Goal: Feedback & Contribution: Contribute content

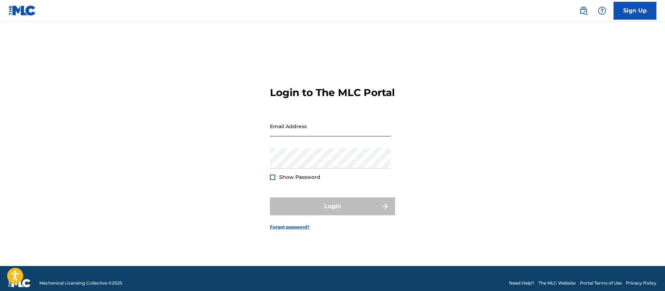
click at [328, 136] on input "Email Address" at bounding box center [330, 126] width 121 height 20
click at [290, 136] on input "Email Address" at bounding box center [330, 126] width 121 height 20
click at [311, 136] on input "[PERSON_NAME][EMAIL_ADDRESS][PERSON_NAME][DOMAIN_NAME]" at bounding box center [330, 126] width 121 height 20
drag, startPoint x: 311, startPoint y: 137, endPoint x: 228, endPoint y: 131, distance: 83.8
click at [228, 131] on div "Login to The MLC Portal Email Address [PERSON_NAME][EMAIL_ADDRESS][PERSON_NAME]…" at bounding box center [332, 152] width 500 height 227
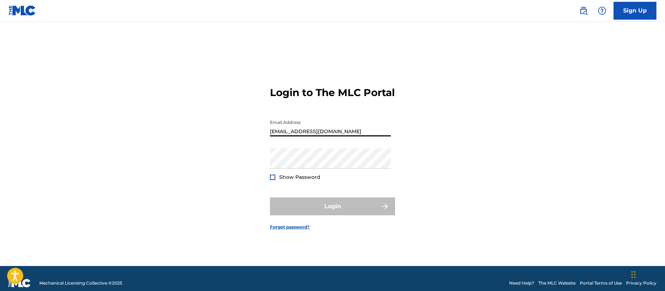
type input "[EMAIL_ADDRESS][DOMAIN_NAME]"
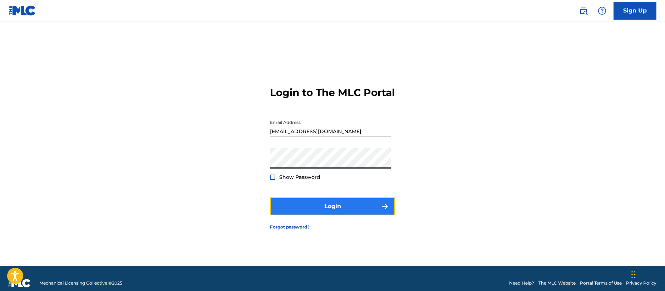
click at [332, 213] on button "Login" at bounding box center [332, 207] width 125 height 18
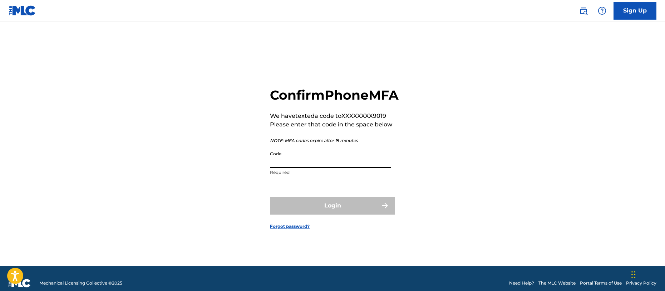
click at [325, 168] on input "Code" at bounding box center [330, 158] width 121 height 20
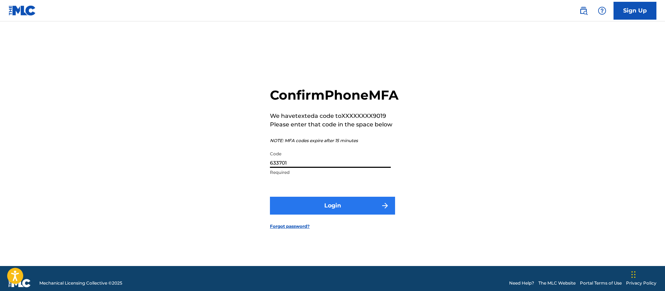
type input "633701"
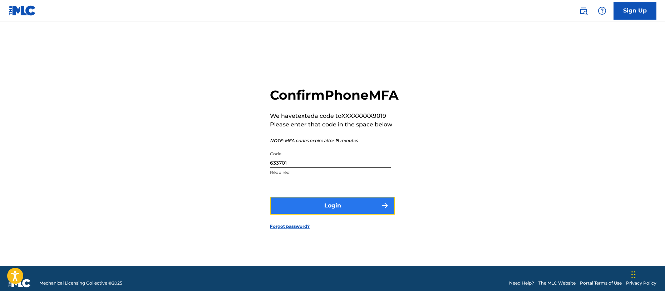
click at [323, 215] on button "Login" at bounding box center [332, 206] width 125 height 18
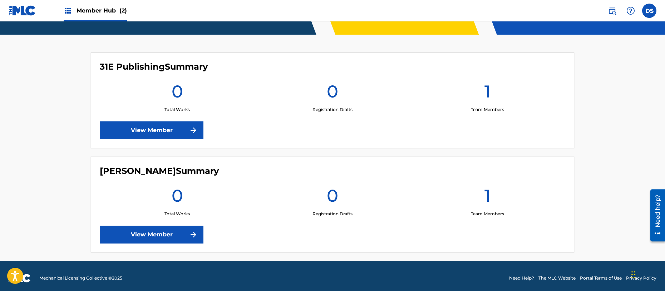
scroll to position [166, 0]
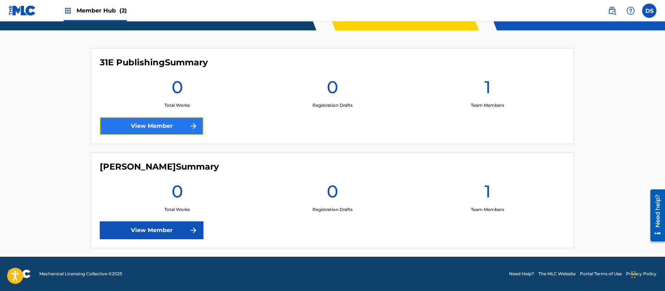
click at [158, 128] on link "View Member" at bounding box center [152, 126] width 104 height 18
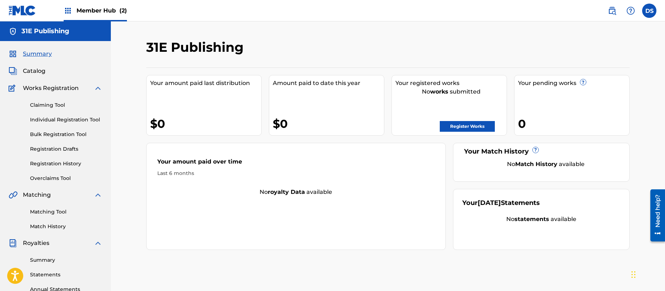
scroll to position [166, 0]
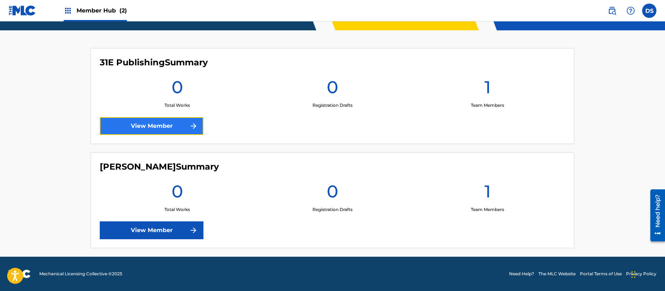
click at [173, 133] on link "View Member" at bounding box center [152, 126] width 104 height 18
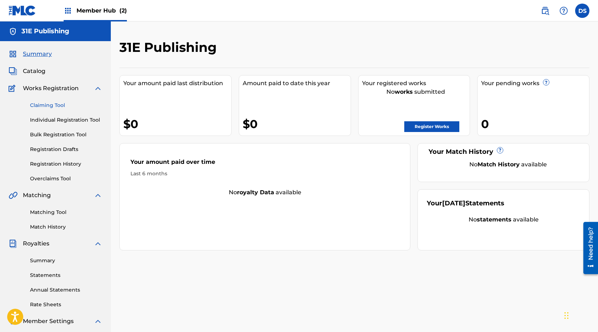
click at [51, 106] on link "Claiming Tool" at bounding box center [66, 105] width 72 height 8
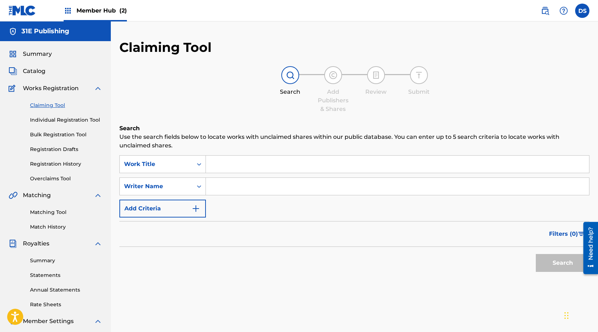
click at [230, 165] on input "Search Form" at bounding box center [397, 163] width 383 height 17
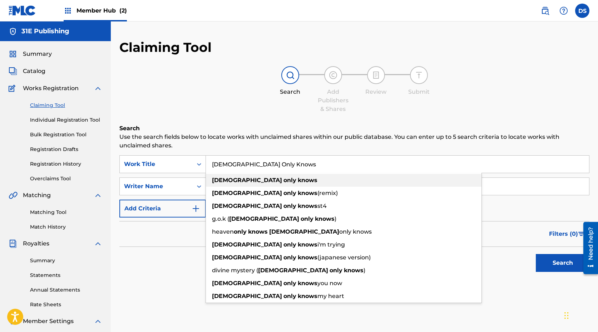
click at [298, 182] on strong "knows" at bounding box center [308, 180] width 20 height 7
type input "[DEMOGRAPHIC_DATA] only knows"
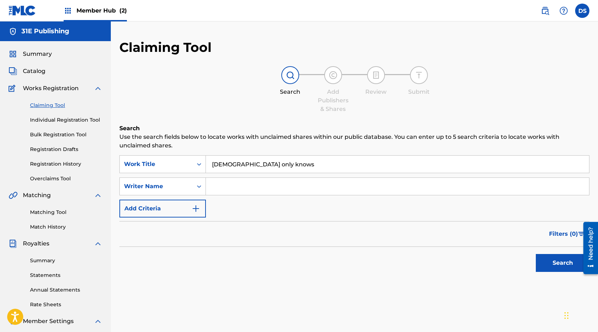
click at [250, 187] on input "Search Form" at bounding box center [397, 186] width 383 height 17
type input "[PERSON_NAME]"
click at [264, 215] on div "SearchWithCriteria3a751f18-1e28-4d78-9f15-a0ffa4267ff6 Work Title god only know…" at bounding box center [354, 186] width 470 height 62
click at [555, 268] on button "Search" at bounding box center [563, 263] width 54 height 18
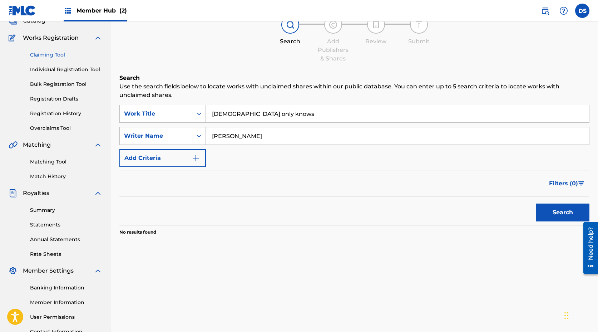
scroll to position [82, 0]
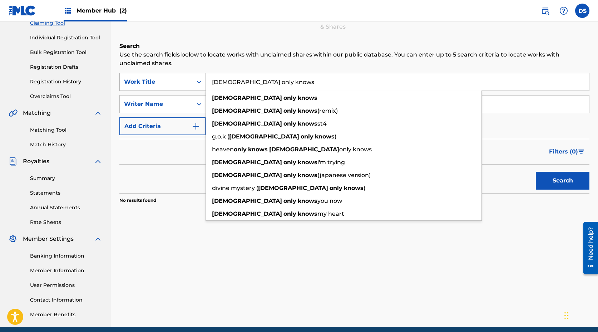
drag, startPoint x: 274, startPoint y: 83, endPoint x: 194, endPoint y: 79, distance: 80.2
click at [194, 79] on div "SearchWithCriteria3a751f18-1e28-4d78-9f15-a0ffa4267ff6 Work Title [DEMOGRAPHIC_…" at bounding box center [354, 82] width 470 height 18
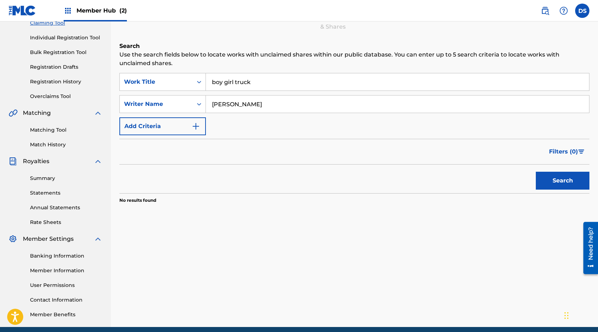
click at [272, 176] on div "Search" at bounding box center [354, 178] width 470 height 29
click at [561, 185] on button "Search" at bounding box center [563, 181] width 54 height 18
click at [256, 82] on input "boy girl truck" at bounding box center [397, 81] width 383 height 17
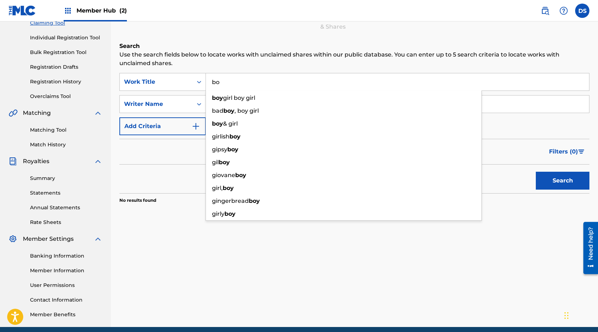
type input "b"
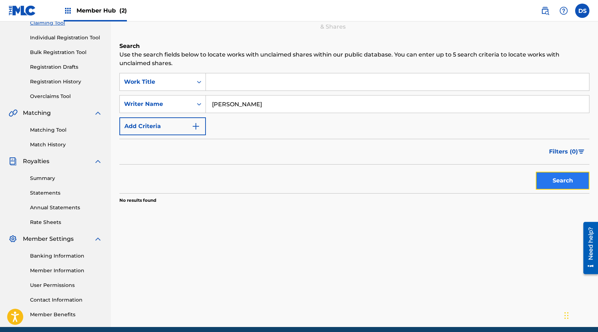
click at [548, 177] on button "Search" at bounding box center [563, 181] width 54 height 18
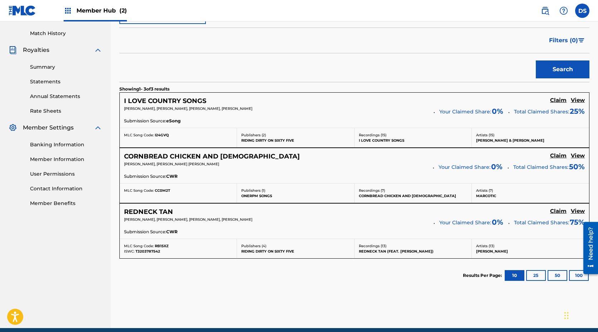
scroll to position [195, 0]
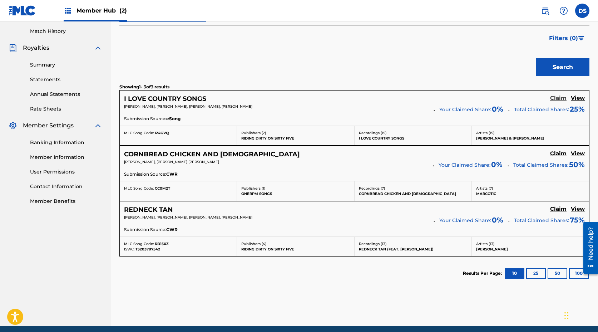
click at [562, 99] on h5 "Claim" at bounding box center [558, 98] width 16 height 7
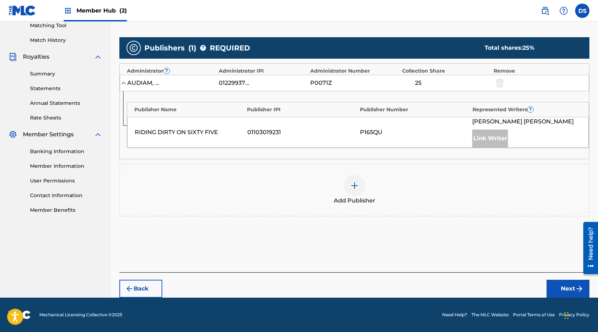
scroll to position [187, 0]
click at [360, 188] on div at bounding box center [354, 185] width 21 height 21
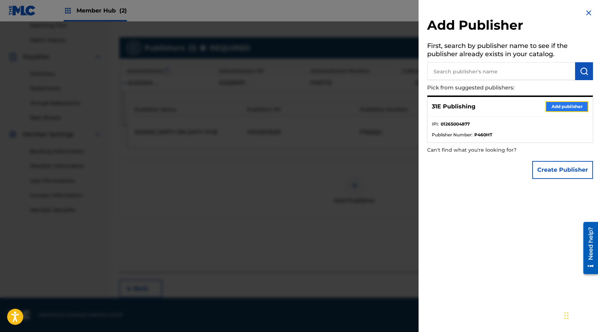
click at [571, 109] on button "Add publisher" at bounding box center [566, 106] width 43 height 11
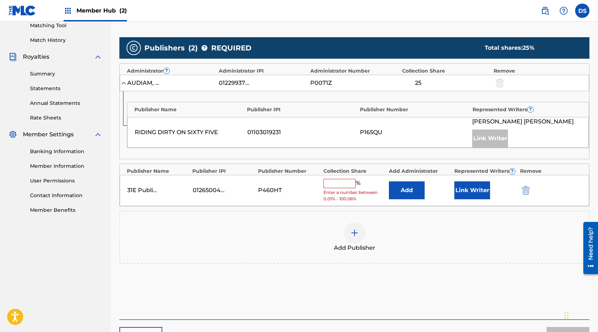
click at [334, 181] on input "text" at bounding box center [339, 183] width 32 height 9
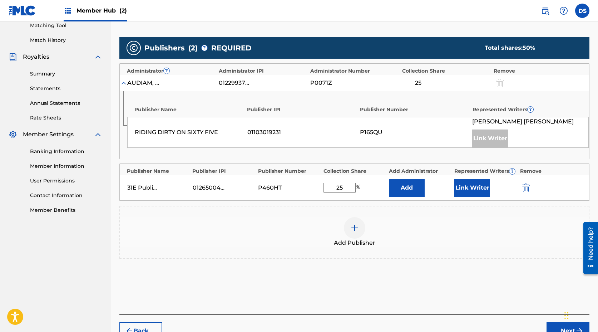
type input "25"
click at [408, 267] on div "Publishers ( 2 ) ? REQUIRED Total shares: 50 % Administrator ? Administrator IP…" at bounding box center [354, 158] width 470 height 249
click at [471, 184] on button "Link Writer" at bounding box center [472, 188] width 36 height 18
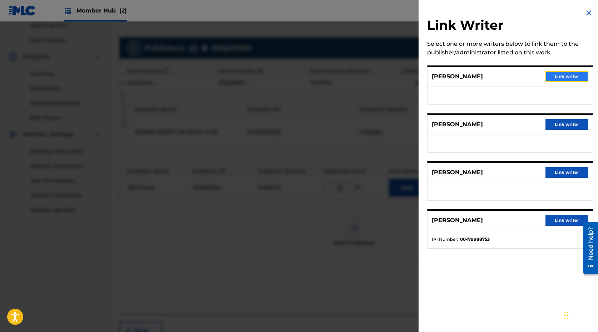
click at [564, 75] on button "Link writer" at bounding box center [566, 76] width 43 height 11
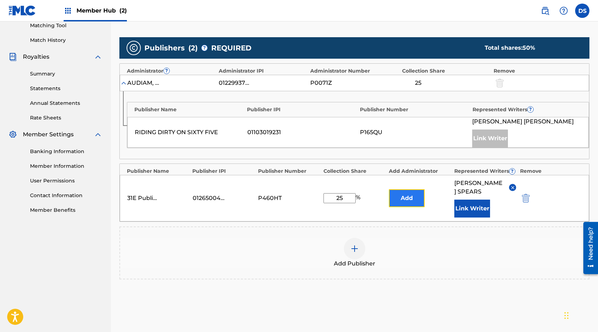
click at [407, 194] on button "Add" at bounding box center [407, 198] width 36 height 18
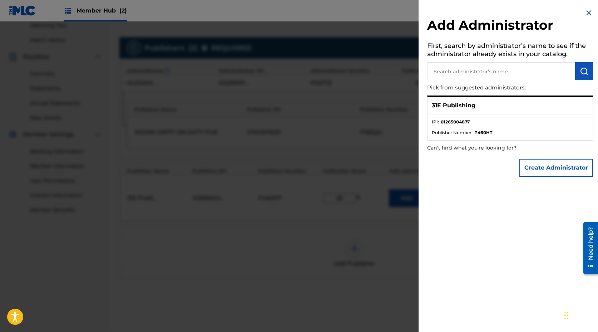
click at [488, 69] on input "text" at bounding box center [501, 71] width 148 height 18
click at [583, 75] on img "submit" at bounding box center [584, 71] width 9 height 9
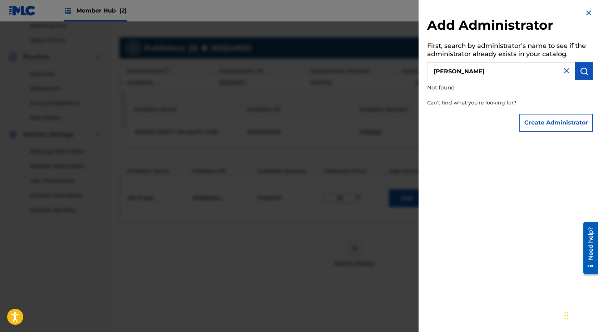
drag, startPoint x: 495, startPoint y: 71, endPoint x: 409, endPoint y: 63, distance: 85.8
click at [409, 63] on div "Add Administrator First, search by administrator’s name to see if the administr…" at bounding box center [299, 176] width 598 height 310
type input "31E Publishing"
click at [569, 102] on div "Add Administrator First, search by administrator’s name to see if the administr…" at bounding box center [509, 72] width 183 height 144
click at [573, 88] on div "Add Administrator First, search by administrator’s name to see if the administr…" at bounding box center [509, 72] width 183 height 144
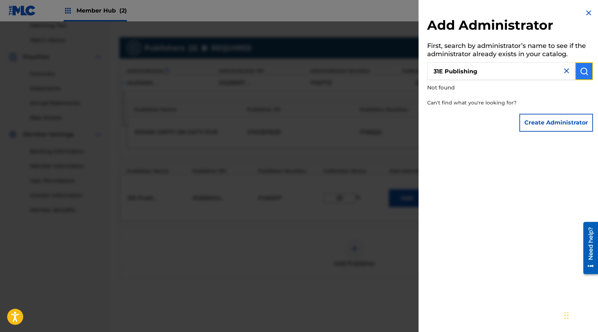
click at [580, 72] on img "submit" at bounding box center [584, 71] width 9 height 9
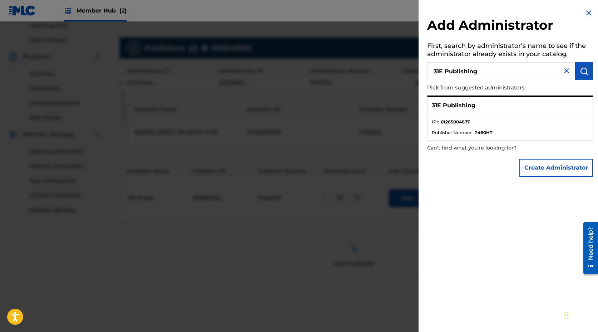
click at [451, 105] on p "31E Publishing" at bounding box center [454, 105] width 44 height 9
click at [540, 167] on button "Create Administrator" at bounding box center [556, 168] width 74 height 18
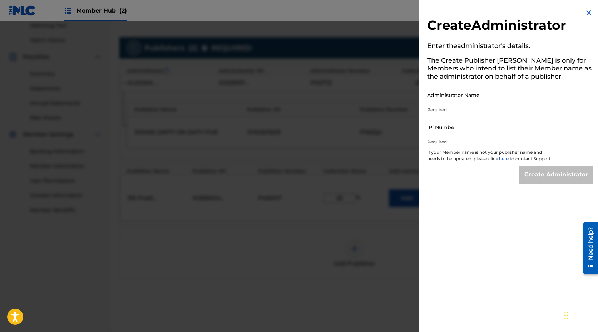
click at [495, 95] on input "Administrator Name" at bounding box center [487, 95] width 121 height 20
type input "31E Publishing"
click at [471, 134] on input "IPI Number" at bounding box center [487, 127] width 121 height 20
click at [460, 125] on input "IPI Number" at bounding box center [487, 127] width 121 height 20
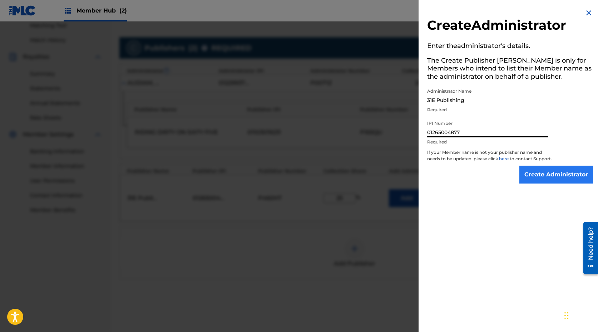
type input "01265004877"
click at [555, 183] on input "Create Administrator" at bounding box center [556, 174] width 74 height 18
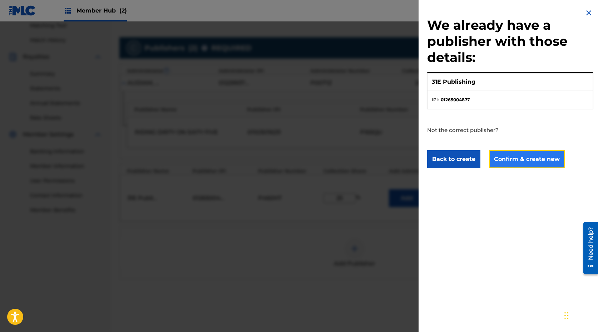
click at [528, 166] on button "Confirm & create new" at bounding box center [527, 159] width 76 height 18
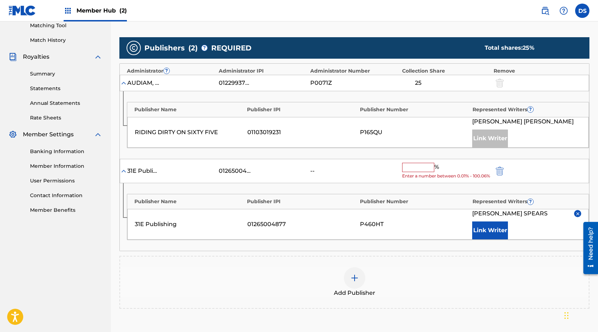
click at [427, 168] on input "text" at bounding box center [418, 167] width 32 height 9
type input "w"
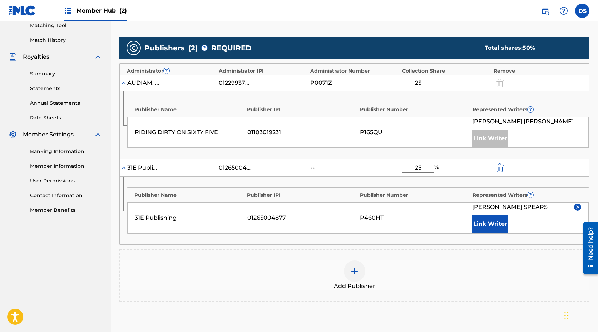
type input "25"
click at [408, 242] on div "Publisher Name Publisher IPI Publisher Number Represented Writers ? 31E Publish…" at bounding box center [354, 211] width 469 height 68
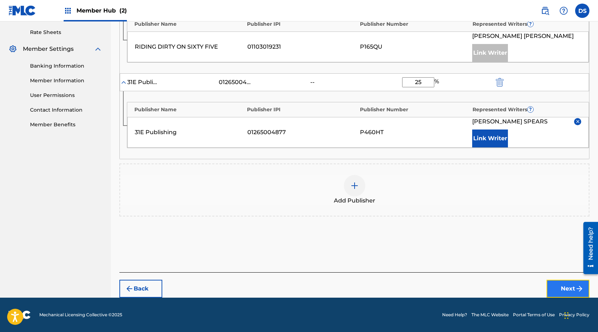
click at [571, 290] on button "Next" at bounding box center [567, 288] width 43 height 18
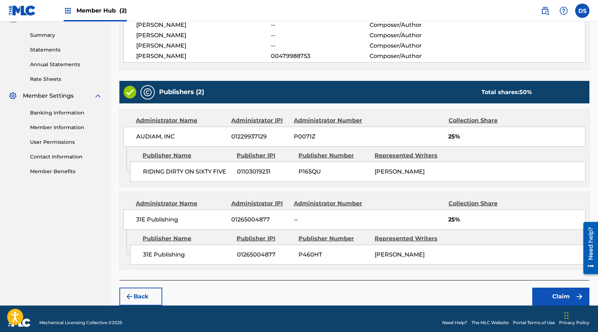
scroll to position [232, 0]
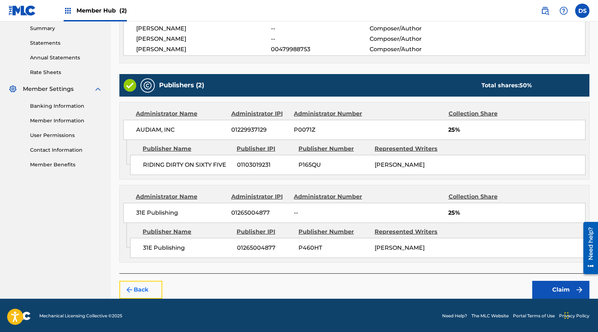
click at [137, 291] on button "Back" at bounding box center [140, 290] width 43 height 18
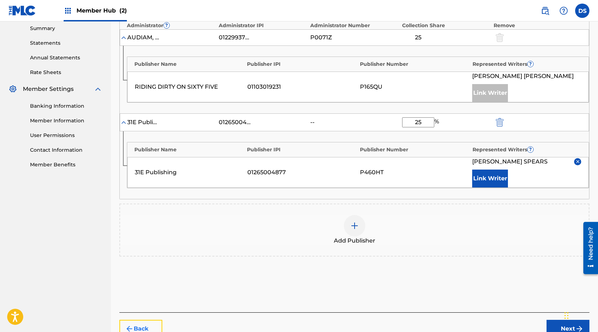
click at [143, 291] on button "Back" at bounding box center [140, 328] width 43 height 18
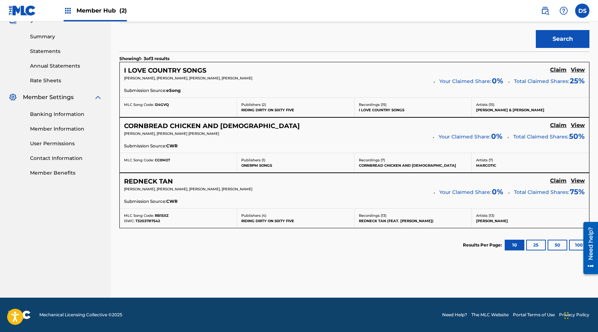
scroll to position [224, 0]
click at [561, 71] on h5 "Claim" at bounding box center [558, 69] width 16 height 7
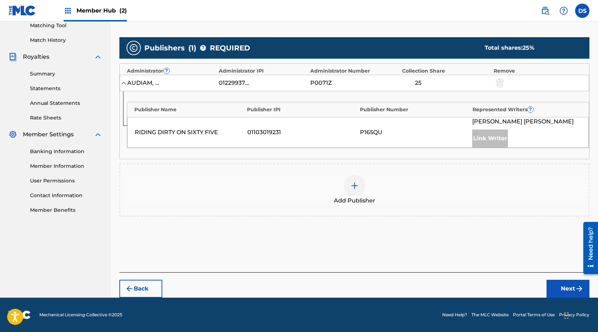
scroll to position [187, 0]
click at [357, 187] on img at bounding box center [354, 185] width 9 height 9
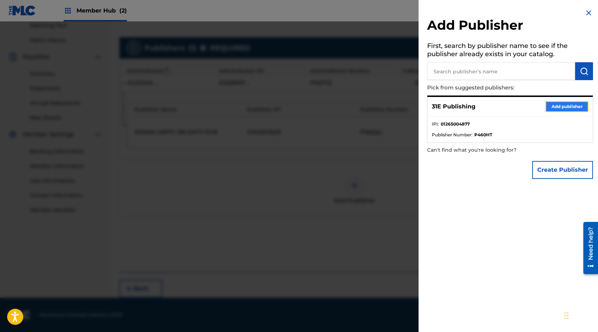
click at [563, 107] on button "Add publisher" at bounding box center [566, 106] width 43 height 11
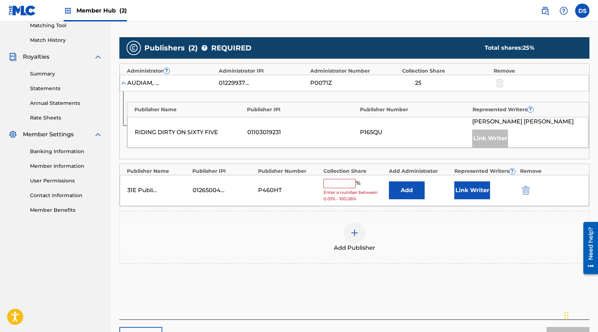
click at [336, 185] on input "text" at bounding box center [339, 183] width 32 height 9
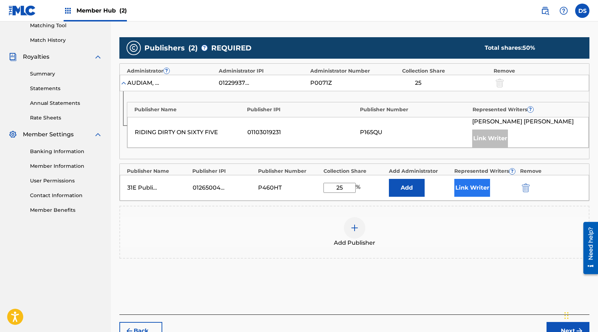
type input "25"
click at [476, 191] on button "Link Writer" at bounding box center [472, 188] width 36 height 18
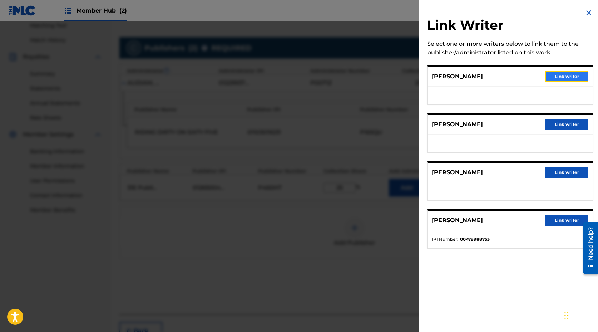
click at [554, 75] on button "Link writer" at bounding box center [566, 76] width 43 height 11
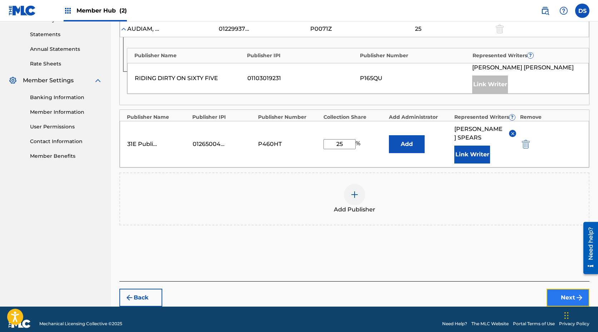
click at [557, 289] on button "Next" at bounding box center [567, 297] width 43 height 18
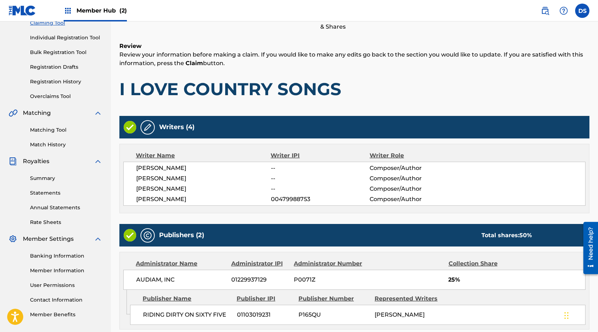
scroll to position [200, 0]
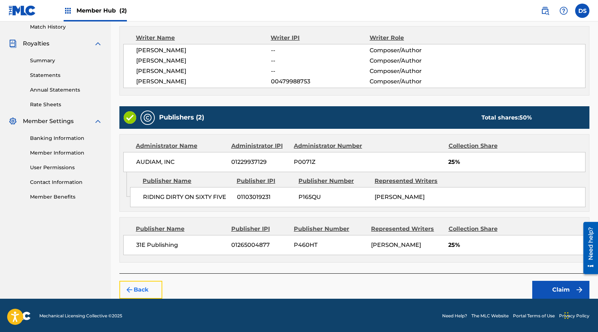
click at [141, 288] on button "Back" at bounding box center [140, 290] width 43 height 18
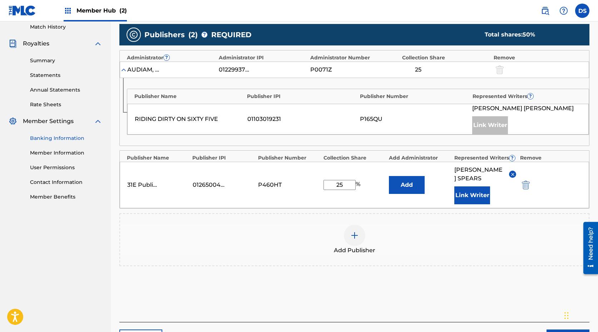
scroll to position [0, 0]
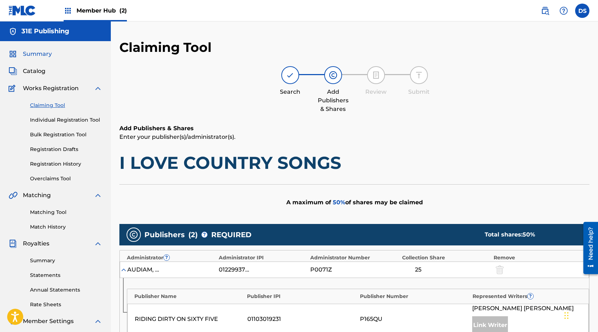
click at [47, 52] on span "Summary" at bounding box center [37, 54] width 29 height 9
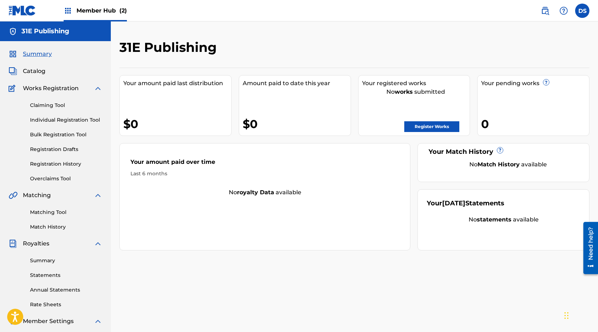
click at [112, 10] on span "Member Hub (2)" at bounding box center [101, 10] width 50 height 8
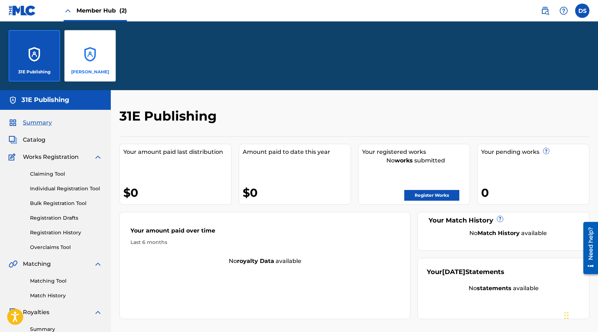
click at [102, 60] on div "[PERSON_NAME]" at bounding box center [89, 55] width 51 height 51
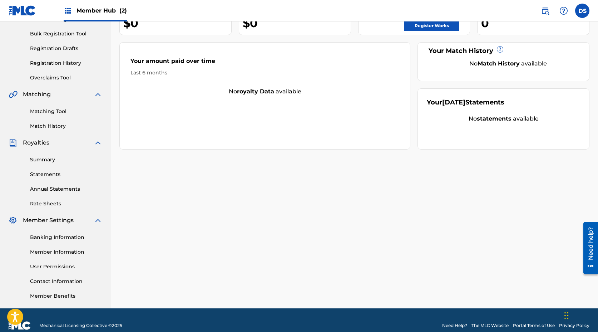
scroll to position [111, 0]
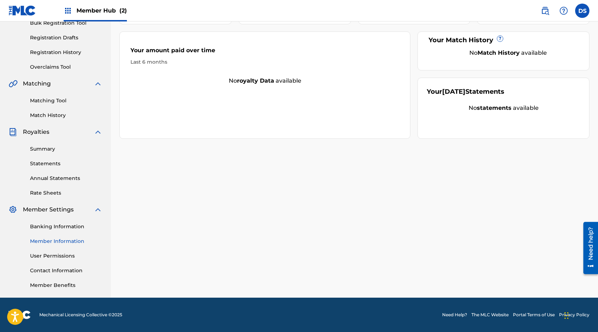
click at [76, 240] on link "Member Information" at bounding box center [66, 241] width 72 height 8
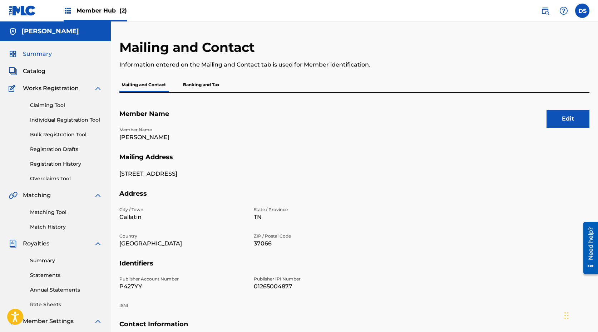
click at [42, 55] on span "Summary" at bounding box center [37, 54] width 29 height 9
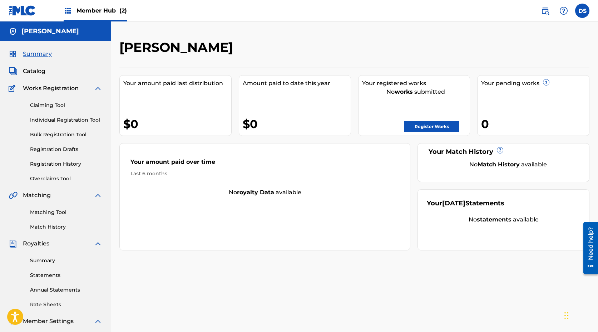
click at [458, 56] on div "[PERSON_NAME]" at bounding box center [300, 49] width 362 height 21
click at [422, 132] on div "Your registered works No works submitted Register Works" at bounding box center [414, 105] width 112 height 61
click at [430, 127] on link "Register Works" at bounding box center [431, 126] width 55 height 11
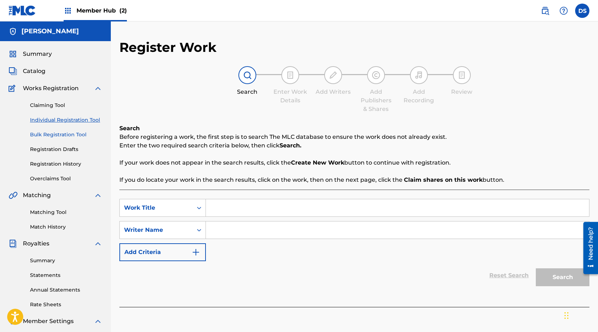
click at [52, 131] on link "Bulk Registration Tool" at bounding box center [66, 135] width 72 height 8
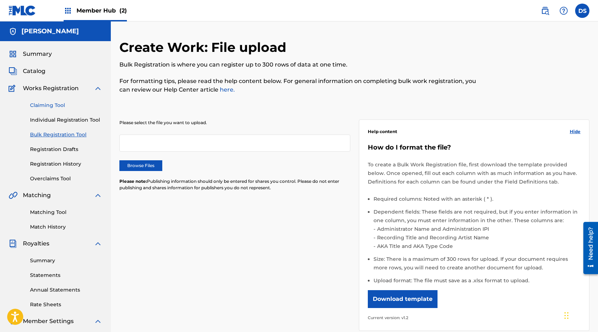
click at [53, 107] on link "Claiming Tool" at bounding box center [66, 105] width 72 height 8
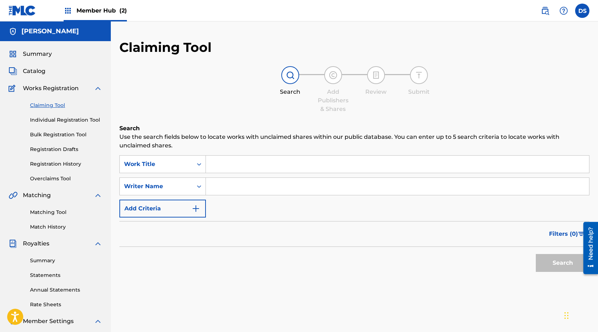
click at [237, 164] on input "Search Form" at bounding box center [397, 163] width 383 height 17
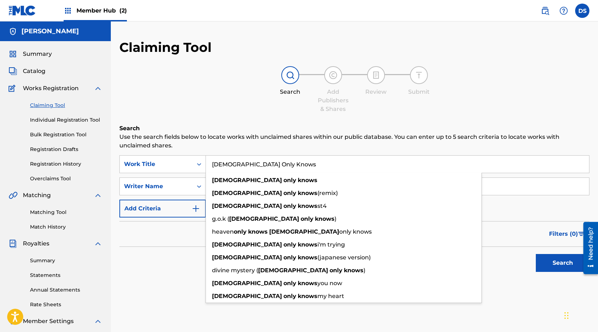
type input "[DEMOGRAPHIC_DATA] Only Knows"
click at [218, 129] on h6 "Search" at bounding box center [354, 128] width 470 height 9
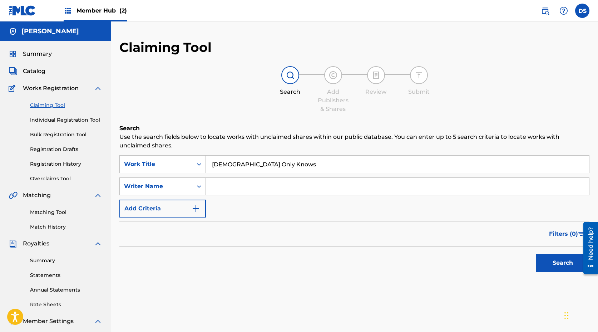
click at [247, 183] on input "Search Form" at bounding box center [397, 186] width 383 height 17
type input "[PERSON_NAME]"
click at [564, 260] on button "Search" at bounding box center [563, 263] width 54 height 18
click at [71, 120] on link "Individual Registration Tool" at bounding box center [66, 120] width 72 height 8
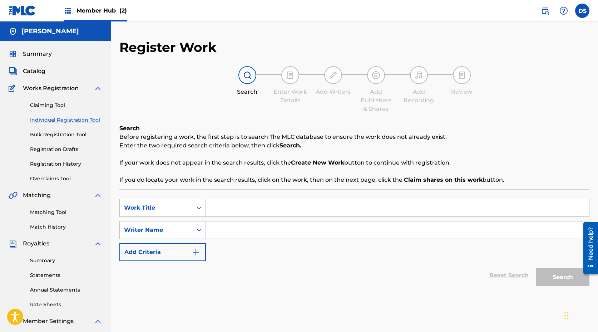
click at [247, 205] on input "Search Form" at bounding box center [397, 207] width 383 height 17
type input "[DEMOGRAPHIC_DATA] Only Knows"
click at [243, 226] on input "Search Form" at bounding box center [397, 229] width 383 height 17
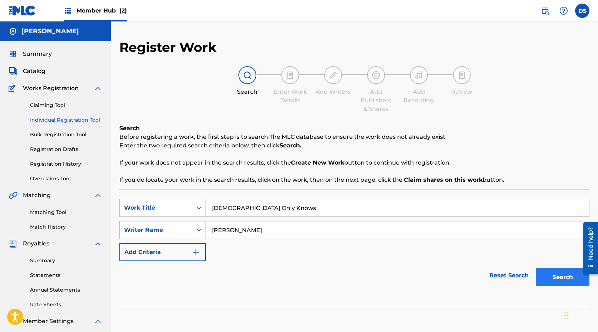
type input "[PERSON_NAME]"
click at [555, 282] on button "Search" at bounding box center [563, 277] width 54 height 18
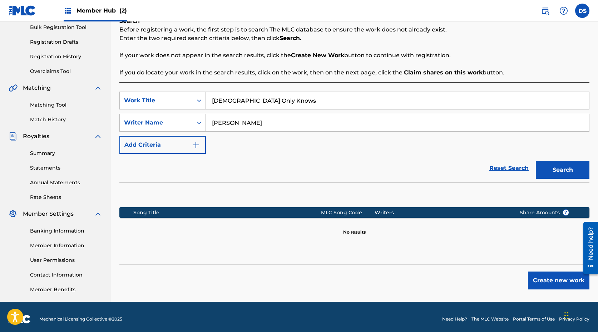
scroll to position [111, 0]
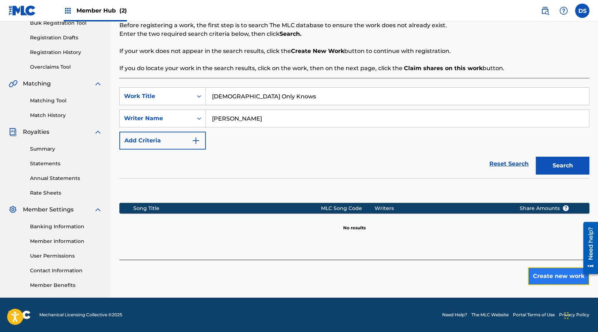
click at [564, 276] on button "Create new work" at bounding box center [558, 276] width 61 height 18
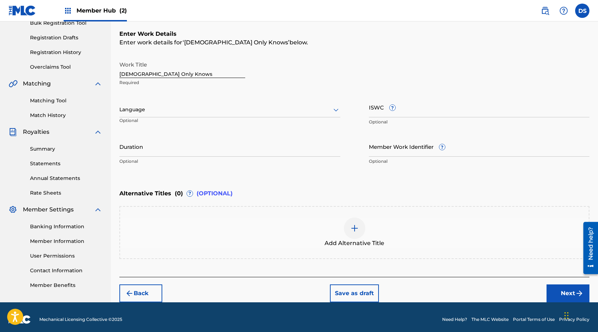
click at [142, 118] on p "Optional" at bounding box center [152, 123] width 67 height 12
click at [139, 120] on p "Optional" at bounding box center [152, 123] width 67 height 12
click at [139, 115] on div "Language" at bounding box center [229, 109] width 221 height 15
click at [175, 130] on div "English" at bounding box center [230, 125] width 220 height 16
click at [382, 113] on input "ISWC ?" at bounding box center [479, 107] width 221 height 20
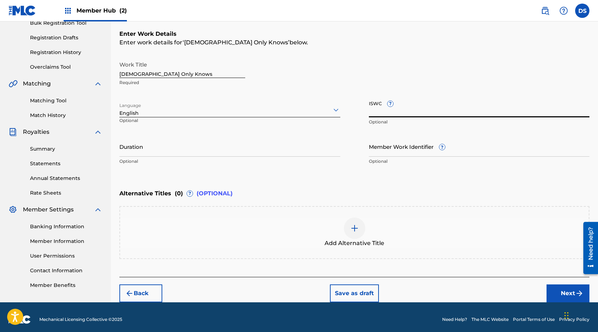
type input "t"
type input "T-323.602.059-6"
click at [200, 148] on input "Duration" at bounding box center [229, 146] width 221 height 20
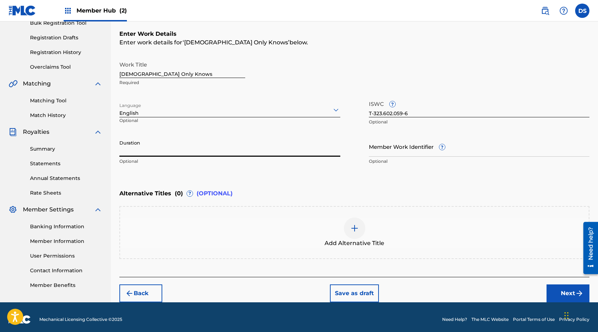
scroll to position [116, 0]
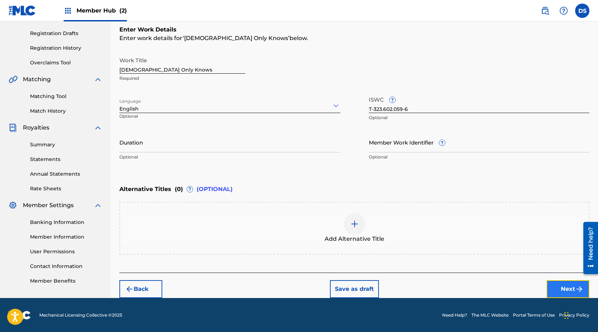
click at [573, 291] on button "Next" at bounding box center [567, 289] width 43 height 18
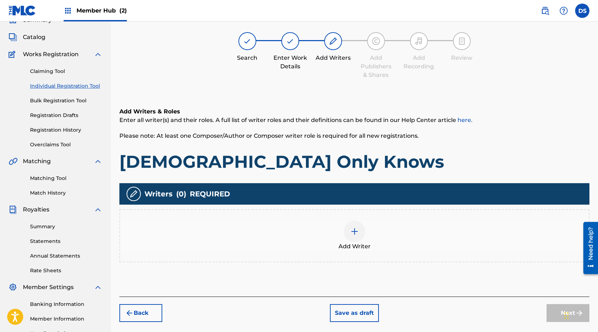
scroll to position [32, 0]
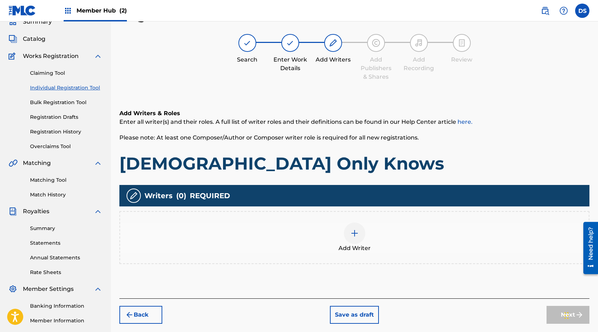
click at [352, 233] on img at bounding box center [354, 233] width 9 height 9
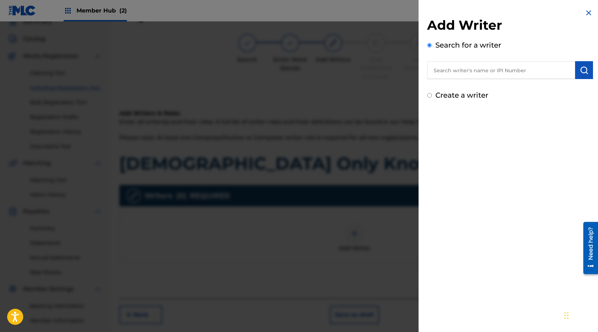
click at [478, 72] on input "text" at bounding box center [501, 70] width 148 height 18
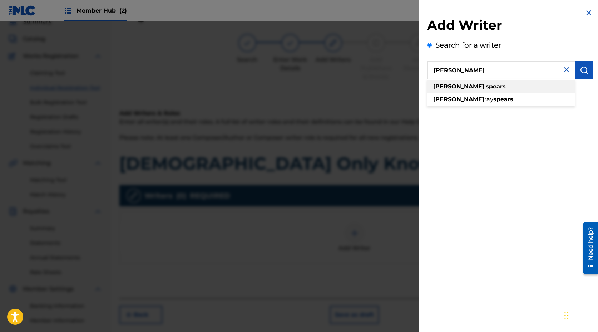
click at [486, 85] on strong "spears" at bounding box center [496, 86] width 20 height 7
type input "[PERSON_NAME]"
click at [572, 145] on div "Add Writer Search for a writer [PERSON_NAME] Create a writer" at bounding box center [509, 166] width 183 height 332
click at [494, 75] on input "[PERSON_NAME]" at bounding box center [501, 70] width 148 height 18
click at [486, 88] on strong "spears" at bounding box center [496, 86] width 20 height 7
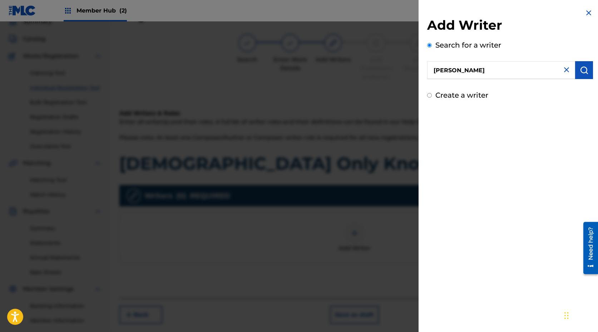
click at [471, 88] on div "Add Writer Search for a writer [PERSON_NAME] Create a writer" at bounding box center [510, 58] width 166 height 83
click at [512, 99] on div "Create a writer" at bounding box center [510, 95] width 166 height 11
click at [455, 98] on label "Create a writer" at bounding box center [461, 95] width 53 height 9
radio input "true"
click at [432, 98] on input "Create a writer" at bounding box center [429, 95] width 5 height 5
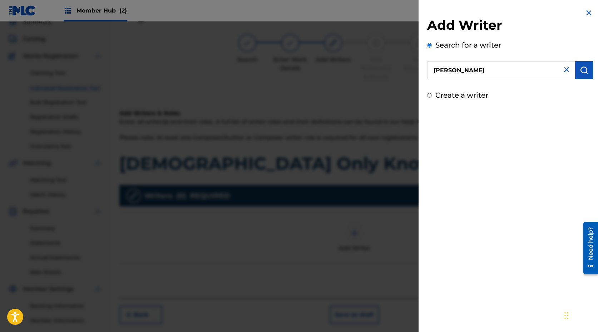
radio input "false"
radio input "true"
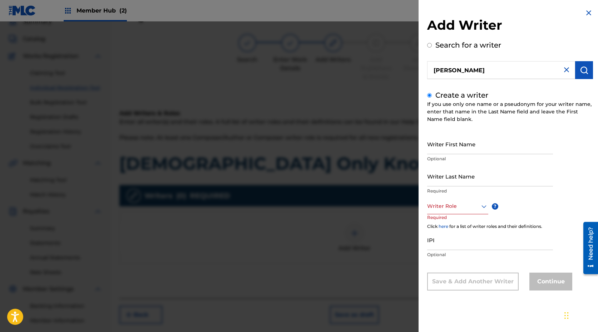
click at [482, 206] on icon at bounding box center [483, 206] width 5 height 3
click at [465, 221] on div "Composer/Author" at bounding box center [457, 222] width 60 height 16
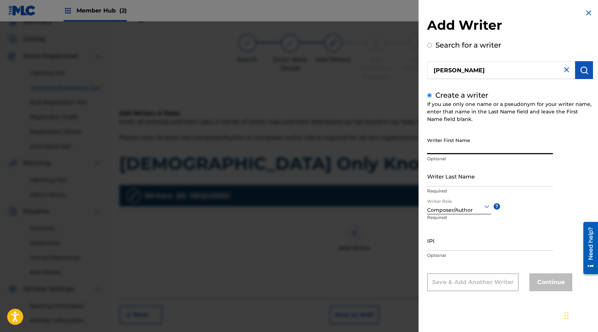
click at [452, 149] on input "Writer First Name" at bounding box center [490, 144] width 126 height 20
type input "[PERSON_NAME]"
click at [438, 184] on input "Writer Last Name" at bounding box center [490, 176] width 126 height 20
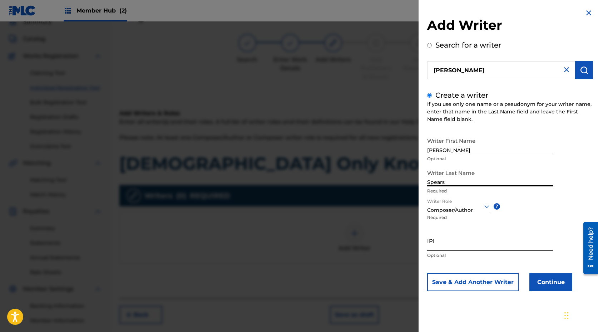
type input "Spears"
click at [447, 250] on input "IPI" at bounding box center [490, 240] width 126 height 20
click at [453, 247] on input "IPI" at bounding box center [490, 240] width 126 height 20
type input "00571273648"
click at [530, 259] on div "IPI 00571273648 Optional" at bounding box center [490, 246] width 126 height 32
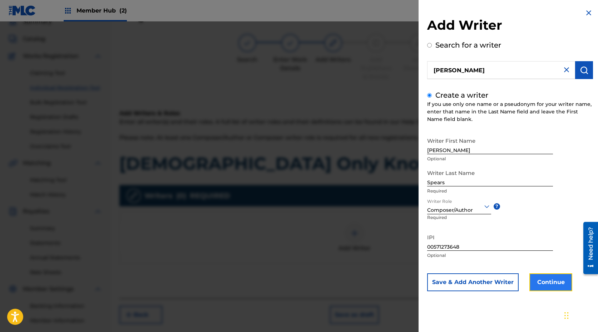
click at [556, 283] on button "Continue" at bounding box center [550, 282] width 43 height 18
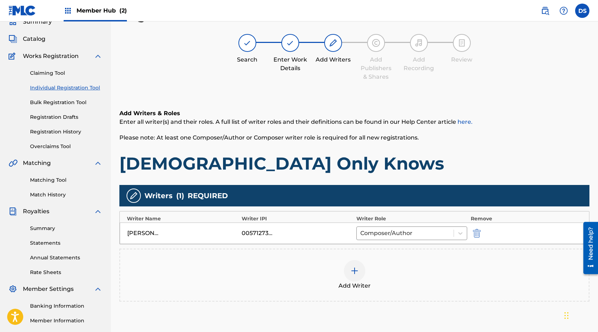
scroll to position [111, 0]
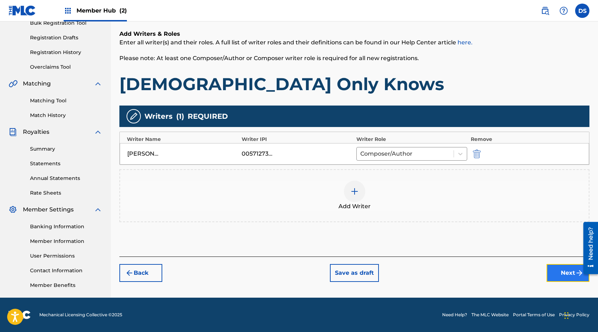
click at [571, 278] on button "Next" at bounding box center [567, 273] width 43 height 18
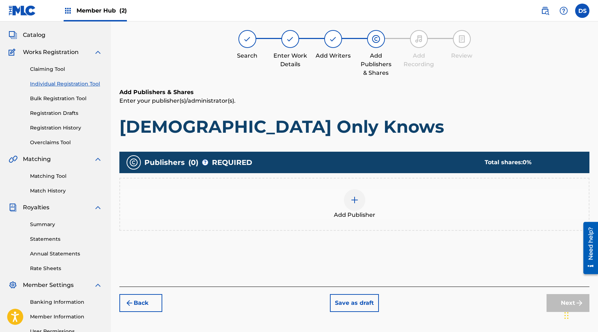
scroll to position [32, 0]
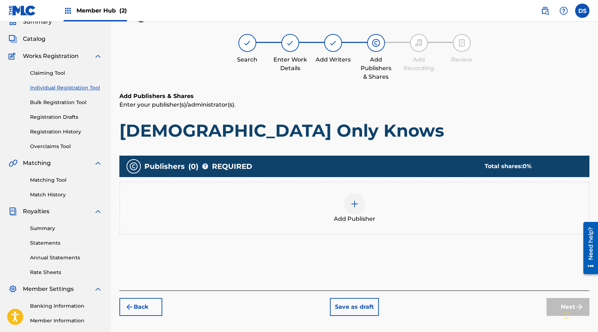
click at [358, 201] on img at bounding box center [354, 203] width 9 height 9
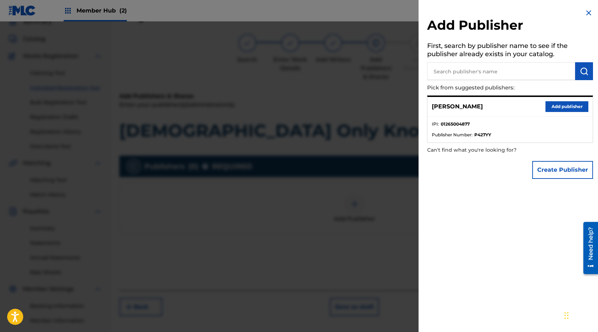
click at [501, 68] on input "text" at bounding box center [501, 71] width 148 height 18
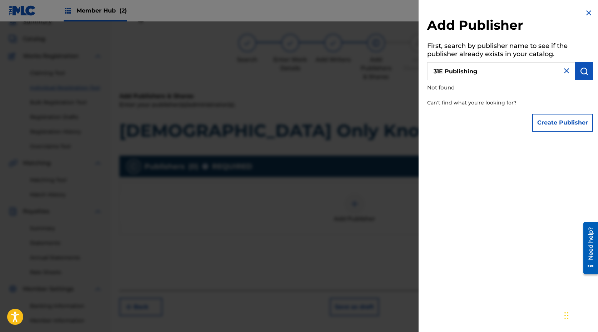
click at [483, 74] on input "31E Publishing" at bounding box center [501, 71] width 148 height 18
click at [440, 72] on input "31E Publishing" at bounding box center [501, 71] width 148 height 18
click at [490, 72] on input "31 E Publishing" at bounding box center [501, 71] width 148 height 18
click at [580, 71] on img "submit" at bounding box center [584, 71] width 9 height 9
drag, startPoint x: 490, startPoint y: 69, endPoint x: 419, endPoint y: 69, distance: 71.1
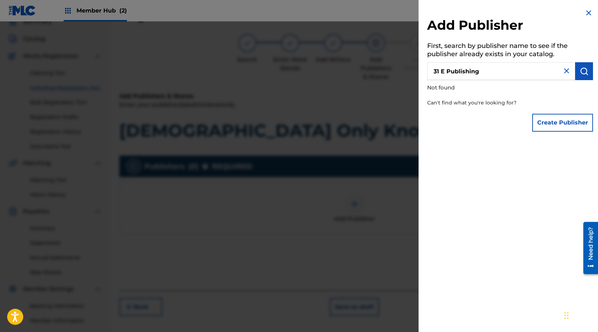
click at [419, 69] on div "Add Publisher First, search by publisher name to see if the publisher already e…" at bounding box center [509, 72] width 183 height 144
click at [493, 121] on div "Create Publisher" at bounding box center [510, 122] width 166 height 25
click at [505, 106] on p "Can't find what you're looking for?" at bounding box center [489, 102] width 125 height 15
click at [470, 74] on input "31E" at bounding box center [501, 71] width 148 height 18
type input "31E Publishing"
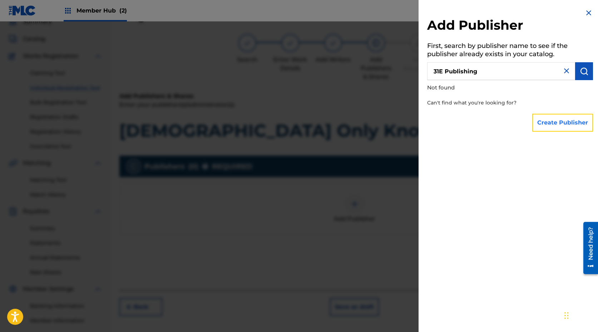
click at [561, 123] on button "Create Publisher" at bounding box center [562, 123] width 61 height 18
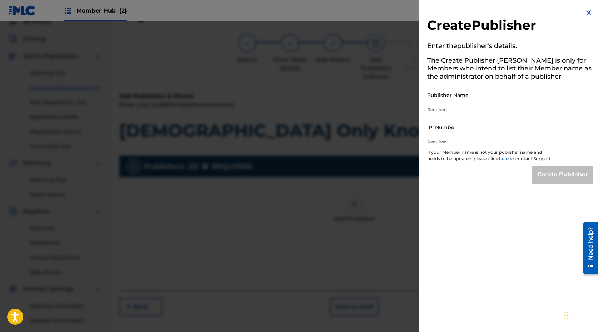
click at [468, 100] on input "Publisher Name" at bounding box center [487, 95] width 121 height 20
type input "31E Publishing"
click at [462, 132] on input "IPI Number" at bounding box center [487, 127] width 121 height 20
type input "01265004877"
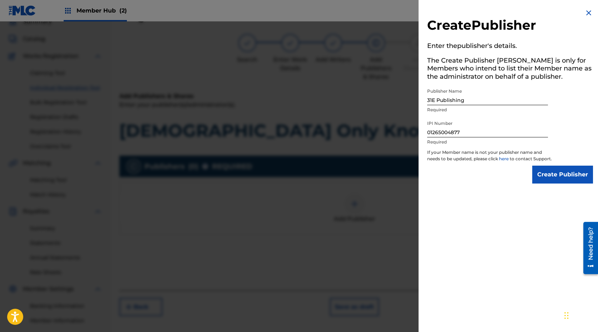
click at [477, 192] on div "Create Publisher Enter the publisher 's details. The Create Publisher button is…" at bounding box center [509, 96] width 183 height 192
click at [569, 183] on input "Create Publisher" at bounding box center [562, 174] width 61 height 18
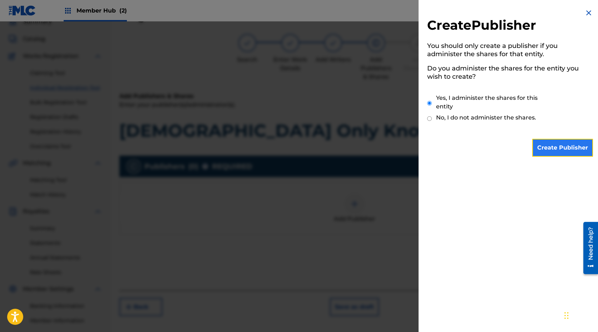
click at [562, 148] on input "Create Publisher" at bounding box center [562, 148] width 61 height 18
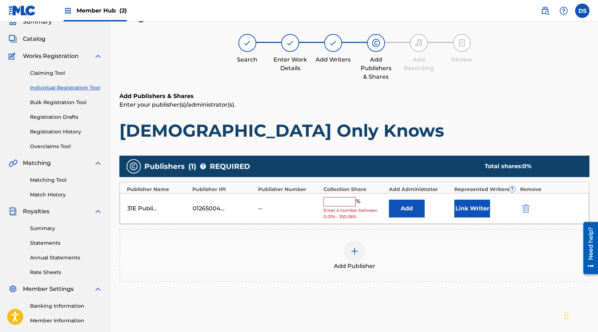
click at [331, 202] on input "text" at bounding box center [339, 201] width 32 height 9
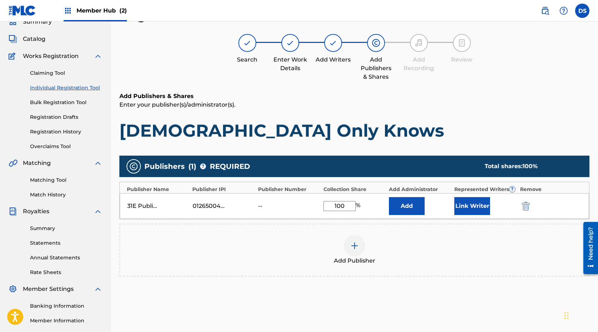
type input "100"
click at [505, 261] on div "Add Publisher" at bounding box center [354, 250] width 468 height 30
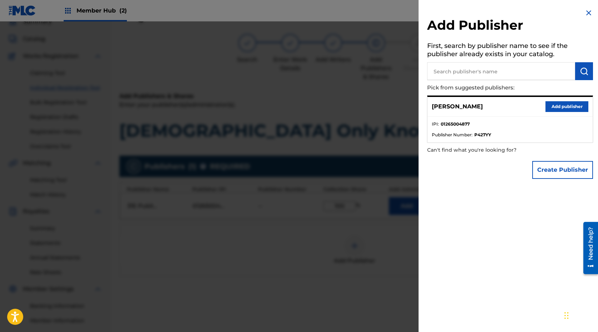
click at [587, 15] on img at bounding box center [588, 13] width 9 height 9
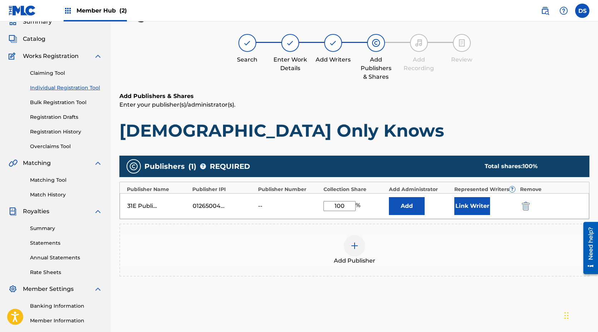
click at [284, 210] on div "31E Publishing 01265004877 -- 100 % Add Link Writer" at bounding box center [354, 206] width 469 height 26
click at [266, 204] on div "--" at bounding box center [274, 206] width 32 height 9
click at [146, 204] on div "31E Publishing" at bounding box center [143, 206] width 32 height 9
click at [478, 208] on button "Link Writer" at bounding box center [472, 206] width 36 height 18
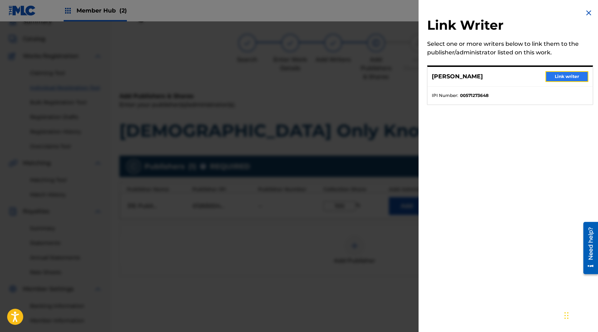
click at [563, 75] on button "Link writer" at bounding box center [566, 76] width 43 height 11
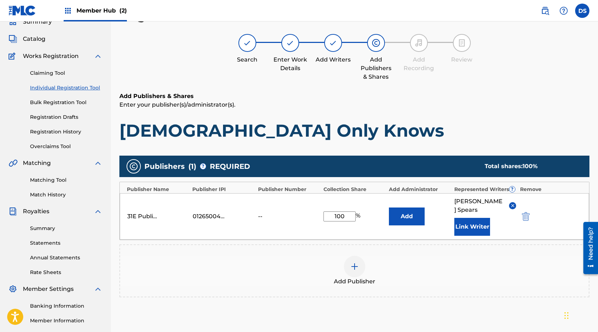
click at [259, 212] on div "--" at bounding box center [274, 216] width 32 height 9
click at [210, 213] on div "01265004877" at bounding box center [209, 216] width 32 height 9
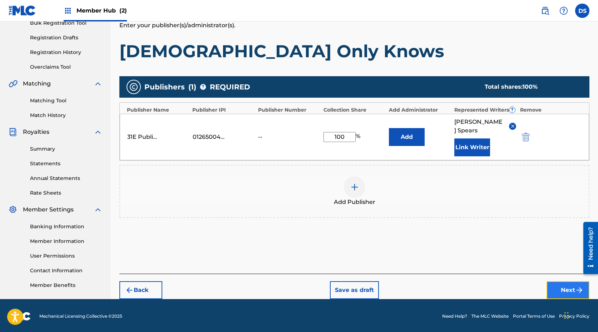
click at [572, 286] on button "Next" at bounding box center [567, 290] width 43 height 18
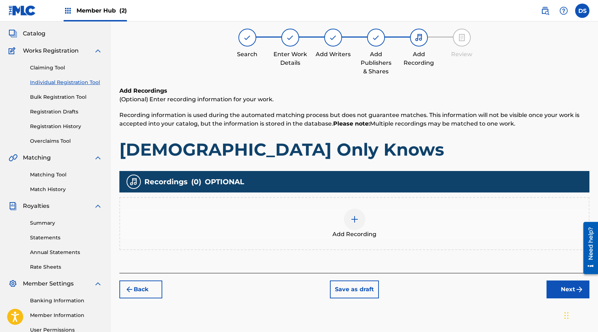
scroll to position [32, 0]
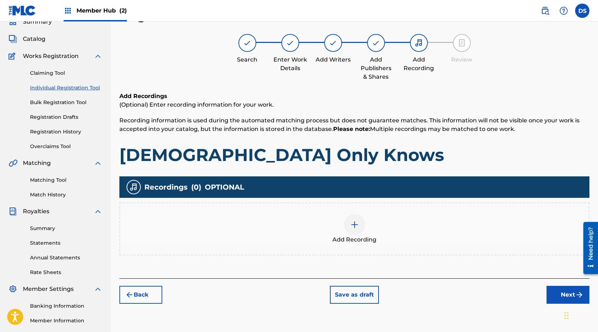
click at [354, 225] on img at bounding box center [354, 224] width 9 height 9
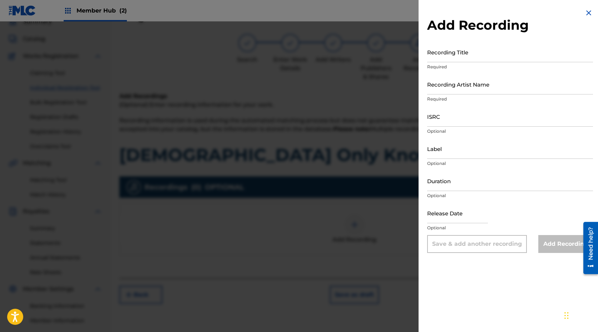
click at [587, 12] on img at bounding box center [588, 13] width 9 height 9
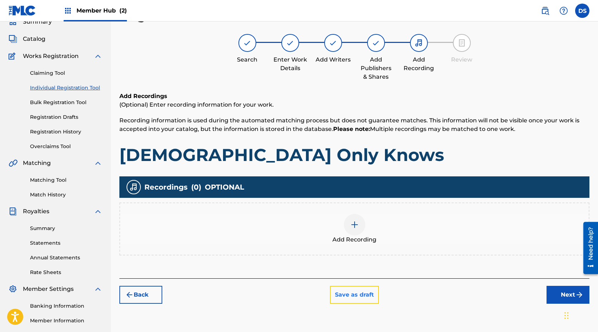
click at [350, 291] on button "Save as draft" at bounding box center [354, 295] width 49 height 18
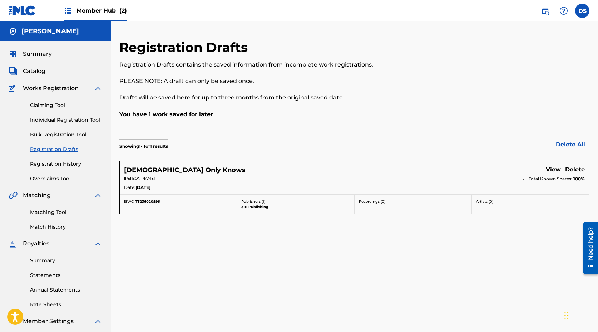
click at [108, 9] on span "Member Hub (2)" at bounding box center [101, 10] width 50 height 8
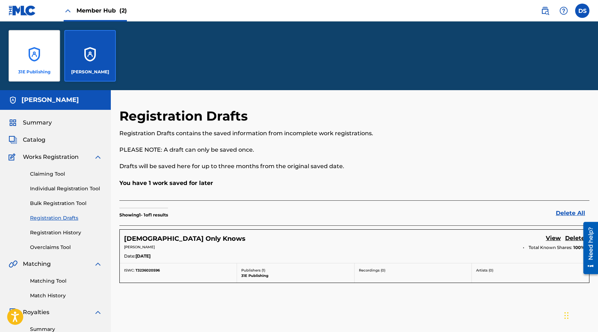
click at [34, 70] on p "31E Publishing" at bounding box center [34, 72] width 32 height 6
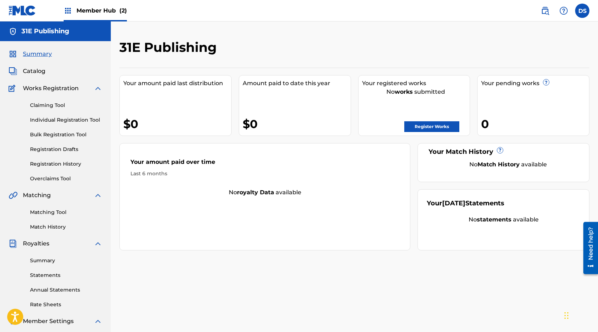
click at [110, 13] on span "Member Hub (2)" at bounding box center [101, 10] width 50 height 8
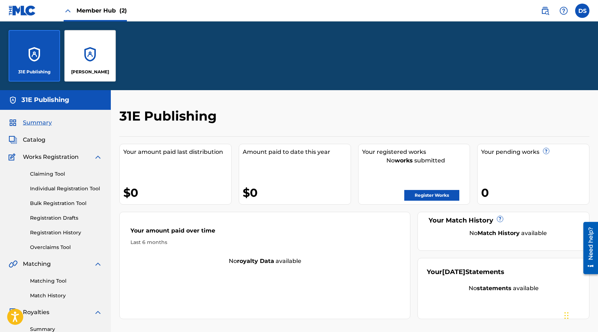
click at [34, 58] on div "31E Publishing" at bounding box center [34, 55] width 51 height 51
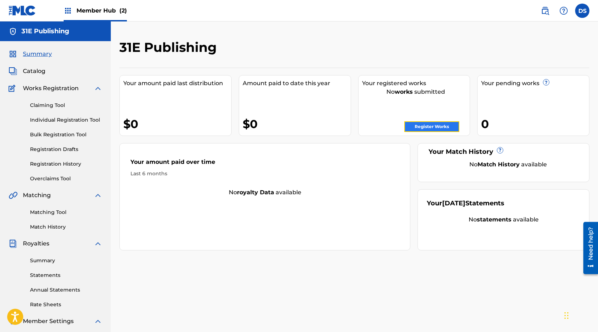
click at [440, 128] on link "Register Works" at bounding box center [431, 126] width 55 height 11
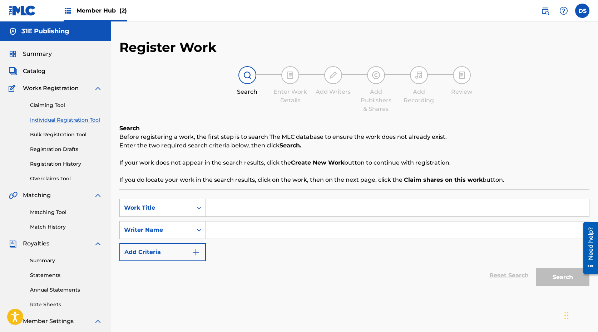
click at [263, 201] on input "Search Form" at bounding box center [397, 207] width 383 height 17
type input "[DEMOGRAPHIC_DATA] Only Knows"
click at [253, 228] on input "Search Form" at bounding box center [397, 229] width 383 height 17
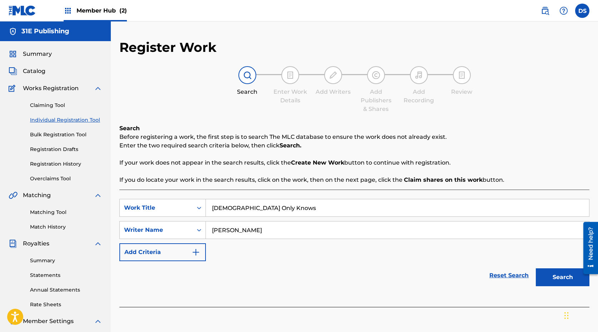
type input "[PERSON_NAME]"
click at [339, 272] on div "Reset Search Search" at bounding box center [354, 275] width 470 height 29
click at [567, 277] on button "Search" at bounding box center [563, 277] width 54 height 18
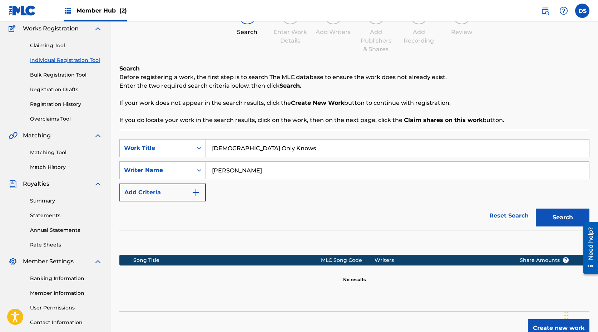
scroll to position [63, 0]
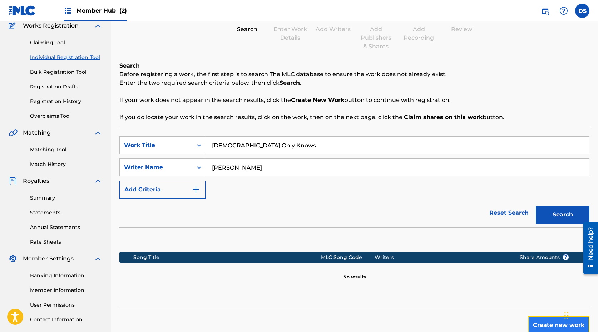
click at [560, 291] on button "Create new work" at bounding box center [558, 325] width 61 height 18
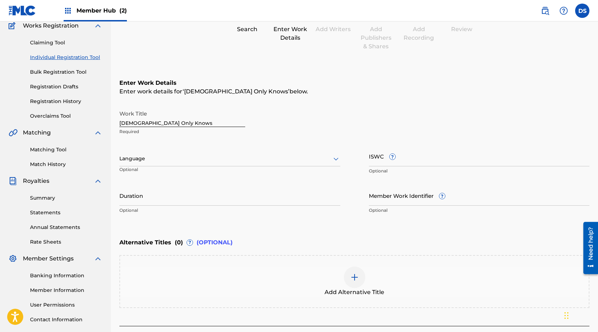
click at [173, 157] on div at bounding box center [229, 158] width 221 height 9
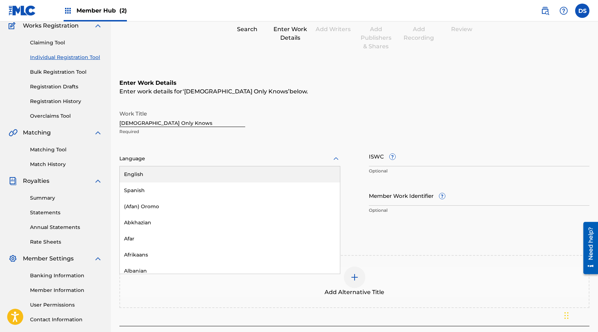
click at [153, 176] on div "English" at bounding box center [230, 174] width 220 height 16
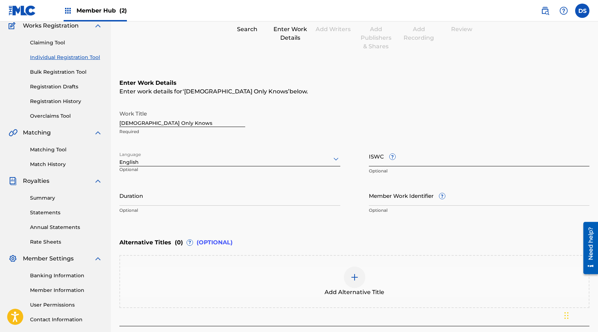
click at [406, 163] on input "ISWC ?" at bounding box center [479, 156] width 221 height 20
type input "T-323.602.059-6"
click at [251, 200] on input "Duration" at bounding box center [229, 195] width 221 height 20
click at [212, 200] on input "Duration" at bounding box center [229, 195] width 221 height 20
click at [120, 201] on input "3:18" at bounding box center [229, 195] width 221 height 20
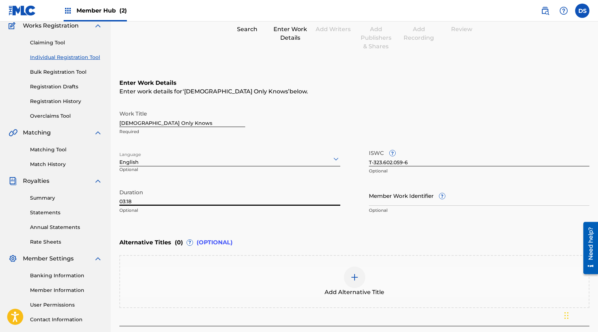
type input "03:18"
click at [389, 229] on div "Enter Work Details Enter work details for ‘ [DEMOGRAPHIC_DATA] Only Knows ’ bel…" at bounding box center [354, 147] width 470 height 173
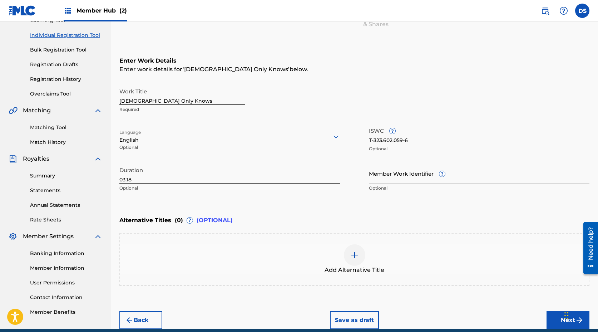
scroll to position [116, 0]
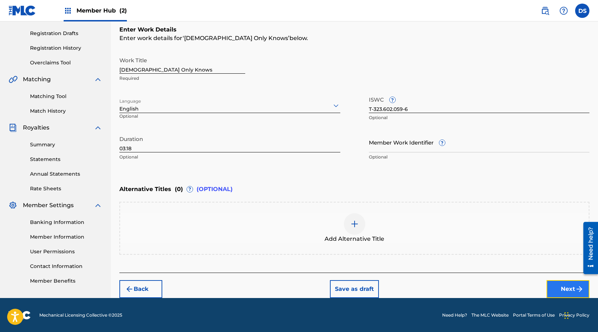
click at [571, 289] on button "Next" at bounding box center [567, 289] width 43 height 18
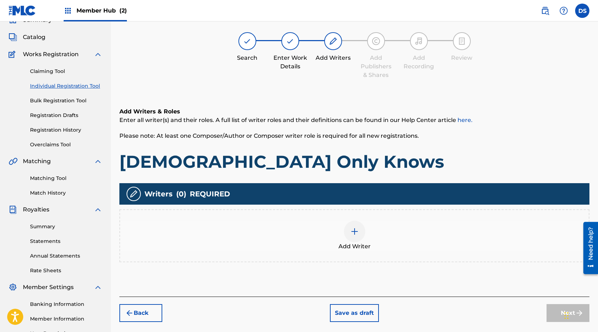
scroll to position [32, 0]
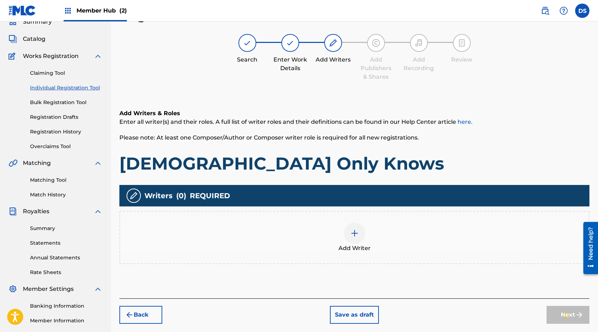
click at [357, 235] on img at bounding box center [354, 233] width 9 height 9
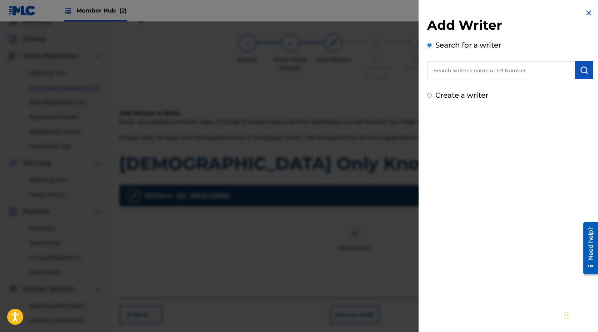
click at [516, 70] on input "text" at bounding box center [501, 70] width 148 height 18
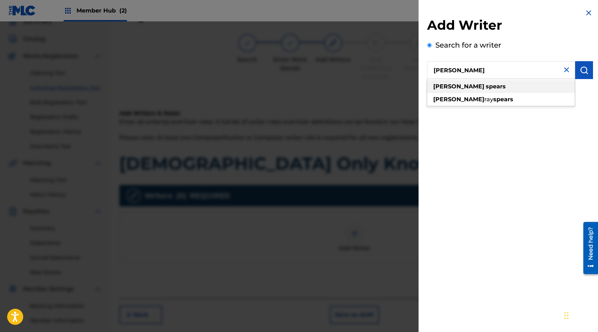
click at [474, 89] on div "[PERSON_NAME]" at bounding box center [501, 86] width 148 height 13
drag, startPoint x: 482, startPoint y: 71, endPoint x: 455, endPoint y: 69, distance: 27.2
click at [455, 69] on input "[PERSON_NAME]" at bounding box center [501, 70] width 148 height 18
click at [470, 90] on div "[PERSON_NAME]" at bounding box center [501, 86] width 148 height 13
click at [515, 99] on div "Create a writer" at bounding box center [510, 95] width 166 height 11
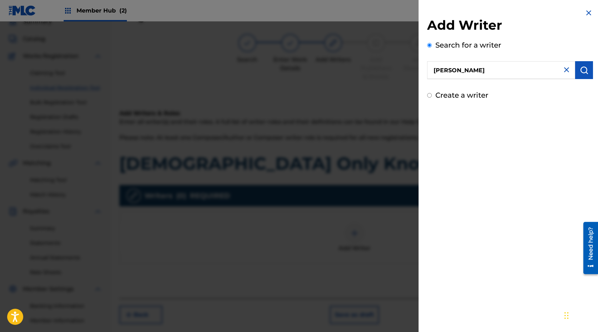
click at [499, 76] on input "[PERSON_NAME]" at bounding box center [501, 70] width 148 height 18
drag, startPoint x: 493, startPoint y: 73, endPoint x: 427, endPoint y: 70, distance: 66.5
click at [427, 70] on input "[PERSON_NAME]" at bounding box center [501, 70] width 148 height 18
type input "[PERSON_NAME]"
click at [448, 135] on div "Add Writer Search for a writer [PERSON_NAME] [PERSON_NAME] [PERSON_NAME] Create…" at bounding box center [509, 166] width 183 height 332
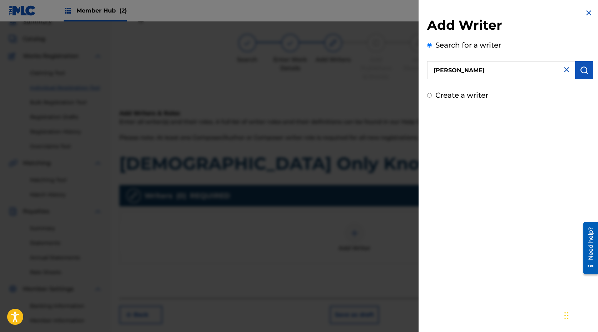
click at [432, 97] on div "Create a writer" at bounding box center [510, 95] width 166 height 11
click at [431, 93] on input "Create a writer" at bounding box center [429, 95] width 5 height 5
radio input "false"
radio input "true"
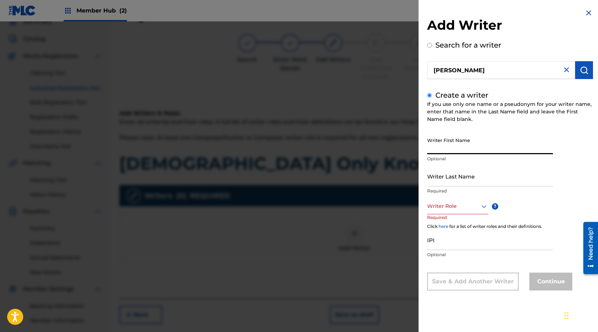
click at [465, 149] on input "Writer First Name" at bounding box center [490, 144] width 126 height 20
type input "[PERSON_NAME]"
click at [447, 179] on input "Writer Last Name" at bounding box center [490, 176] width 126 height 20
type input "Spears"
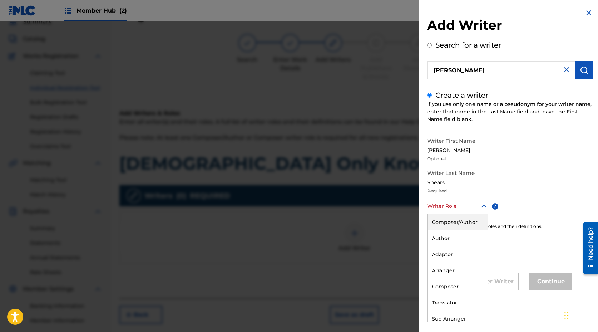
click at [444, 209] on div at bounding box center [457, 206] width 61 height 9
click at [446, 219] on div "Composer/Author" at bounding box center [457, 222] width 60 height 16
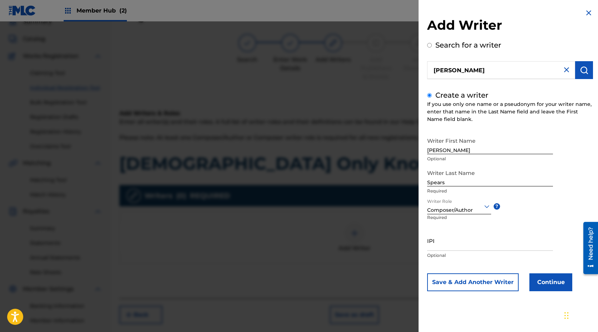
click at [453, 252] on p "Optional" at bounding box center [490, 255] width 126 height 6
click at [460, 249] on input "IPI" at bounding box center [490, 240] width 126 height 20
type input "00571273648"
click at [551, 281] on button "Continue" at bounding box center [550, 282] width 43 height 18
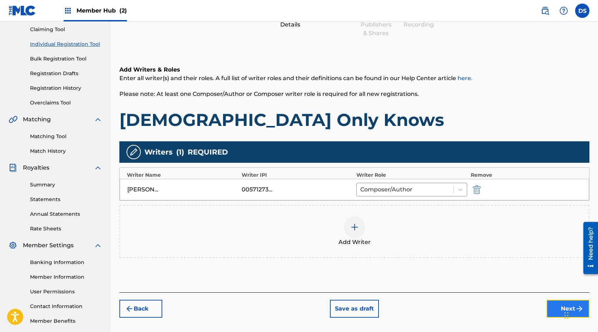
click at [558, 291] on button "Next" at bounding box center [567, 308] width 43 height 18
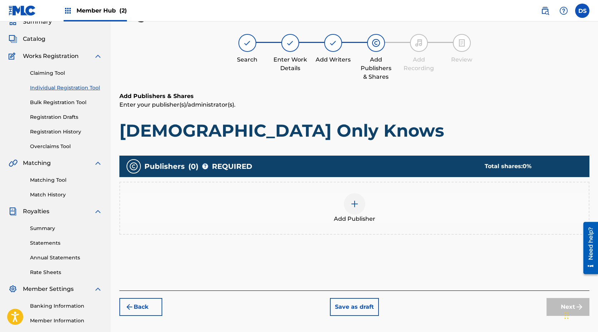
click at [362, 203] on div at bounding box center [354, 203] width 21 height 21
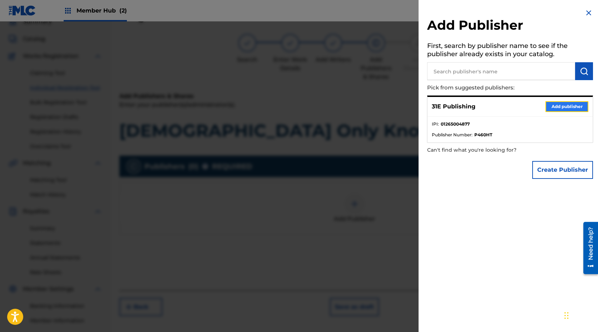
click at [556, 108] on button "Add publisher" at bounding box center [566, 106] width 43 height 11
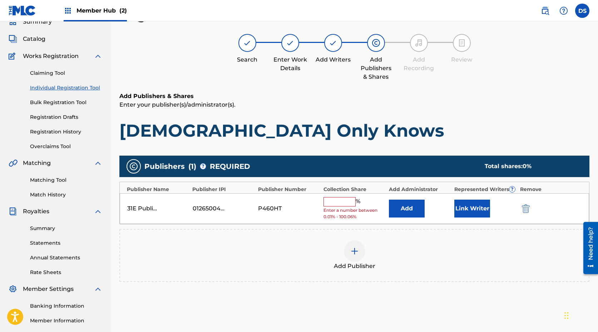
click at [341, 200] on input "text" at bounding box center [339, 201] width 32 height 9
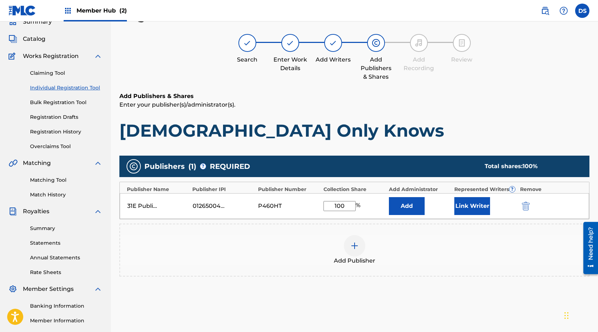
type input "100"
click at [417, 246] on div "Add Publisher" at bounding box center [354, 250] width 468 height 30
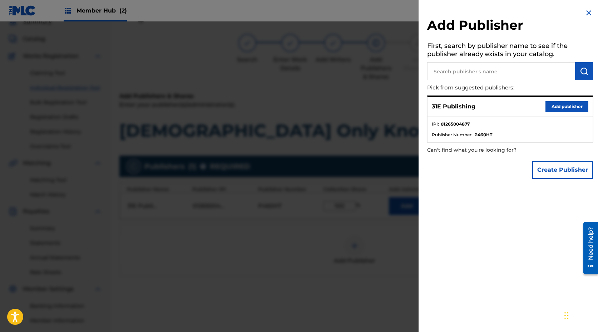
click at [586, 14] on img at bounding box center [588, 13] width 9 height 9
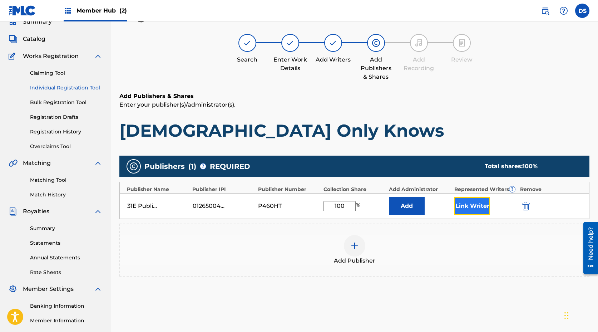
click at [476, 212] on button "Link Writer" at bounding box center [472, 206] width 36 height 18
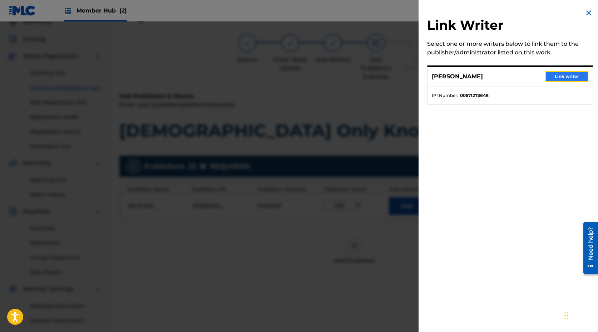
click at [563, 78] on button "Link writer" at bounding box center [566, 76] width 43 height 11
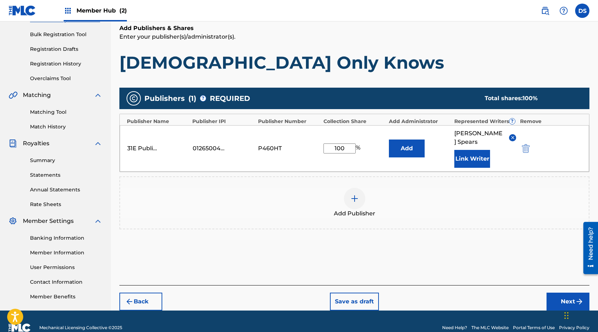
scroll to position [111, 0]
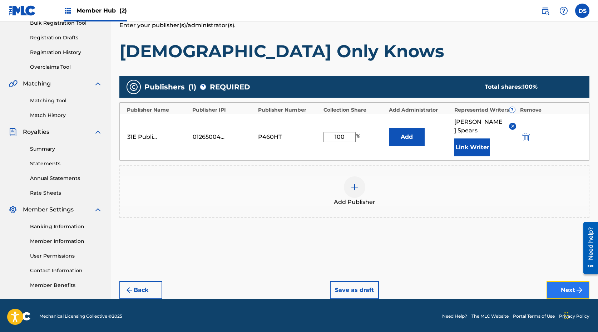
click at [554, 282] on button "Next" at bounding box center [567, 290] width 43 height 18
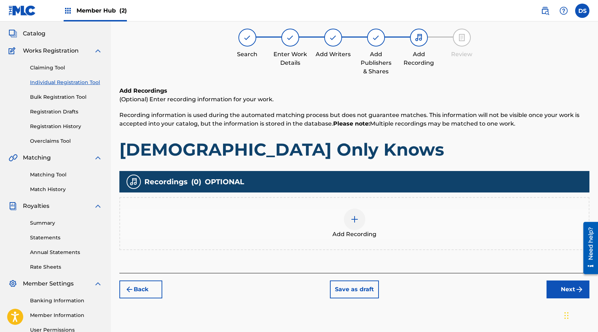
scroll to position [32, 0]
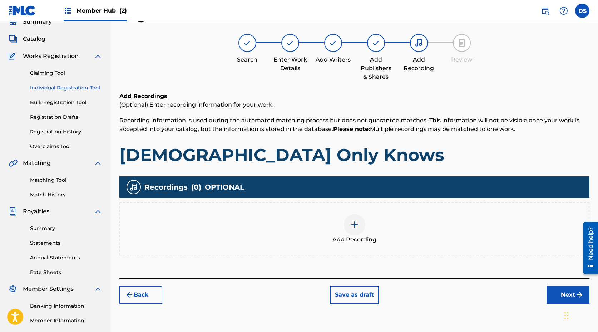
click at [353, 224] on img at bounding box center [354, 224] width 9 height 9
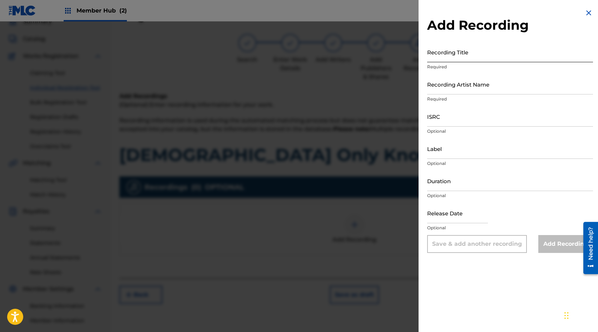
click at [479, 56] on input "Recording Title" at bounding box center [510, 52] width 166 height 20
type input "[DEMOGRAPHIC_DATA] Only Knows"
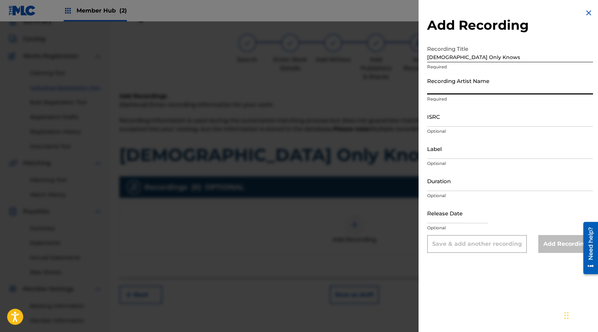
click at [473, 89] on input "Recording Artist Name" at bounding box center [510, 84] width 166 height 20
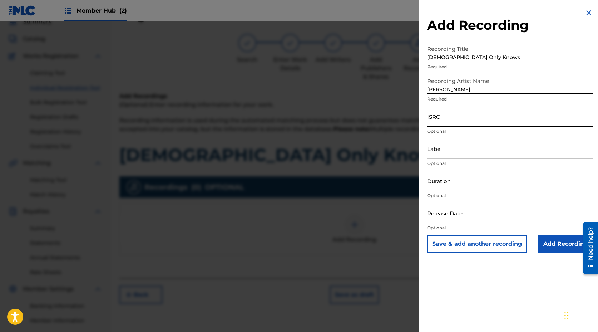
type input "[PERSON_NAME]"
click at [461, 122] on input "ISRC" at bounding box center [510, 116] width 166 height 20
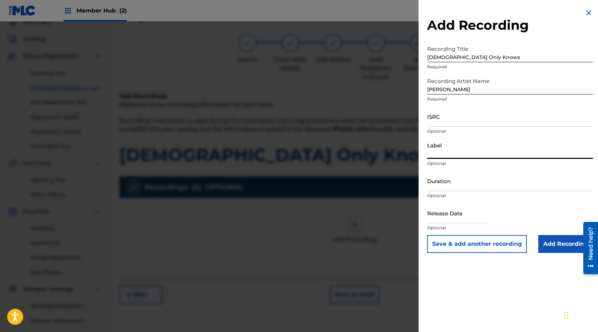
click at [438, 153] on input "Label" at bounding box center [510, 148] width 166 height 20
type input "Dirt Rock Empire"
click at [462, 191] on div "Duration Optional" at bounding box center [510, 186] width 166 height 32
click at [466, 188] on input "Duration" at bounding box center [510, 180] width 166 height 20
type input "03:18"
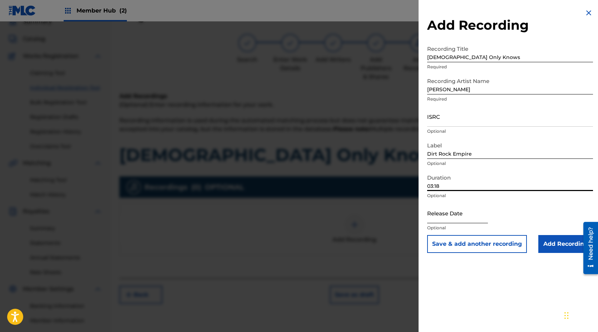
select select "8"
select select "2025"
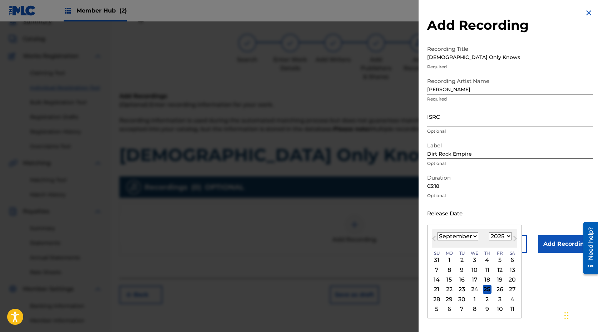
click at [466, 218] on input "text" at bounding box center [457, 213] width 61 height 20
click at [503, 215] on div "Release Date Previous Month Next Month [DATE] January February March April May …" at bounding box center [510, 219] width 166 height 32
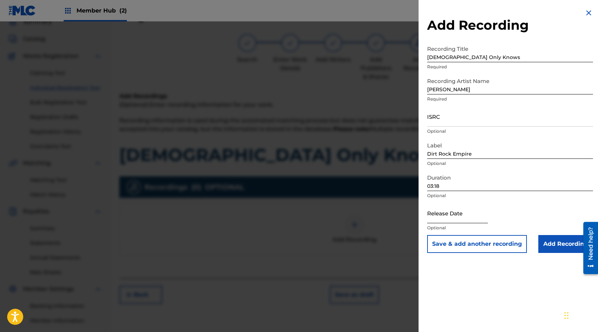
click at [457, 217] on input "text" at bounding box center [457, 213] width 61 height 20
select select "8"
select select "2025"
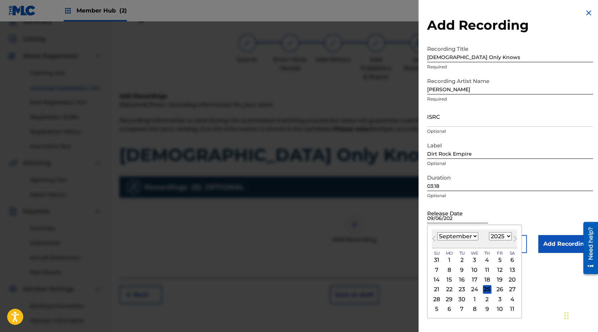
type input "[DATE]"
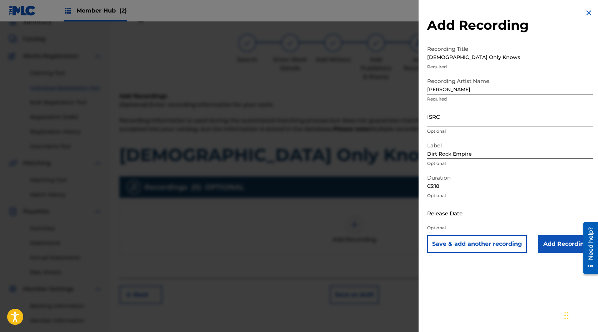
click at [506, 213] on div "Release Date Optional" at bounding box center [510, 219] width 166 height 32
select select "8"
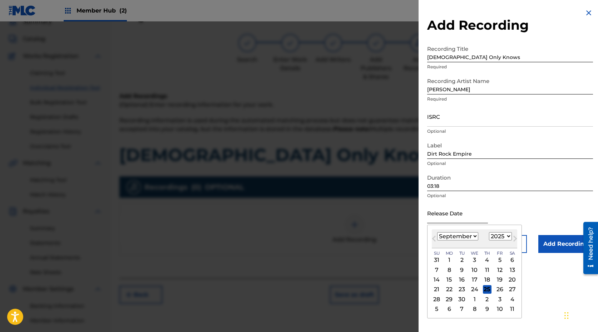
click at [468, 216] on input "text" at bounding box center [457, 213] width 61 height 20
click at [505, 237] on select "1899 1900 1901 1902 1903 1904 1905 1906 1907 1908 1909 1910 1911 1912 1913 1914…" at bounding box center [500, 236] width 23 height 8
select select "2024"
click at [489, 232] on select "1899 1900 1901 1902 1903 1904 1905 1906 1907 1908 1909 1910 1911 1912 1913 1914…" at bounding box center [500, 236] width 23 height 8
click at [498, 260] on div "6" at bounding box center [499, 259] width 9 height 9
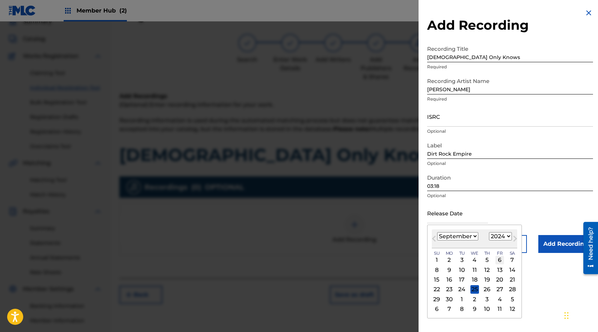
type input "[DATE]"
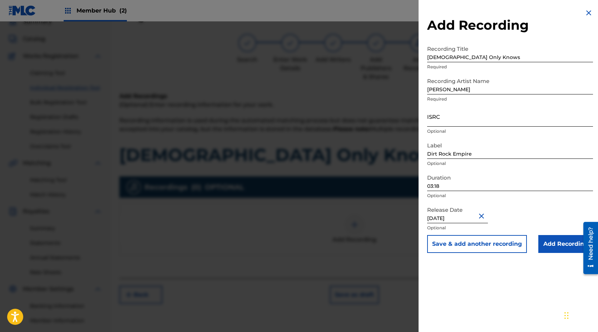
click at [474, 119] on input "ISRC" at bounding box center [510, 116] width 166 height 20
click at [459, 121] on input "ISRC" at bounding box center [510, 116] width 166 height 20
click at [459, 120] on input "ISRC" at bounding box center [510, 116] width 166 height 20
paste input "QZEQU2401347"
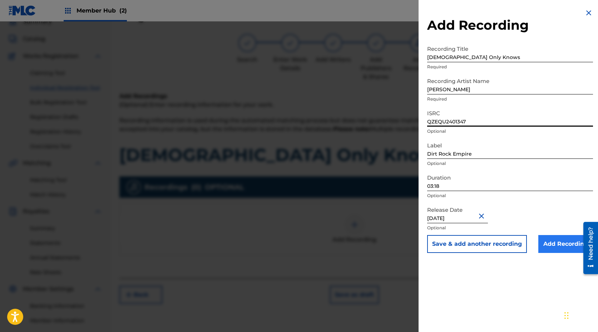
type input "QZEQU2401347"
click at [562, 244] on input "Add Recording" at bounding box center [565, 244] width 55 height 18
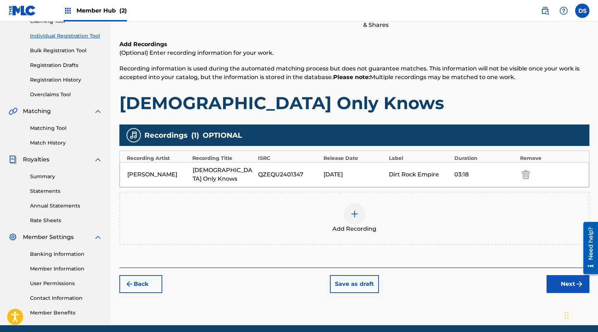
scroll to position [91, 0]
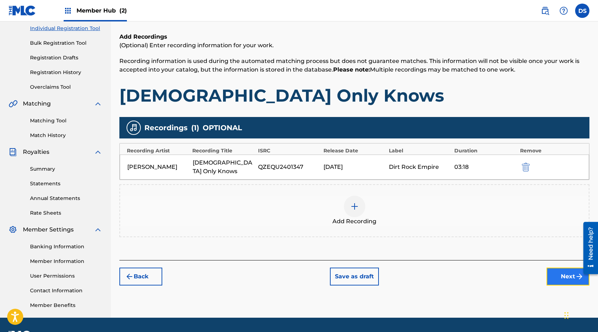
click at [563, 267] on button "Next" at bounding box center [567, 276] width 43 height 18
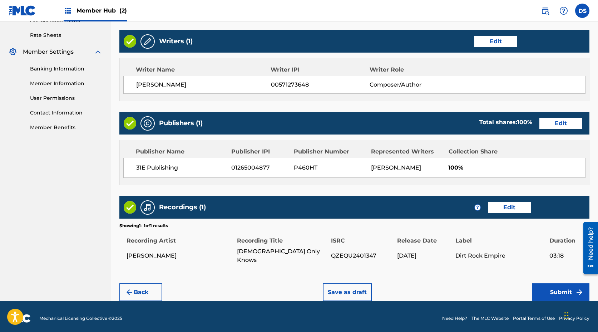
scroll to position [272, 0]
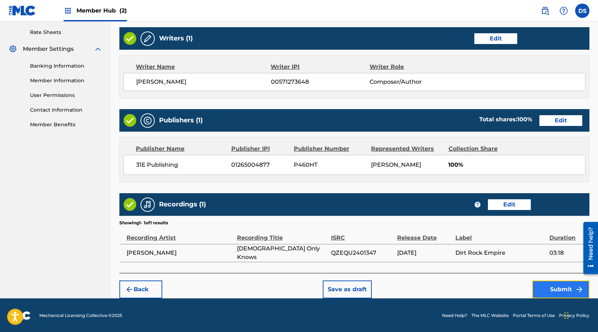
click at [563, 289] on button "Submit" at bounding box center [560, 289] width 57 height 18
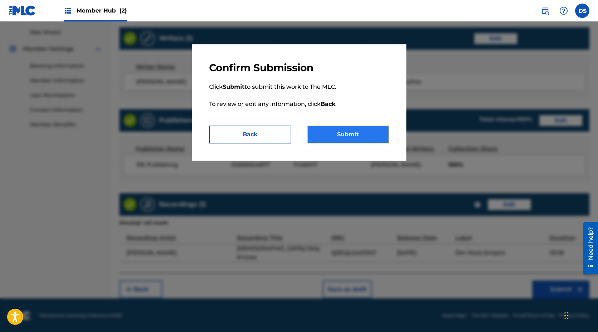
click at [363, 130] on button "Submit" at bounding box center [348, 134] width 82 height 18
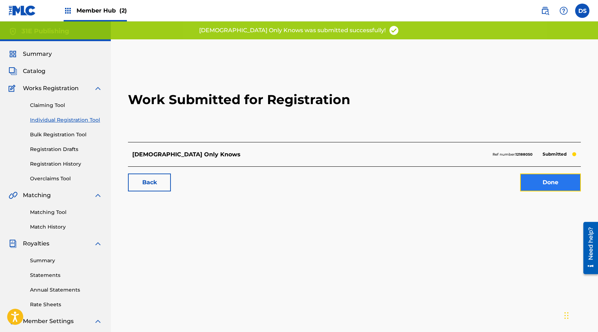
click at [556, 184] on link "Done" at bounding box center [550, 182] width 61 height 18
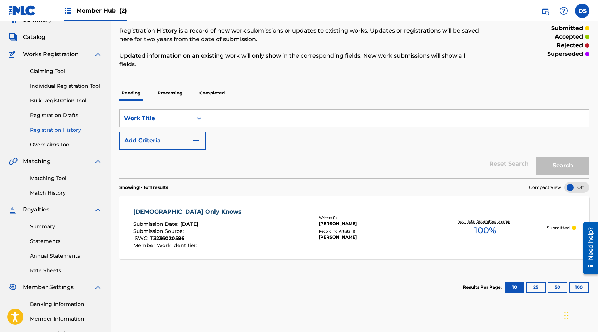
scroll to position [33, 0]
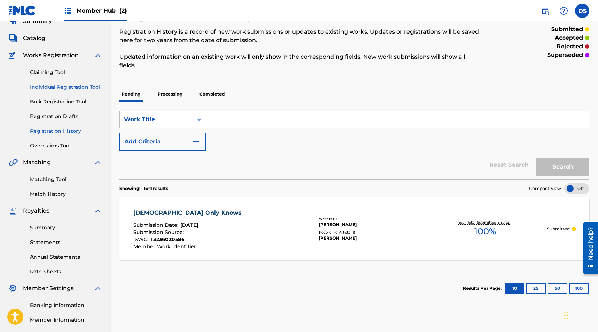
click at [63, 88] on link "Individual Registration Tool" at bounding box center [66, 87] width 72 height 8
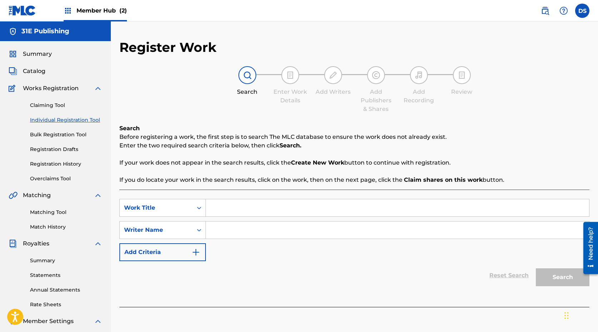
click at [236, 207] on input "Search Form" at bounding box center [397, 207] width 383 height 17
type input "We About to F"
click at [245, 233] on input "Search Form" at bounding box center [397, 229] width 383 height 17
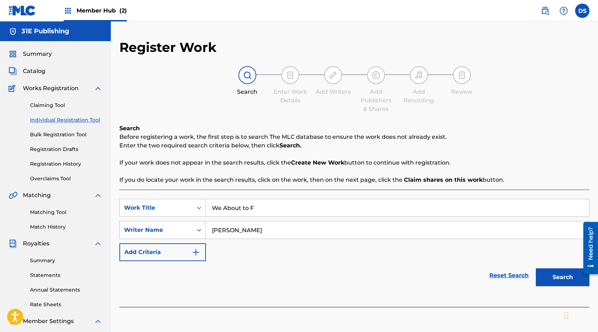
type input "[PERSON_NAME]"
click at [388, 283] on div "Reset Search Search" at bounding box center [354, 275] width 470 height 29
click at [569, 281] on button "Search" at bounding box center [563, 277] width 54 height 18
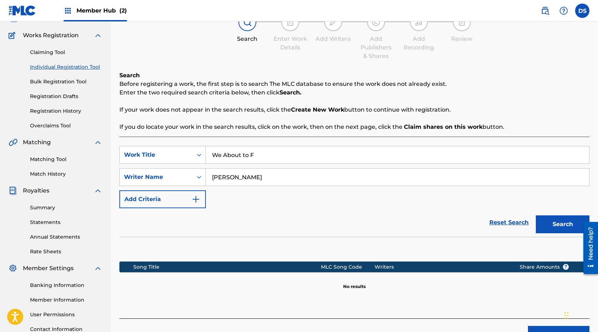
scroll to position [111, 0]
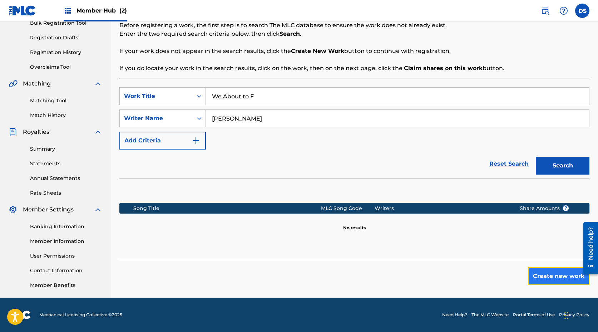
click at [564, 274] on button "Create new work" at bounding box center [558, 276] width 61 height 18
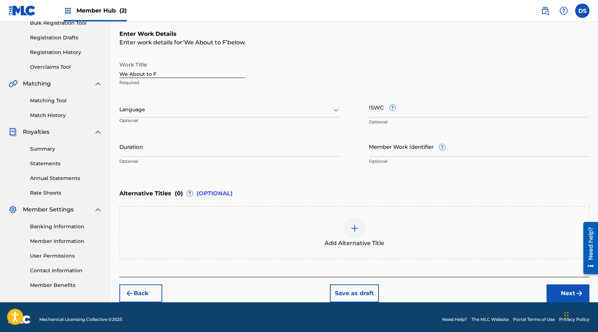
click at [222, 111] on div at bounding box center [229, 109] width 221 height 9
click at [203, 120] on div "English" at bounding box center [230, 125] width 220 height 16
click at [427, 116] on input "ISWC ?" at bounding box center [479, 107] width 221 height 20
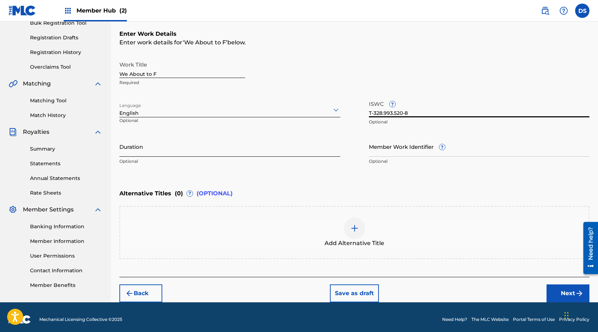
type input "T-328.993.520-8"
click at [230, 154] on input "Duration" at bounding box center [229, 146] width 221 height 20
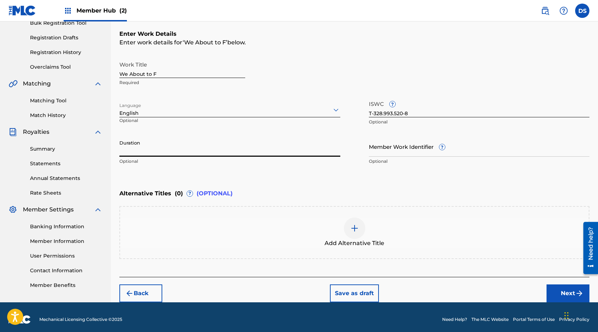
click at [164, 152] on input "Duration" at bounding box center [229, 146] width 221 height 20
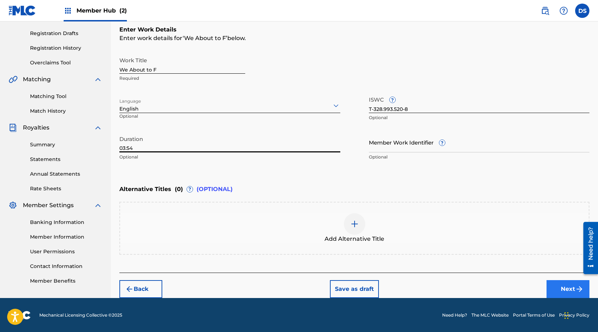
type input "03:54"
click at [567, 287] on button "Next" at bounding box center [567, 289] width 43 height 18
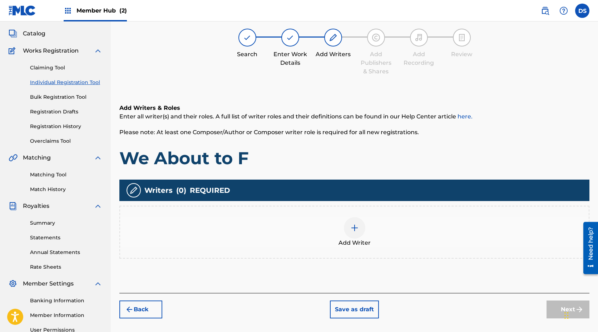
scroll to position [32, 0]
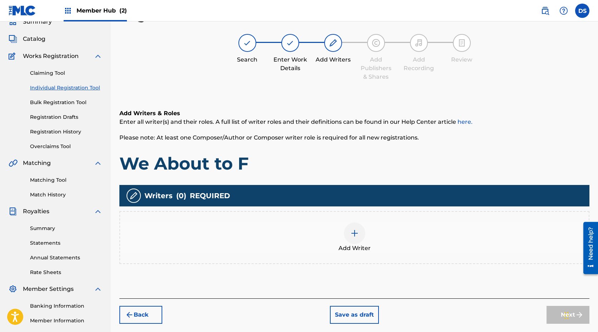
click at [355, 232] on img at bounding box center [354, 233] width 9 height 9
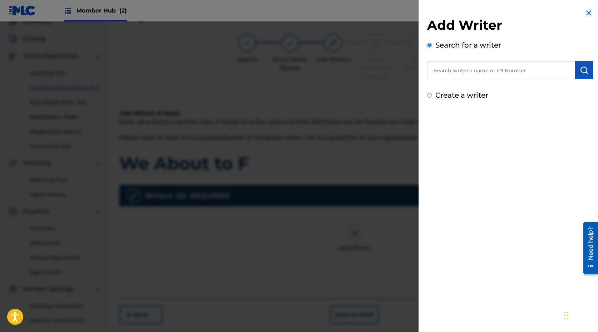
click at [470, 70] on input "text" at bounding box center [501, 70] width 148 height 18
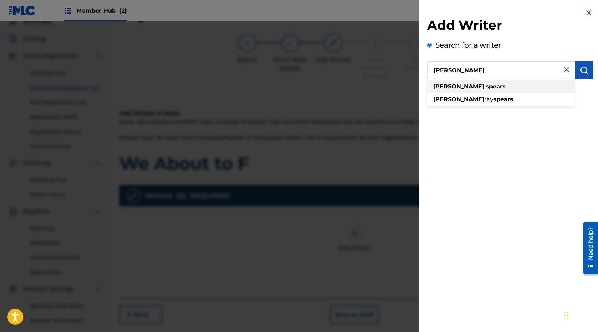
click at [486, 88] on strong "spears" at bounding box center [496, 86] width 20 height 7
type input "[PERSON_NAME]"
click at [471, 94] on label "Create a writer" at bounding box center [461, 95] width 53 height 9
radio input "true"
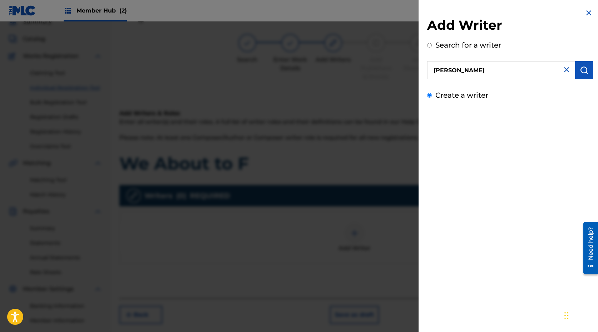
click at [432, 94] on input "Create a writer" at bounding box center [429, 95] width 5 height 5
radio input "false"
radio input "true"
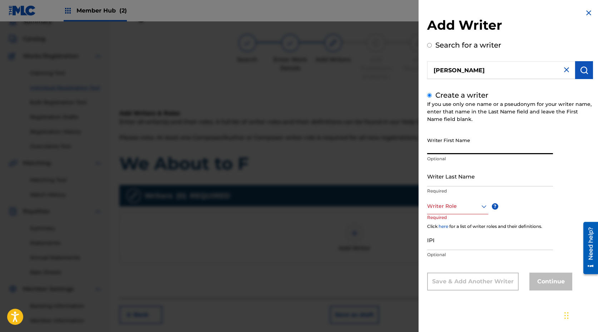
click at [471, 152] on input "Writer First Name" at bounding box center [490, 144] width 126 height 20
type input "[PERSON_NAME]"
type input "Spears"
click at [457, 210] on div "Writer Role" at bounding box center [457, 206] width 61 height 16
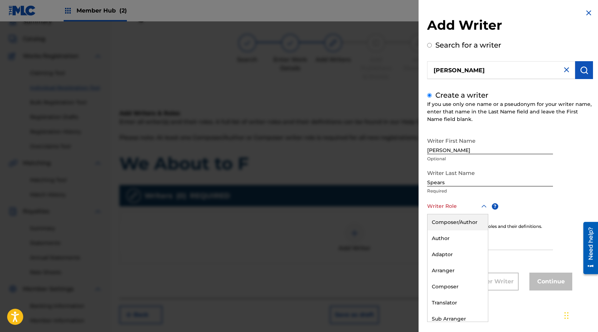
click at [447, 221] on div "Composer/Author" at bounding box center [457, 222] width 60 height 16
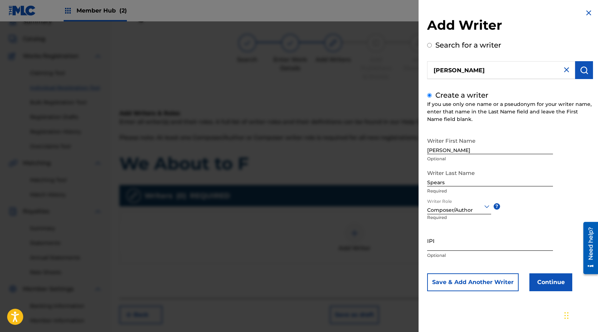
click at [452, 245] on input "IPI" at bounding box center [490, 240] width 126 height 20
type input "00571273648"
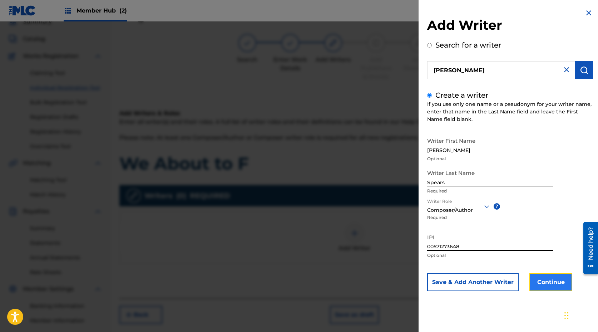
click at [557, 286] on button "Continue" at bounding box center [550, 282] width 43 height 18
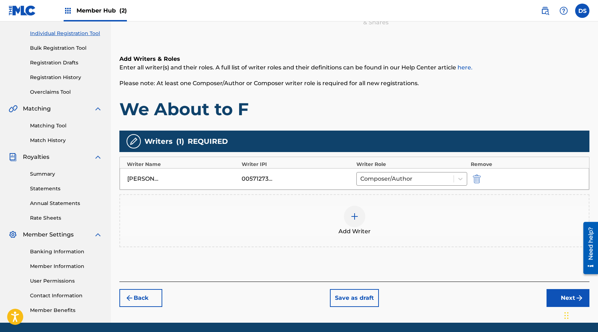
scroll to position [111, 0]
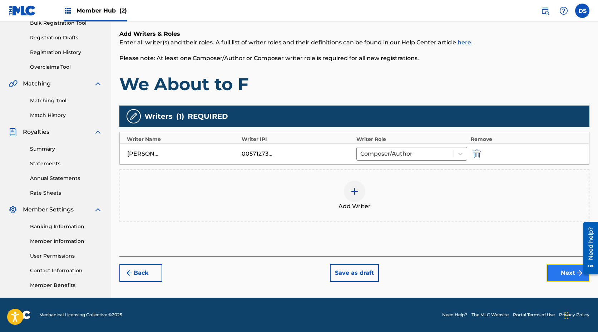
click at [567, 273] on button "Next" at bounding box center [567, 273] width 43 height 18
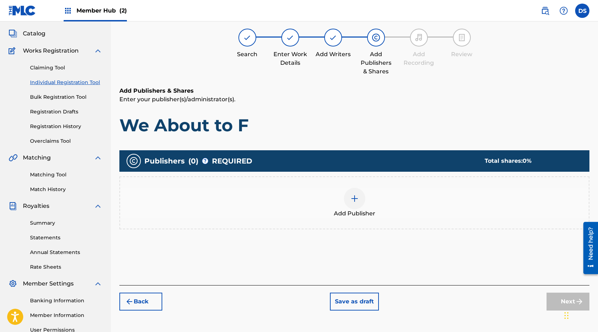
scroll to position [32, 0]
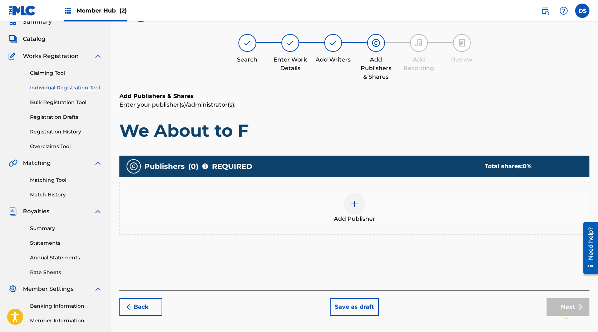
click at [353, 202] on img at bounding box center [354, 203] width 9 height 9
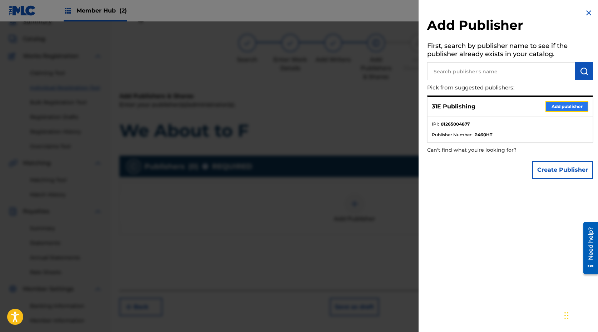
click at [558, 107] on button "Add publisher" at bounding box center [566, 106] width 43 height 11
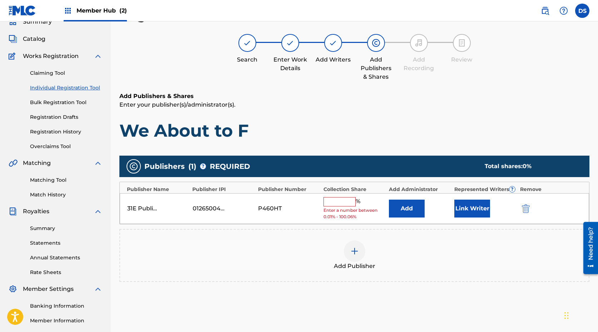
click at [335, 205] on input "text" at bounding box center [339, 201] width 32 height 9
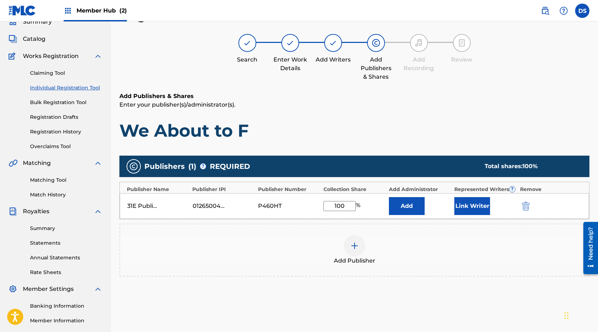
type input "100"
click at [427, 260] on div "Add Publisher" at bounding box center [354, 250] width 468 height 30
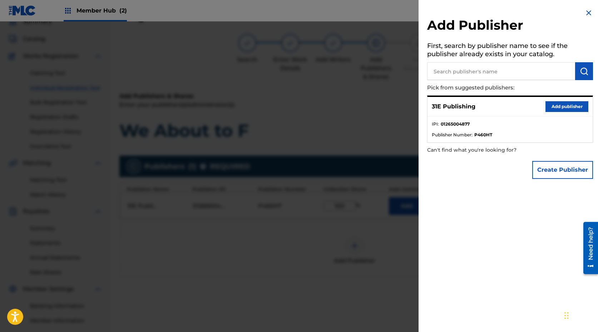
click at [589, 13] on img at bounding box center [588, 13] width 9 height 9
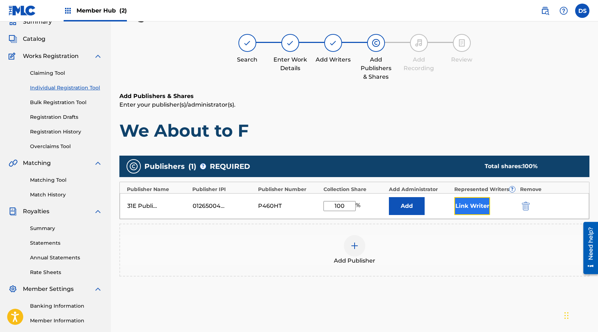
click at [481, 209] on button "Link Writer" at bounding box center [472, 206] width 36 height 18
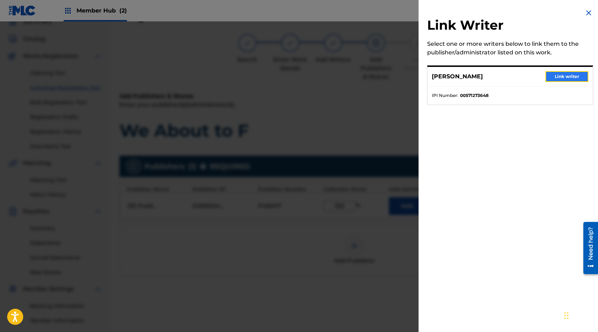
click at [567, 78] on button "Link writer" at bounding box center [566, 76] width 43 height 11
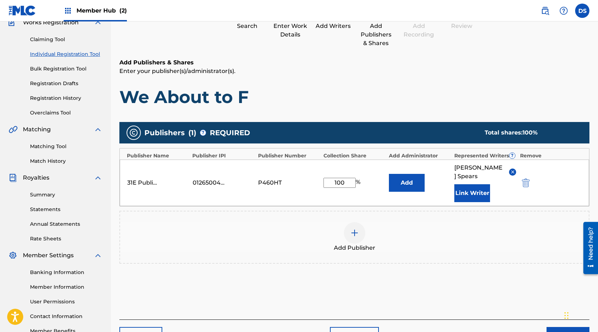
scroll to position [102, 0]
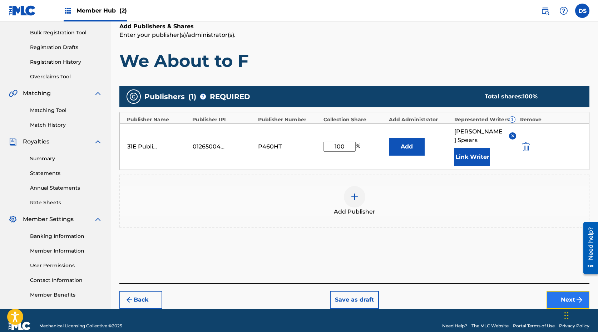
click at [569, 291] on button "Next" at bounding box center [567, 300] width 43 height 18
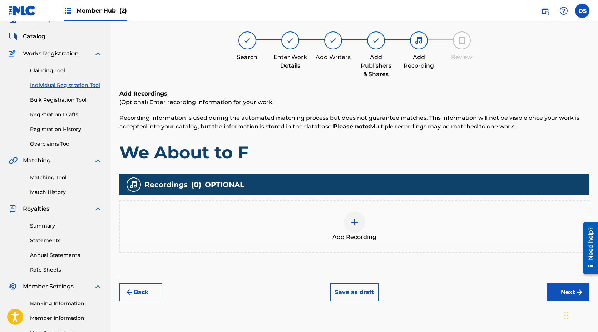
scroll to position [32, 0]
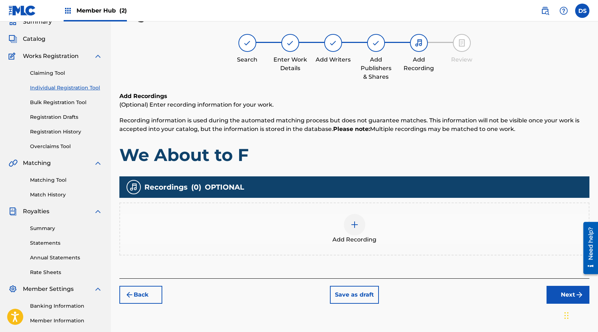
click at [354, 222] on img at bounding box center [354, 224] width 9 height 9
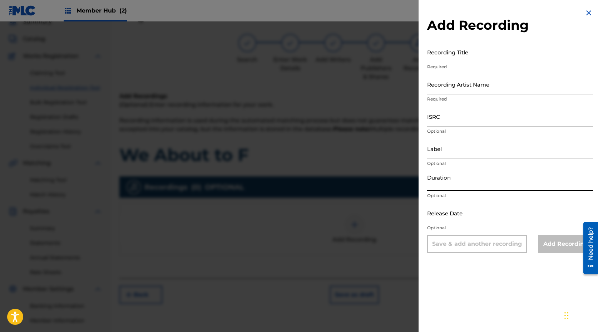
click at [470, 187] on input "Duration" at bounding box center [510, 180] width 166 height 20
type input "03:54"
click at [494, 54] on input "Recording Title" at bounding box center [510, 52] width 166 height 20
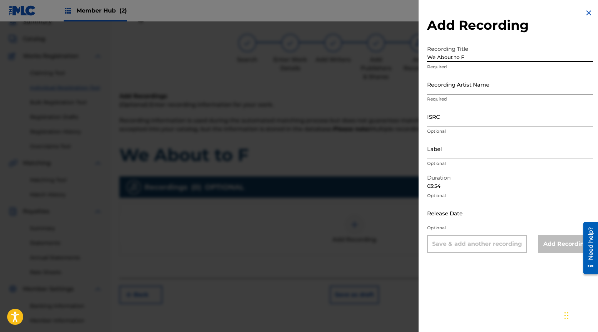
type input "We About to F"
click at [475, 90] on input "Recording Artist Name" at bounding box center [510, 84] width 166 height 20
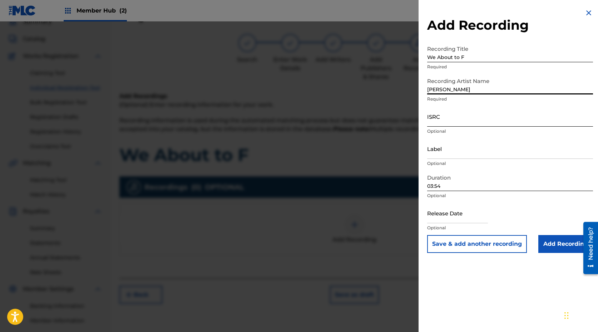
type input "[PERSON_NAME]"
click at [460, 126] on input "ISRC" at bounding box center [510, 116] width 166 height 20
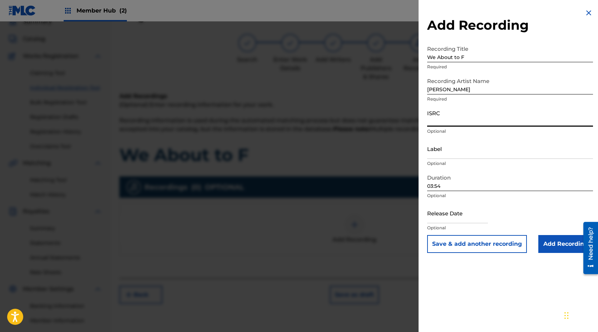
paste input "QZEQU2268579"
type input "QZEQU2268579"
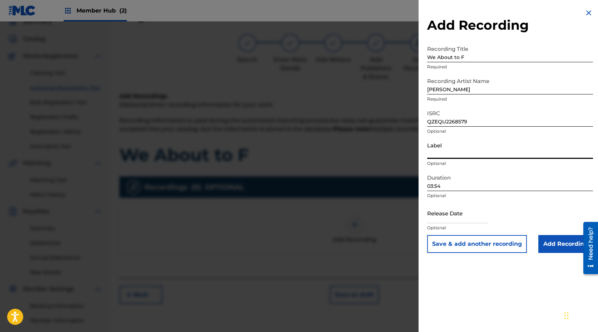
click at [453, 156] on input "Label" at bounding box center [510, 148] width 166 height 20
type input "Dirt Rock Empire"
click at [465, 215] on input "text" at bounding box center [457, 213] width 61 height 20
select select "8"
select select "2025"
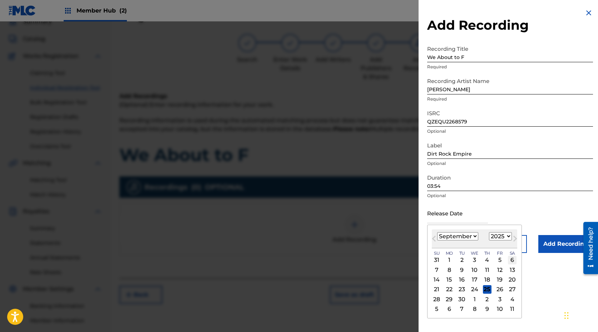
click at [511, 260] on div "6" at bounding box center [512, 259] width 9 height 9
type input "[DATE]"
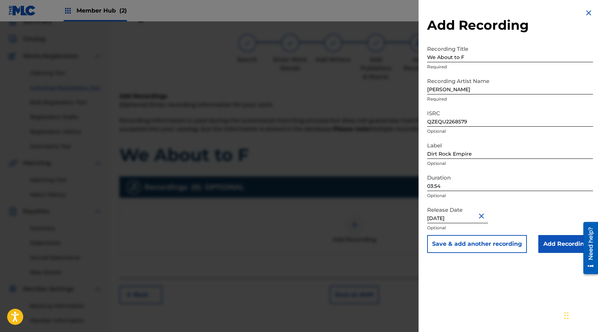
click at [466, 219] on input "[DATE]" at bounding box center [457, 213] width 61 height 20
select select "8"
select select "2025"
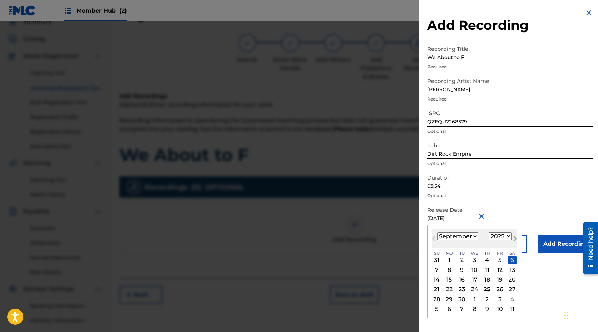
click at [511, 242] on button "Next Month" at bounding box center [514, 239] width 11 height 11
select select "9"
click at [506, 238] on select "1899 1900 1901 1902 1903 1904 1905 1906 1907 1908 1909 1910 1911 1912 1913 1914…" at bounding box center [500, 236] width 23 height 8
select select "2024"
click at [489, 232] on select "1899 1900 1901 1902 1903 1904 1905 1906 1907 1908 1909 1910 1911 1912 1913 1914…" at bounding box center [500, 236] width 23 height 8
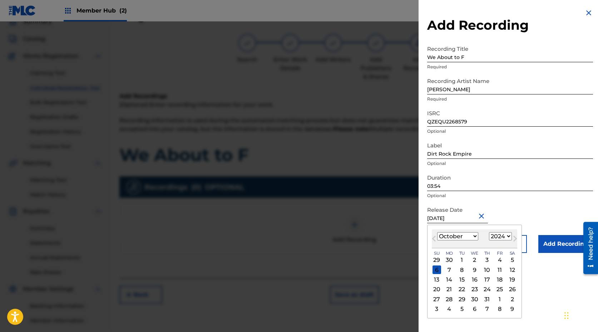
click at [467, 236] on select "January February March April May June July August September October November De…" at bounding box center [457, 236] width 41 height 8
select select "8"
click at [437, 232] on select "January February March April May June July August September October November De…" at bounding box center [457, 236] width 41 height 8
click at [501, 260] on div "6" at bounding box center [499, 259] width 9 height 9
type input "[DATE]"
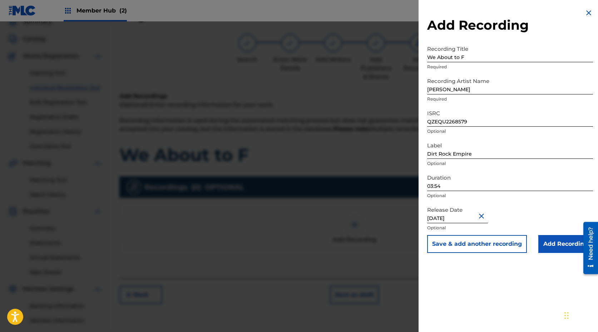
click at [516, 211] on div "Release Date [DATE] Optional" at bounding box center [510, 219] width 166 height 32
click at [555, 247] on input "Add Recording" at bounding box center [565, 244] width 55 height 18
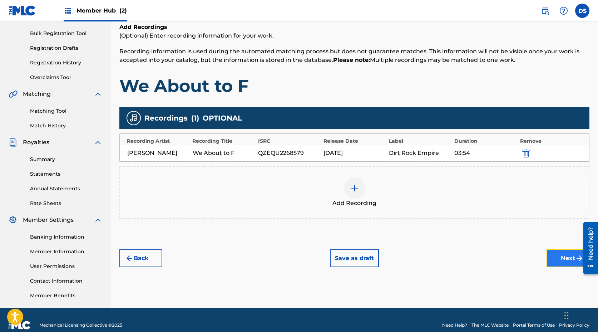
click at [565, 259] on button "Next" at bounding box center [567, 258] width 43 height 18
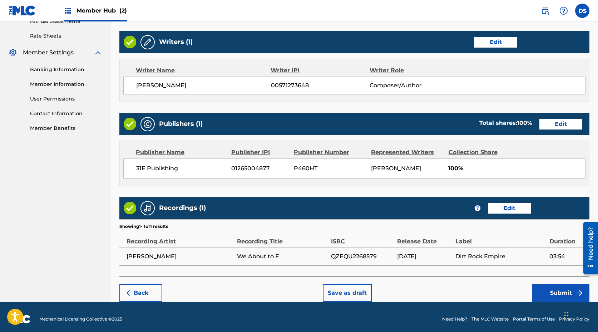
scroll to position [272, 0]
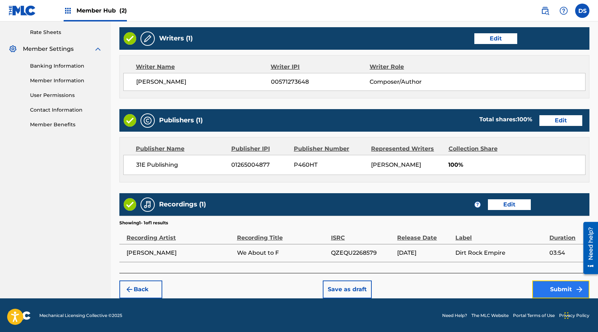
click at [568, 289] on button "Submit" at bounding box center [560, 289] width 57 height 18
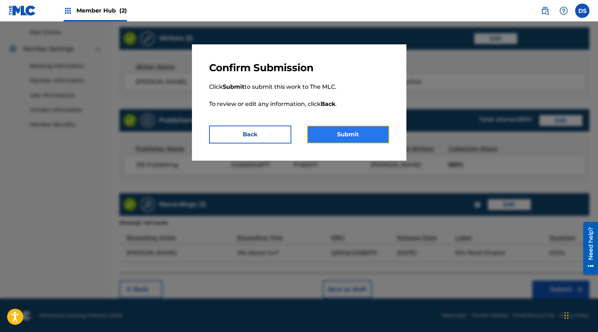
click at [359, 142] on button "Submit" at bounding box center [348, 134] width 82 height 18
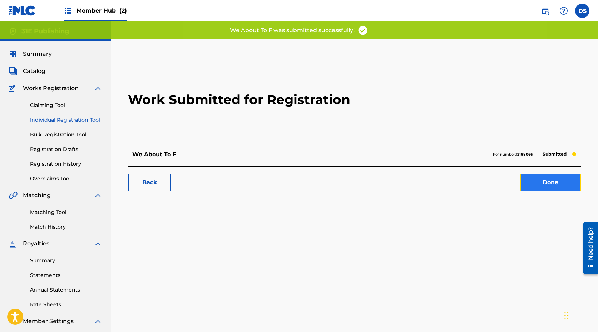
click at [551, 188] on link "Done" at bounding box center [550, 182] width 61 height 18
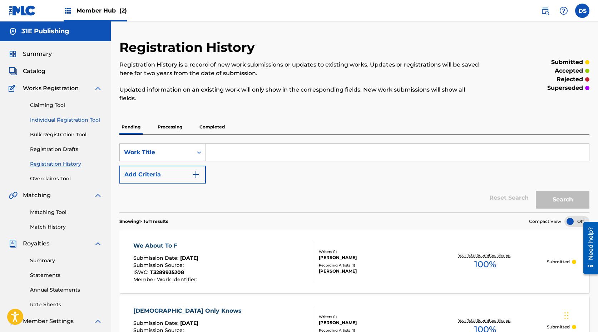
click at [60, 119] on link "Individual Registration Tool" at bounding box center [66, 120] width 72 height 8
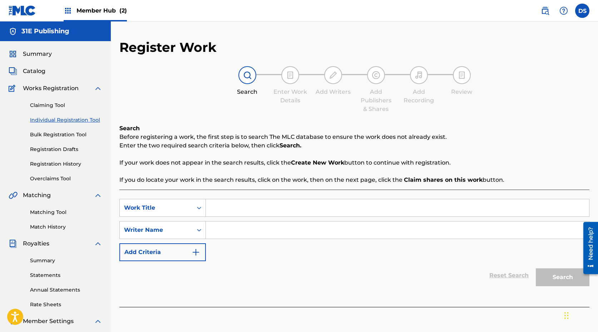
click at [257, 213] on input "Search Form" at bounding box center [397, 207] width 383 height 17
type input "She Did"
click at [255, 227] on input "Search Form" at bounding box center [397, 229] width 383 height 17
type input "[PERSON_NAME]"
click at [362, 280] on div "Reset Search Search" at bounding box center [354, 275] width 470 height 29
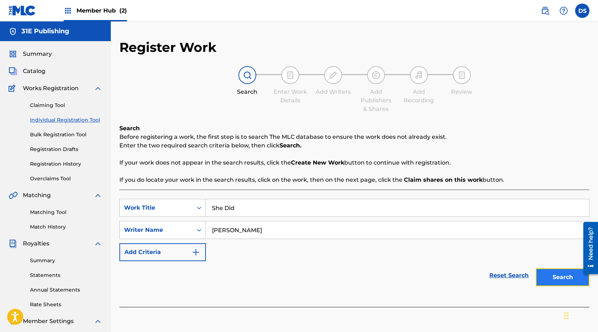
click at [567, 279] on button "Search" at bounding box center [563, 277] width 54 height 18
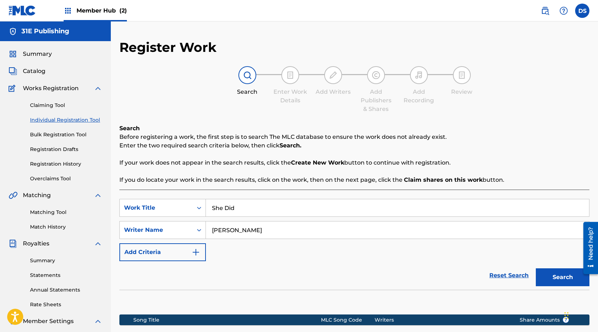
scroll to position [111, 0]
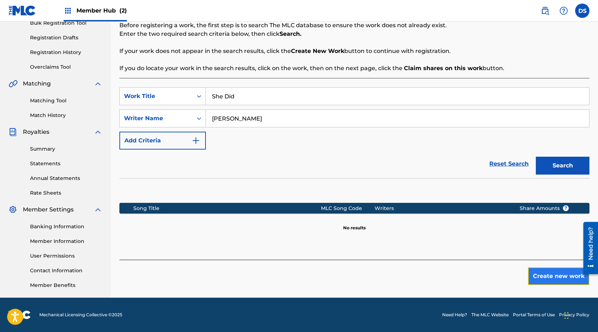
click at [552, 282] on button "Create new work" at bounding box center [558, 276] width 61 height 18
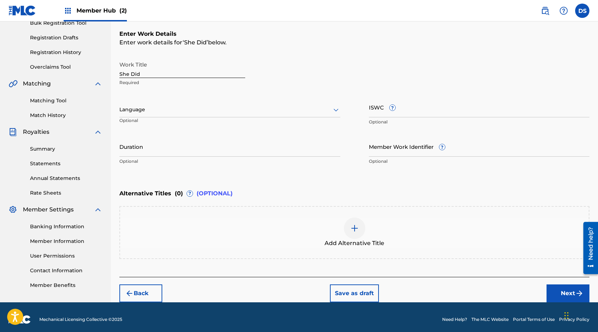
click at [195, 111] on div at bounding box center [229, 109] width 221 height 9
click at [170, 125] on div "English" at bounding box center [230, 125] width 220 height 16
click at [422, 114] on input "ISWC ?" at bounding box center [479, 107] width 221 height 20
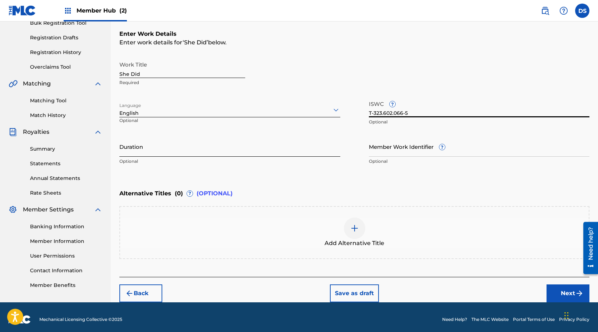
type input "T-323.602.066-5"
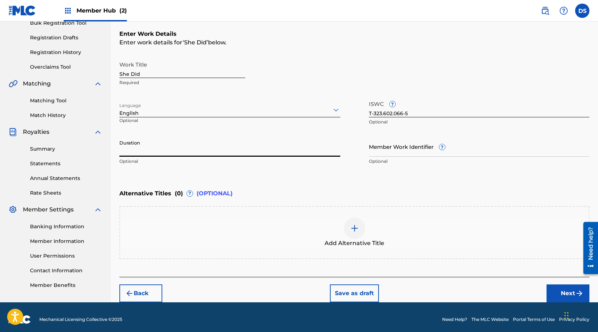
click at [181, 150] on input "Duration" at bounding box center [229, 146] width 221 height 20
type input "03:26"
click at [423, 178] on div "Enter Work Details Enter work details for ‘ She Did ’ below. Work Title She Did…" at bounding box center [354, 99] width 470 height 173
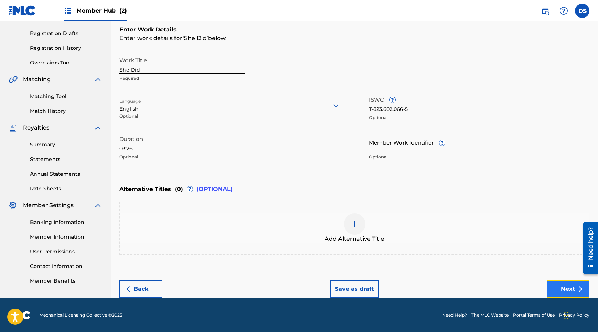
click at [562, 289] on button "Next" at bounding box center [567, 289] width 43 height 18
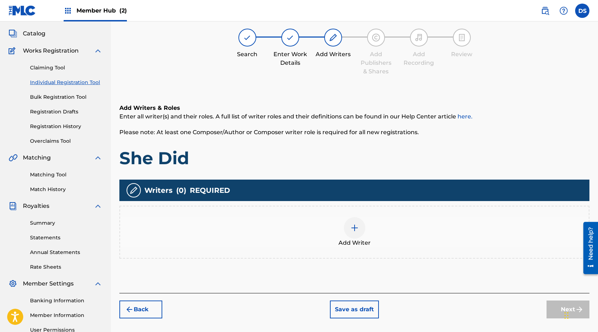
scroll to position [32, 0]
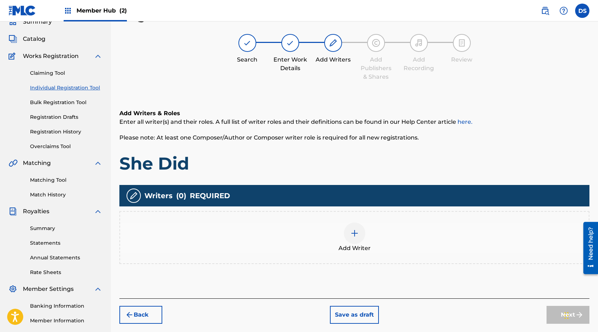
click at [356, 238] on div at bounding box center [354, 232] width 21 height 21
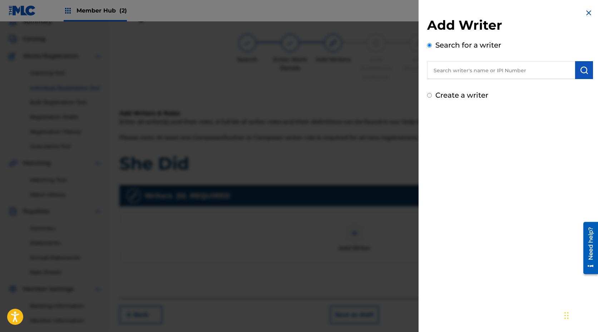
click at [453, 95] on label "Create a writer" at bounding box center [461, 95] width 53 height 9
radio input "true"
click at [432, 95] on input "Create a writer" at bounding box center [429, 95] width 5 height 5
radio input "false"
radio input "true"
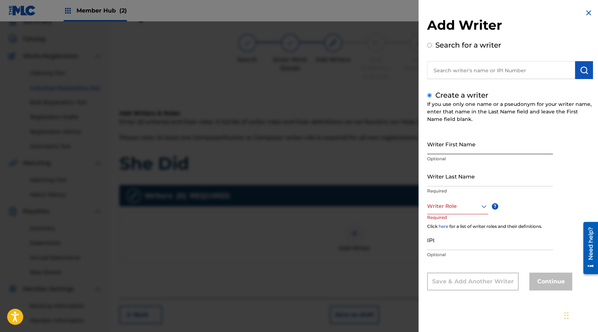
click at [462, 144] on input "Writer First Name" at bounding box center [490, 144] width 126 height 20
type input "[PERSON_NAME]"
type input "Spears"
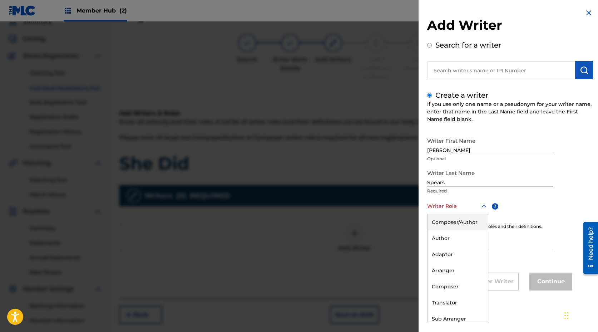
click at [448, 209] on div at bounding box center [457, 206] width 61 height 9
click at [447, 228] on div "Composer/Author" at bounding box center [457, 222] width 60 height 16
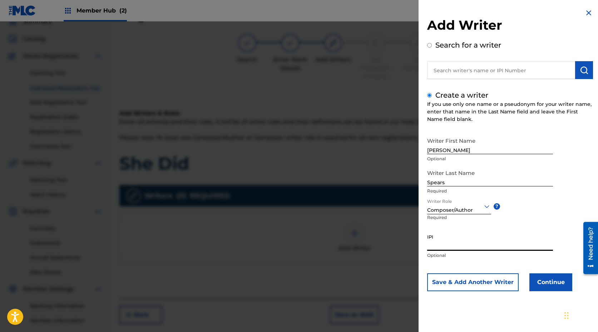
click at [444, 244] on input "IPI" at bounding box center [490, 240] width 126 height 20
type input "00571273550"
click at [553, 286] on button "Continue" at bounding box center [550, 282] width 43 height 18
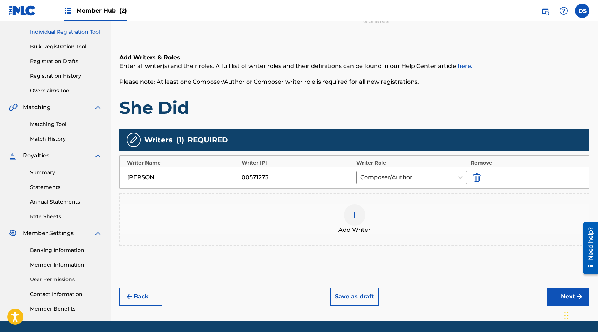
scroll to position [89, 0]
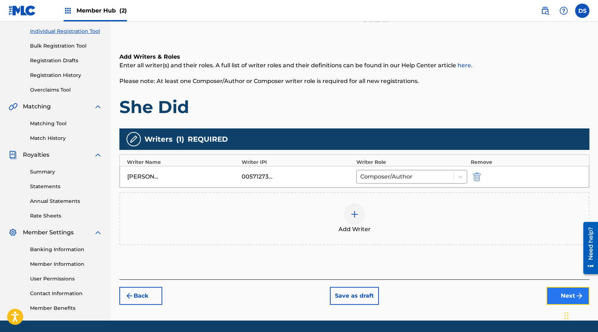
click at [563, 291] on button "Next" at bounding box center [567, 296] width 43 height 18
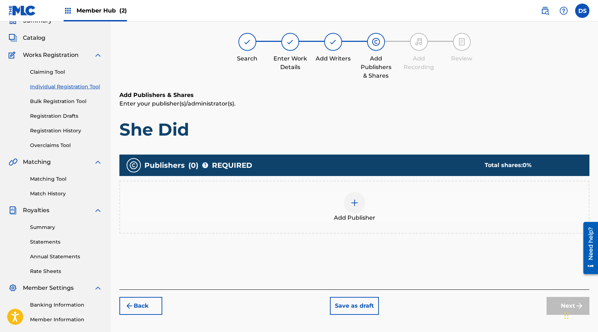
scroll to position [32, 0]
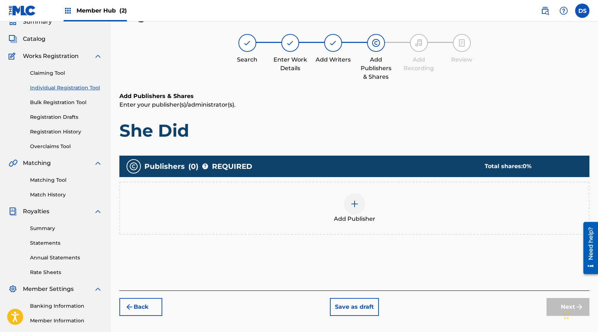
click at [357, 207] on img at bounding box center [354, 203] width 9 height 9
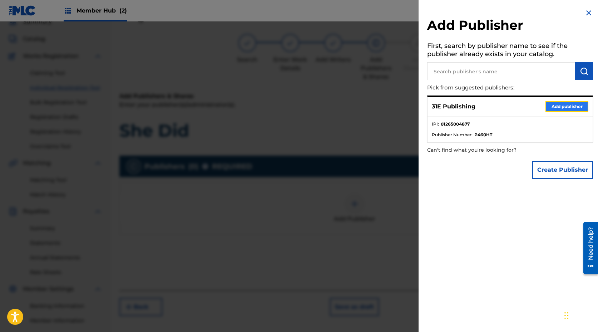
click at [552, 104] on button "Add publisher" at bounding box center [566, 106] width 43 height 11
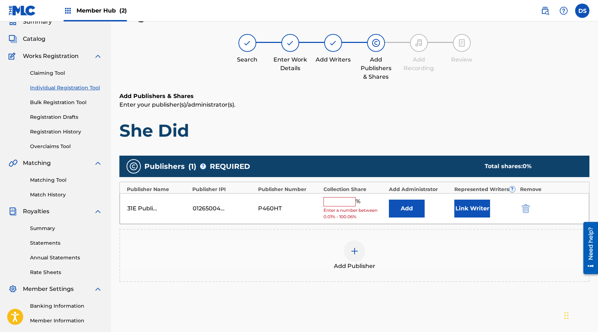
click at [345, 202] on input "text" at bounding box center [339, 201] width 32 height 9
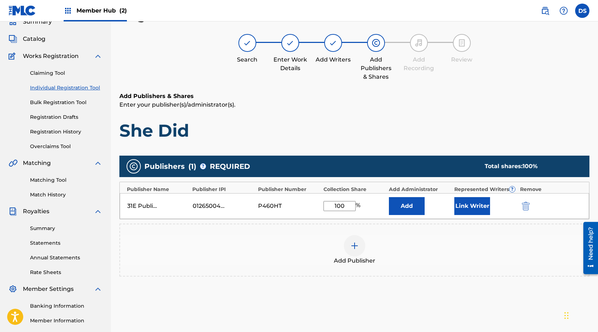
type input "100"
click at [433, 258] on div "Add Publisher" at bounding box center [354, 250] width 468 height 30
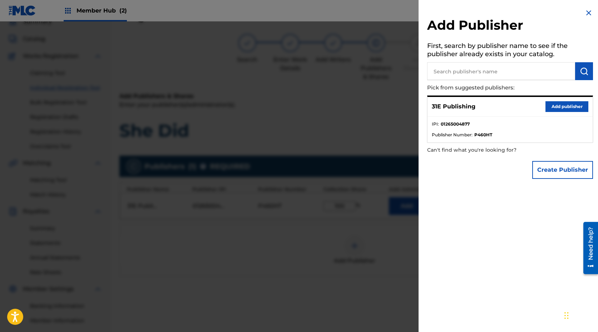
click at [586, 12] on img at bounding box center [588, 13] width 9 height 9
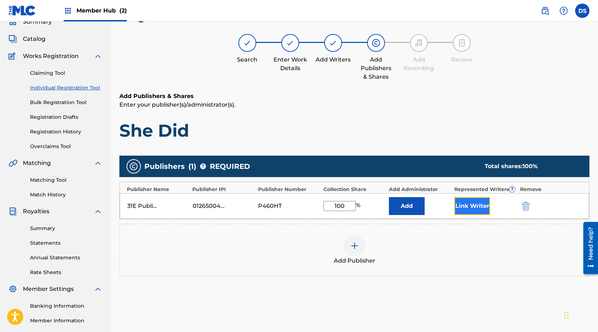
click at [482, 200] on button "Link Writer" at bounding box center [472, 206] width 36 height 18
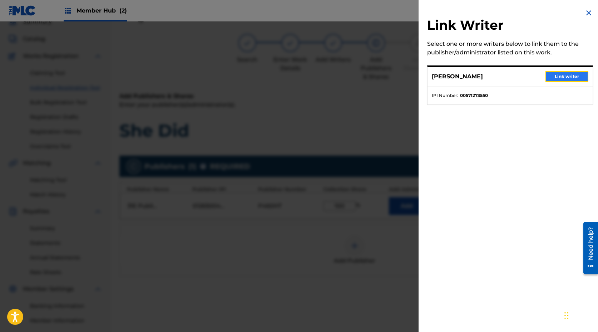
click at [566, 73] on button "Link writer" at bounding box center [566, 76] width 43 height 11
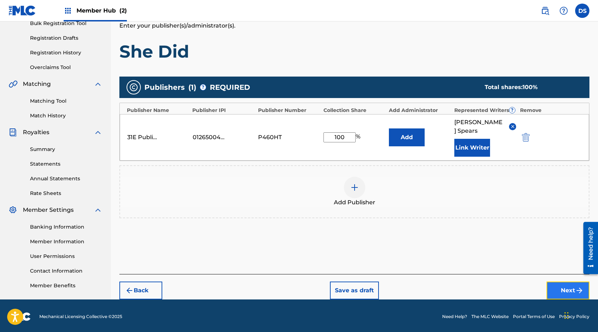
click at [564, 282] on button "Next" at bounding box center [567, 290] width 43 height 18
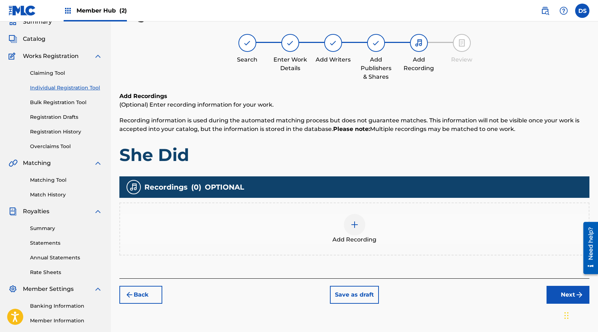
click at [355, 222] on img at bounding box center [354, 224] width 9 height 9
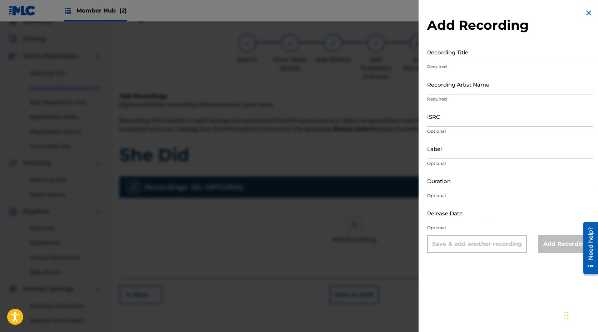
select select "8"
select select "2025"
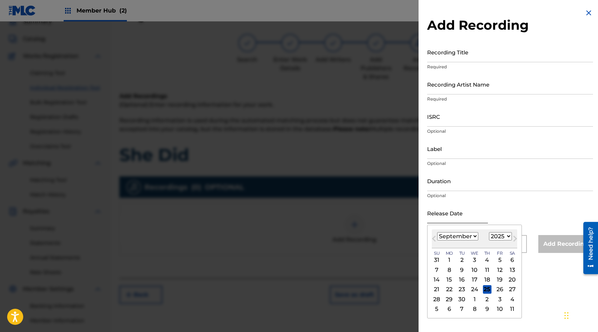
click at [439, 217] on input "text" at bounding box center [457, 213] width 61 height 20
type input "[DATE]"
select select "2024"
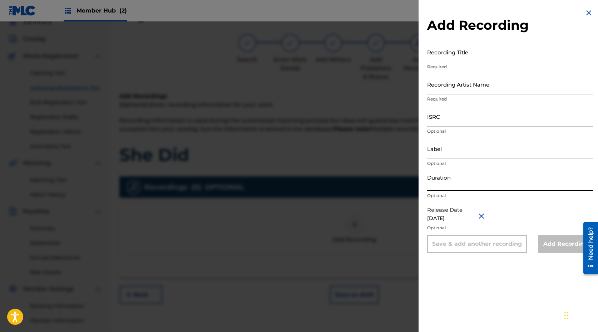
click at [480, 182] on input "Duration" at bounding box center [510, 180] width 166 height 20
type input "03:26"
click at [470, 150] on input "Label" at bounding box center [510, 148] width 166 height 20
type input "Dirt Rock Empire"
click at [462, 221] on input "[DATE]" at bounding box center [457, 213] width 61 height 20
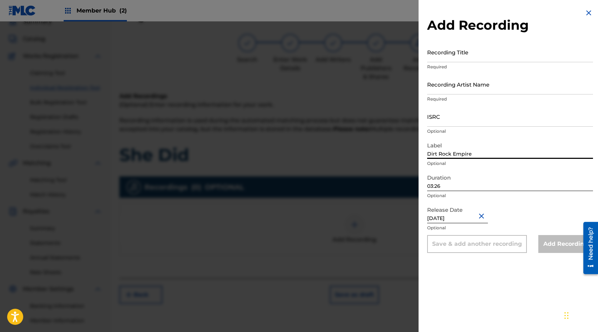
select select "8"
select select "2024"
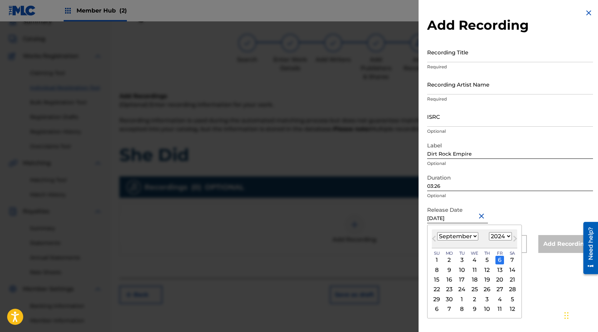
click at [498, 259] on div "6" at bounding box center [499, 259] width 9 height 9
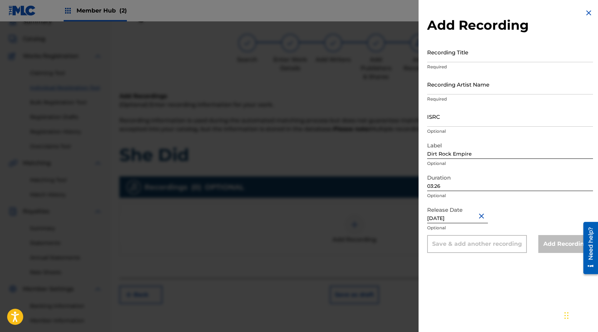
click at [517, 227] on p "Optional" at bounding box center [510, 227] width 166 height 6
click at [470, 91] on input "Recording Artist Name" at bounding box center [510, 84] width 166 height 20
type input "[PERSON_NAME]"
click at [462, 59] on input "Recording Title" at bounding box center [510, 52] width 166 height 20
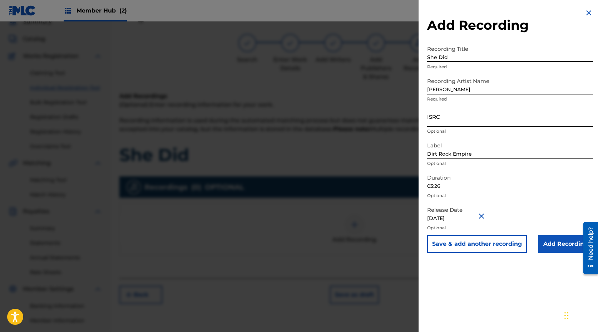
type input "She Did"
click at [452, 116] on input "ISRC" at bounding box center [510, 116] width 166 height 20
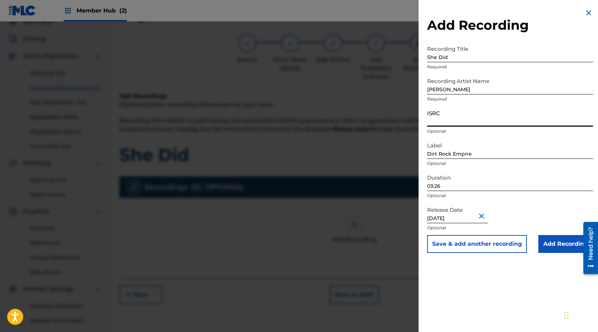
click at [469, 122] on input "ISRC" at bounding box center [510, 116] width 166 height 20
paste input "QZEQU2401127"
type input "QZEQU2401127"
click at [509, 272] on div "Add Recording Recording Title She Did Required Recording Artist Name [PERSON_NA…" at bounding box center [509, 166] width 183 height 332
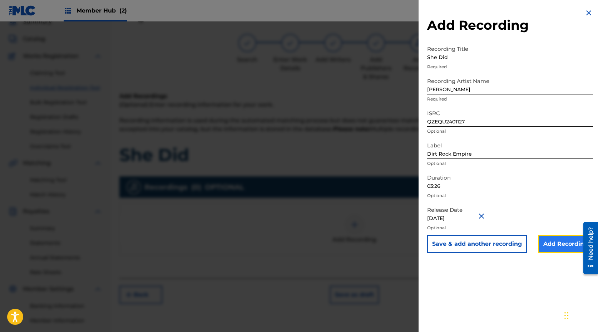
click at [564, 247] on input "Add Recording" at bounding box center [565, 244] width 55 height 18
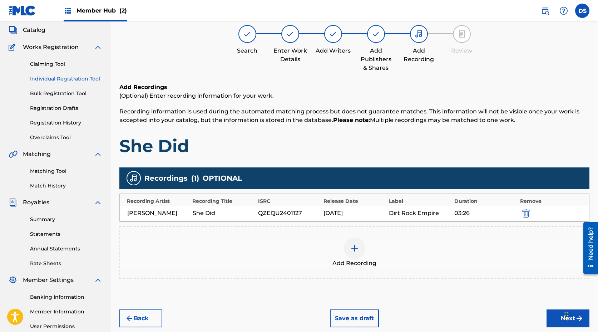
scroll to position [49, 0]
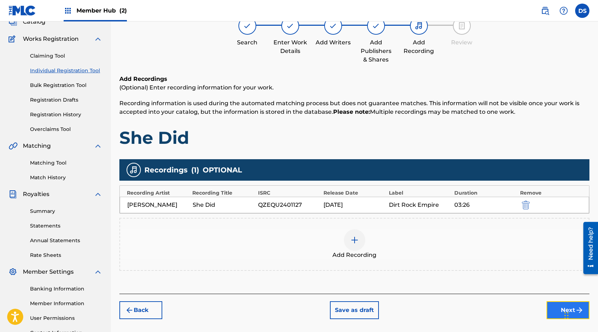
click at [557, 291] on button "Next" at bounding box center [567, 310] width 43 height 18
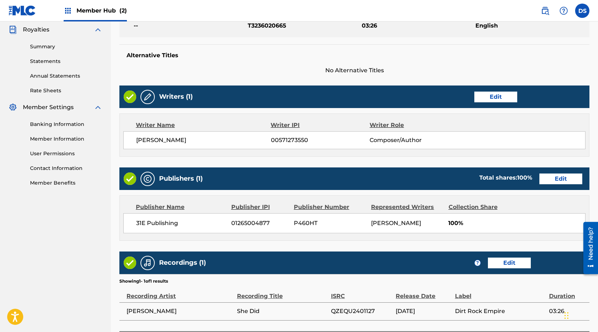
scroll to position [272, 0]
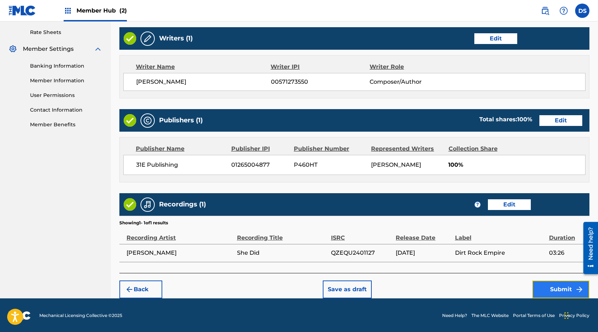
click at [562, 290] on button "Submit" at bounding box center [560, 289] width 57 height 18
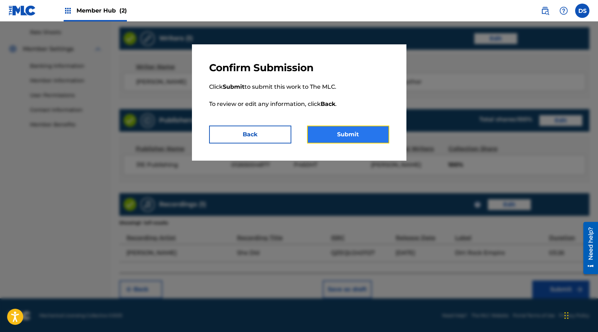
click at [348, 135] on button "Submit" at bounding box center [348, 134] width 82 height 18
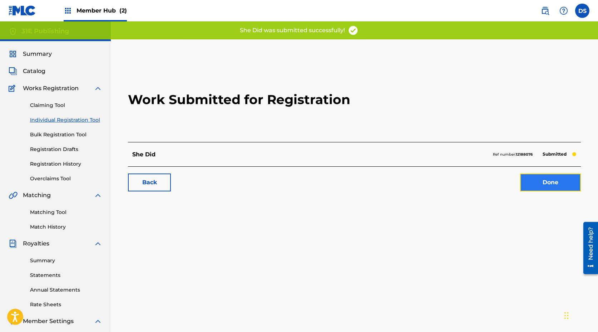
click at [565, 186] on link "Done" at bounding box center [550, 182] width 61 height 18
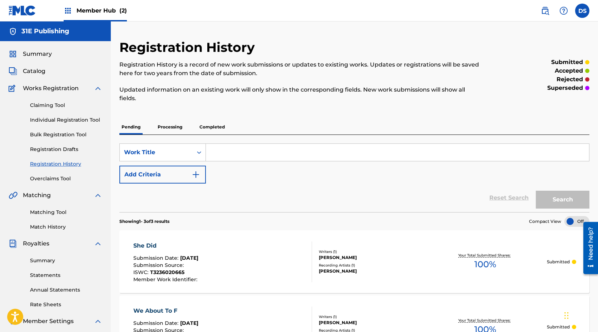
click at [62, 124] on div "Claiming Tool Individual Registration Tool Bulk Registration Tool Registration …" at bounding box center [56, 138] width 94 height 90
click at [76, 117] on link "Individual Registration Tool" at bounding box center [66, 120] width 72 height 8
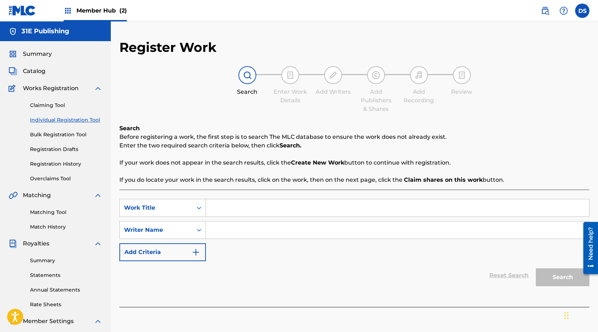
click at [248, 209] on input "Search Form" at bounding box center [397, 207] width 383 height 17
type input "[PERSON_NAME] Down"
click at [252, 223] on input "Search Form" at bounding box center [397, 229] width 383 height 17
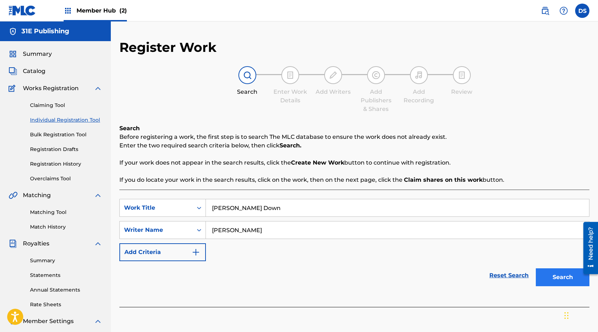
type input "[PERSON_NAME]"
click at [547, 278] on button "Search" at bounding box center [563, 277] width 54 height 18
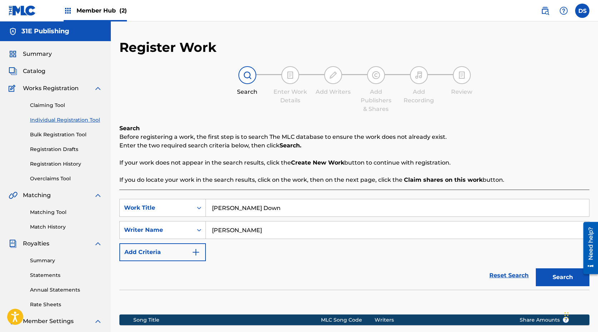
scroll to position [111, 0]
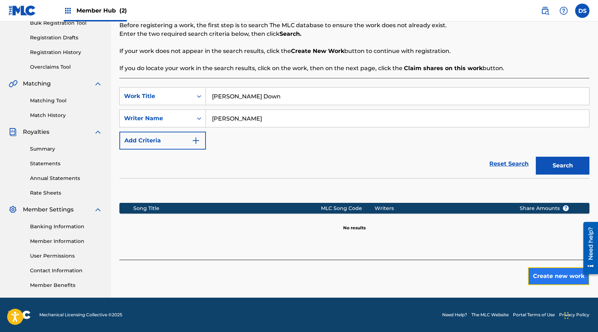
click at [546, 278] on button "Create new work" at bounding box center [558, 276] width 61 height 18
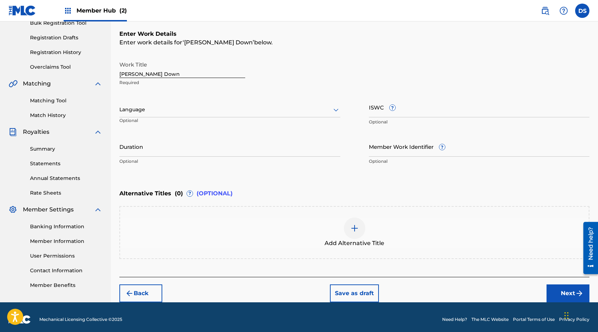
click at [336, 111] on icon at bounding box center [336, 109] width 9 height 9
click at [282, 127] on div "English" at bounding box center [230, 125] width 220 height 16
click at [354, 230] on img at bounding box center [354, 228] width 9 height 9
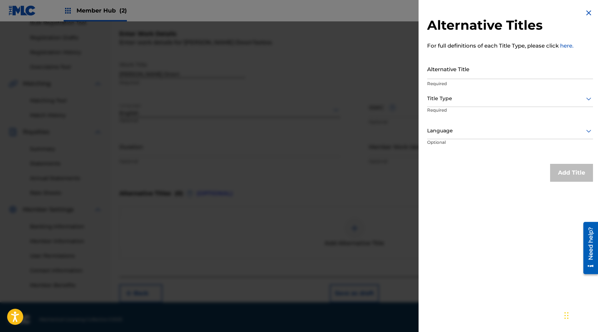
click at [459, 102] on div at bounding box center [510, 98] width 166 height 9
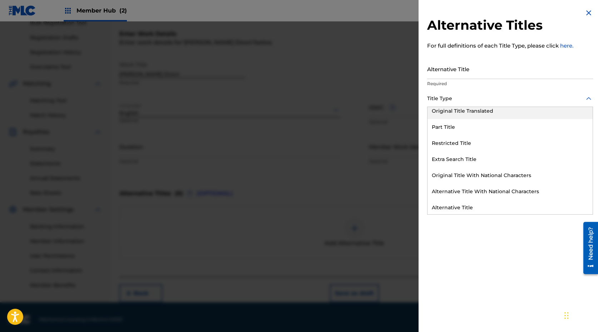
scroll to position [70, 0]
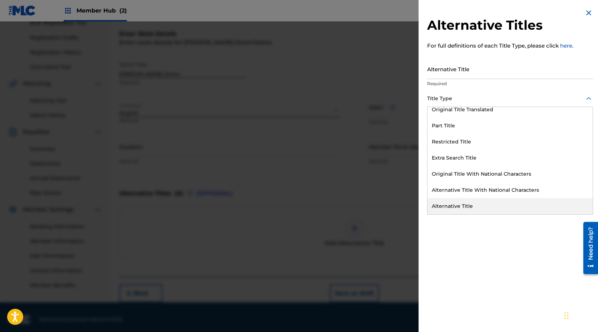
click at [482, 243] on div "Alternative Titles For full definitions of each Title Type, please click here. …" at bounding box center [509, 166] width 183 height 332
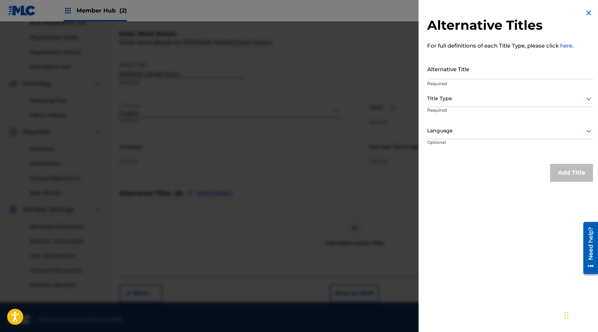
click at [583, 17] on h2 "Alternative Titles" at bounding box center [510, 25] width 166 height 16
click at [589, 9] on img at bounding box center [588, 13] width 9 height 9
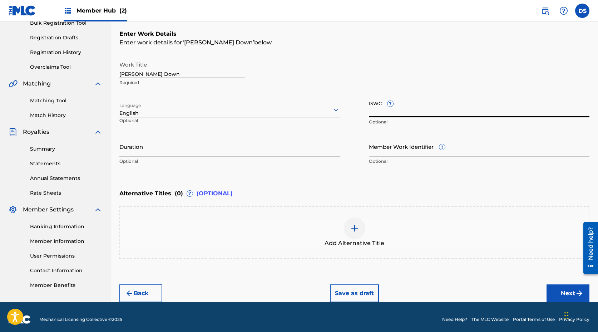
click at [384, 114] on input "ISWC ?" at bounding box center [479, 107] width 221 height 20
type input "T-931.764.079-2"
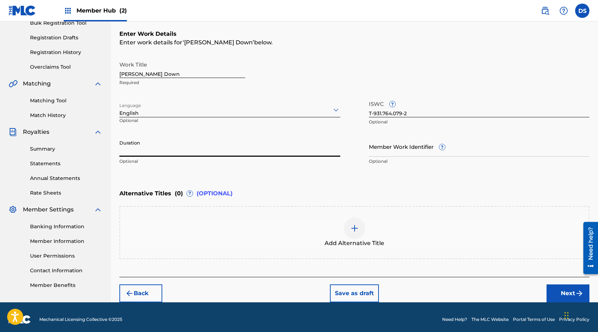
click at [232, 152] on input "Duration" at bounding box center [229, 146] width 221 height 20
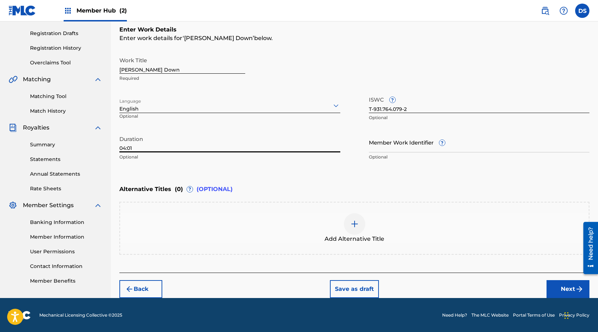
type input "04:01"
click at [349, 178] on div "Enter Work Details Enter work details for ‘ [PERSON_NAME] Down ’ below. Work Ti…" at bounding box center [354, 94] width 470 height 173
click at [573, 290] on button "Next" at bounding box center [567, 289] width 43 height 18
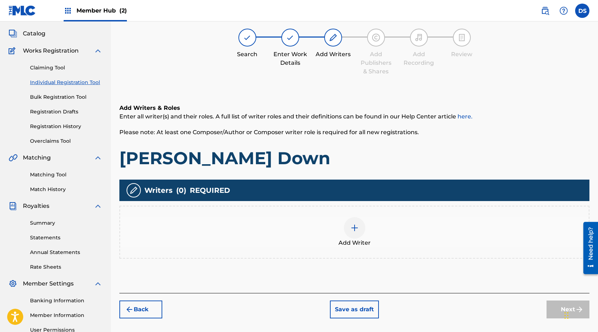
scroll to position [32, 0]
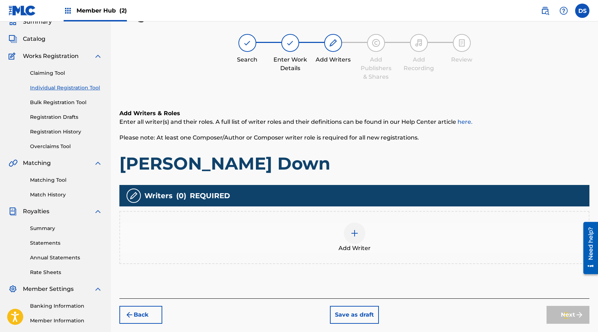
click at [354, 232] on img at bounding box center [354, 233] width 9 height 9
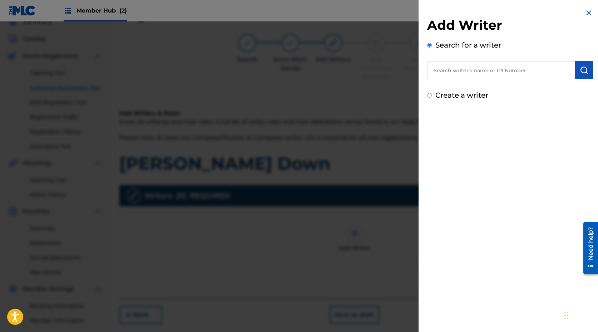
click at [495, 70] on input "text" at bounding box center [501, 70] width 148 height 18
click at [470, 93] on label "Create a writer" at bounding box center [461, 95] width 53 height 9
radio input "true"
click at [432, 93] on input "Create a writer" at bounding box center [429, 95] width 5 height 5
radio input "false"
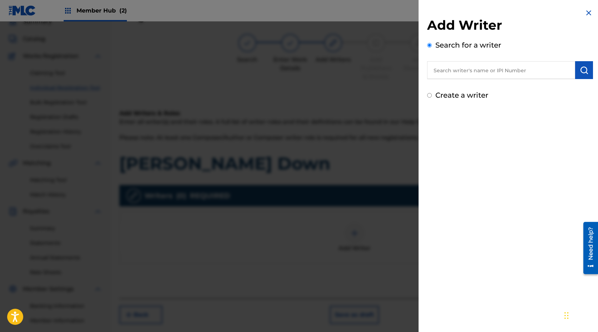
radio input "true"
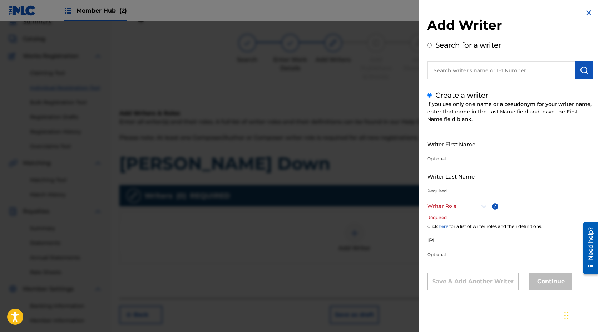
click at [450, 140] on input "Writer First Name" at bounding box center [490, 144] width 126 height 20
type input "[PERSON_NAME]"
type input "Spears"
click at [453, 211] on div "Writer Role" at bounding box center [457, 206] width 61 height 16
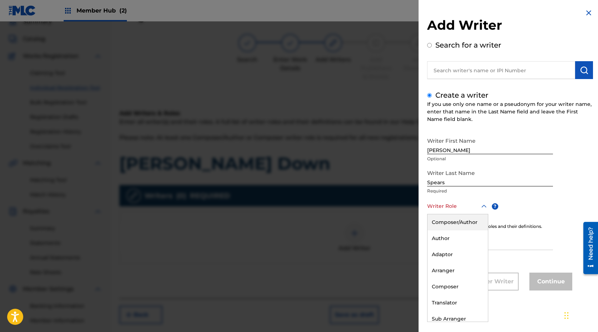
click at [452, 222] on div "Composer/Author" at bounding box center [457, 222] width 60 height 16
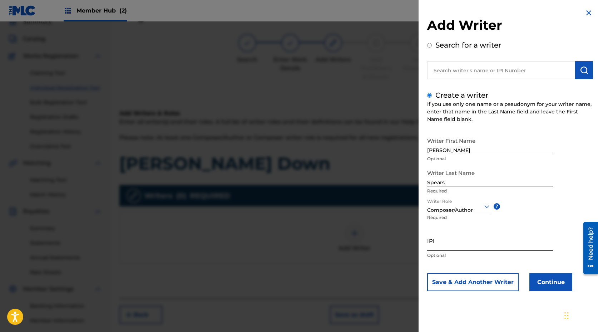
click at [449, 244] on input "IPI" at bounding box center [490, 240] width 126 height 20
type input "00571273550"
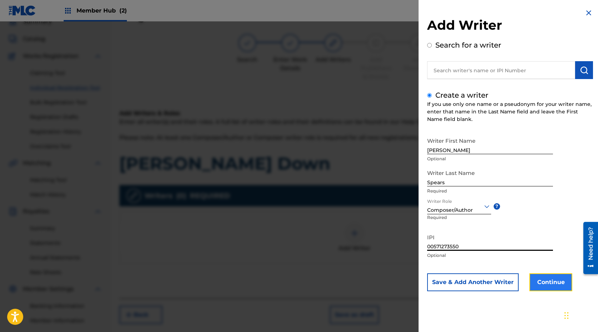
click at [546, 283] on button "Continue" at bounding box center [550, 282] width 43 height 18
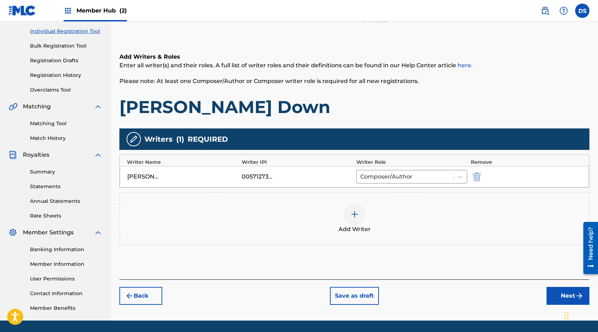
scroll to position [93, 0]
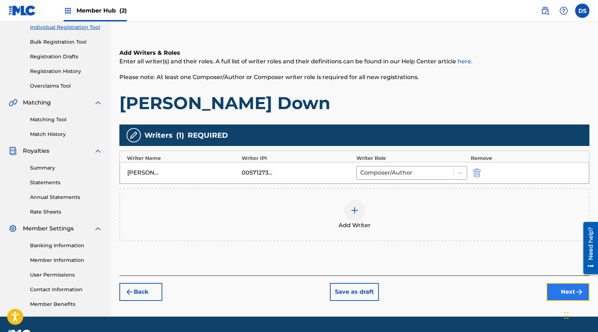
click at [574, 291] on button "Next" at bounding box center [567, 292] width 43 height 18
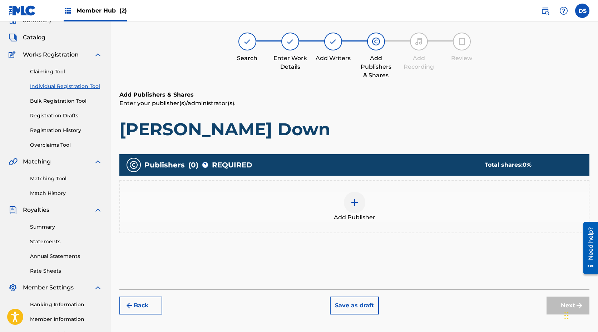
scroll to position [32, 0]
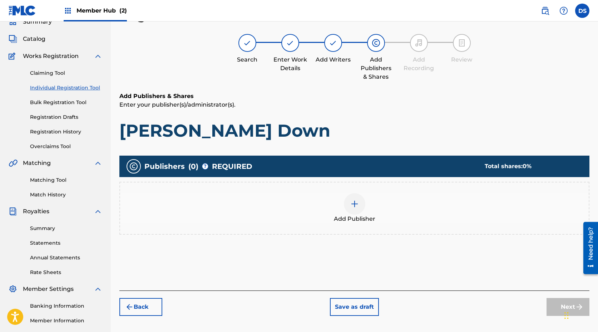
click at [357, 202] on img at bounding box center [354, 203] width 9 height 9
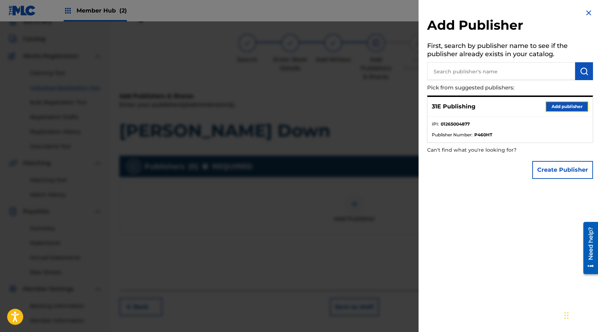
click at [549, 106] on button "Add publisher" at bounding box center [566, 106] width 43 height 11
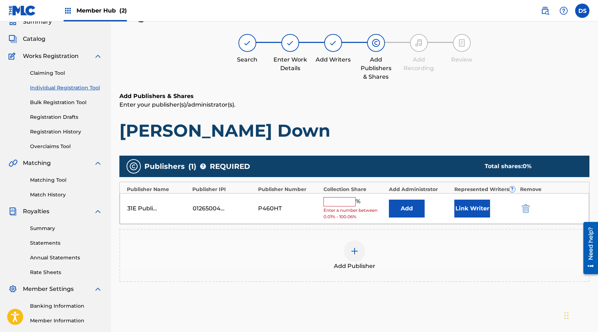
click at [329, 201] on input "text" at bounding box center [339, 201] width 32 height 9
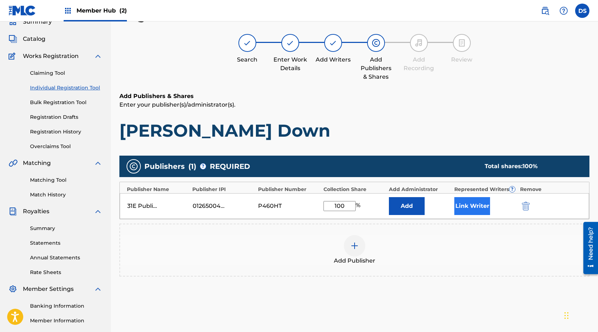
type input "100"
click at [477, 206] on button "Link Writer" at bounding box center [472, 206] width 36 height 18
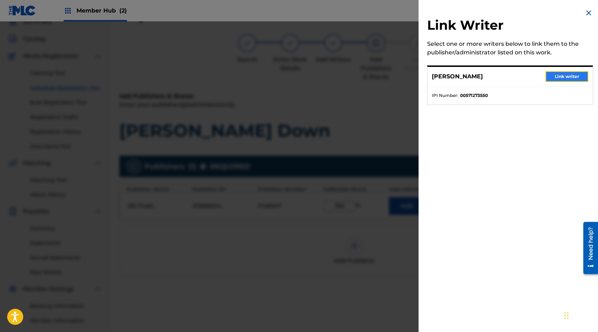
click at [567, 78] on button "Link writer" at bounding box center [566, 76] width 43 height 11
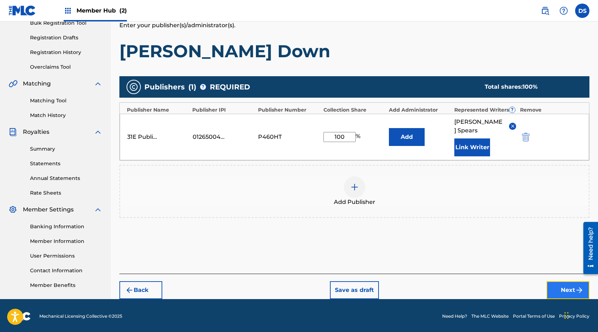
click at [566, 281] on button "Next" at bounding box center [567, 290] width 43 height 18
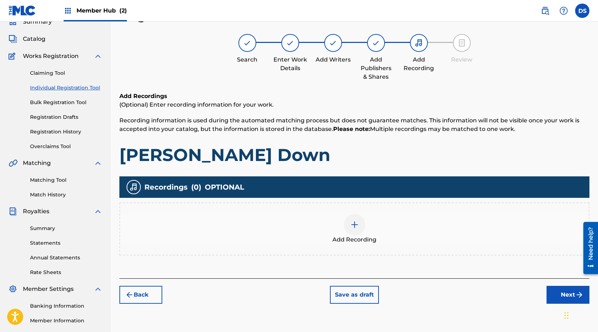
click at [354, 226] on img at bounding box center [354, 224] width 9 height 9
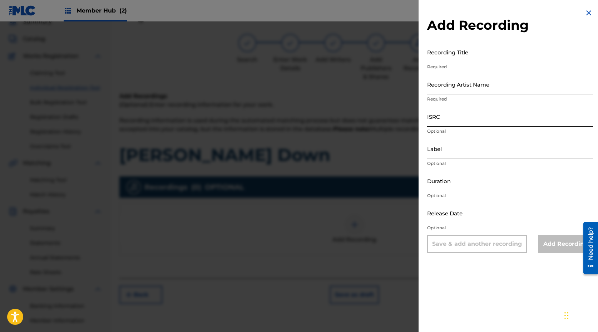
click at [472, 124] on input "ISRC" at bounding box center [510, 116] width 166 height 20
paste input "QZEQU2501402"
type input "QZEQU2501402"
click at [476, 87] on input "Recording Artist Name" at bounding box center [510, 84] width 166 height 20
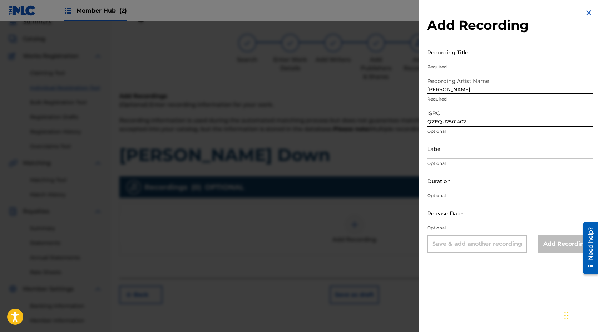
type input "[PERSON_NAME]"
click at [462, 60] on input "Recording Title" at bounding box center [510, 52] width 166 height 20
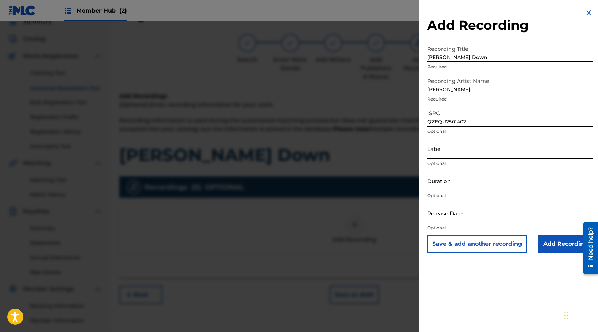
type input "[PERSON_NAME] Down"
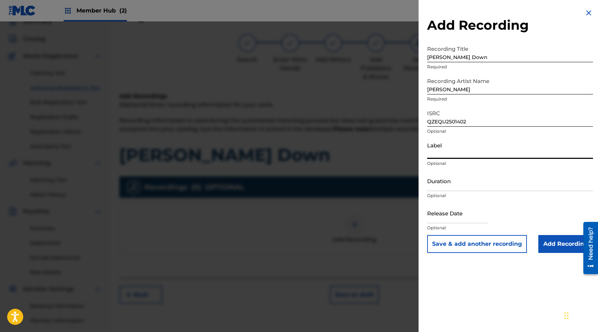
click at [463, 156] on input "Label" at bounding box center [510, 148] width 166 height 20
type input "Dirt Rock Empire"
select select "8"
select select "2025"
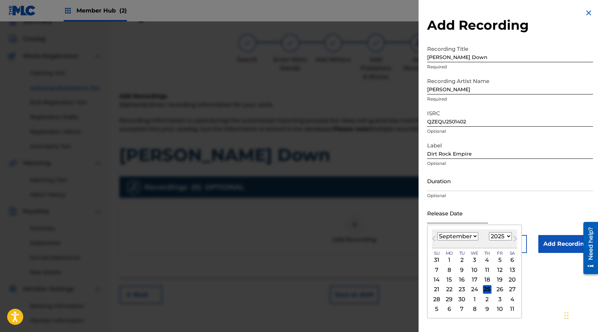
click at [442, 219] on input "text" at bounding box center [457, 213] width 61 height 20
click at [472, 236] on select "January February March April May June July August September October November De…" at bounding box center [457, 236] width 41 height 8
select select "6"
click at [437, 232] on select "January February March April May June July August September October November De…" at bounding box center [457, 236] width 41 height 8
click at [502, 288] on div "25" at bounding box center [499, 289] width 9 height 9
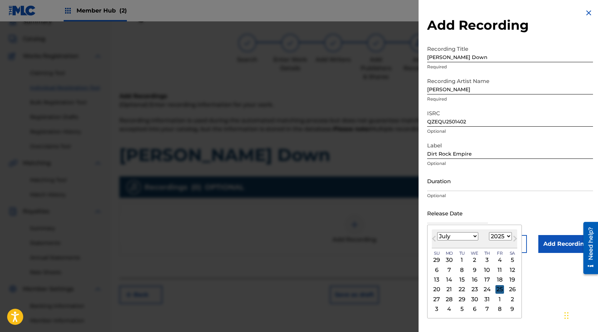
type input "[DATE]"
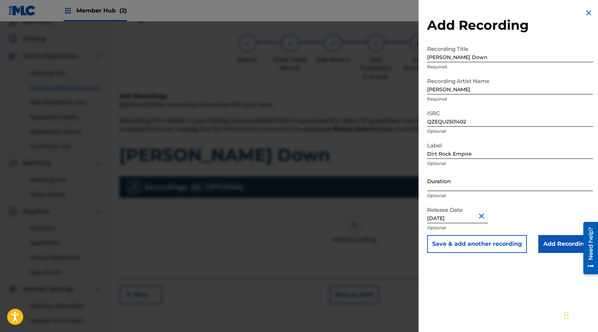
click at [484, 186] on input "Duration" at bounding box center [510, 180] width 166 height 20
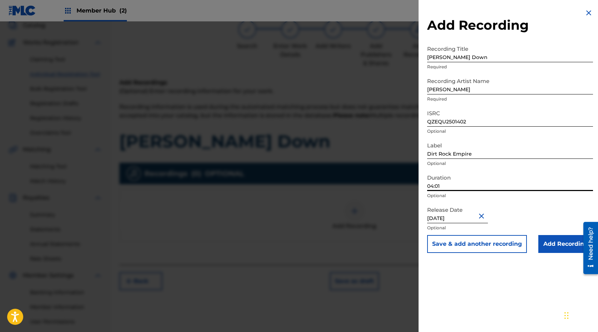
scroll to position [47, 0]
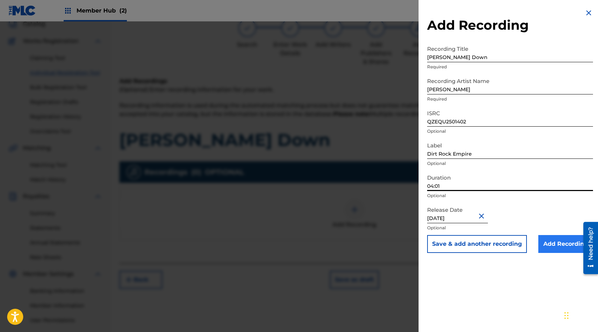
type input "04:01"
click at [560, 245] on input "Add Recording" at bounding box center [565, 244] width 55 height 18
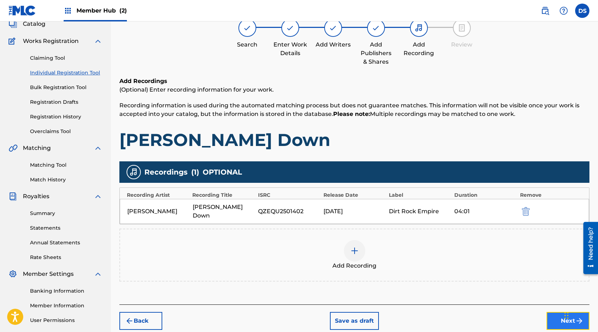
click at [551, 291] on button "Next" at bounding box center [567, 321] width 43 height 18
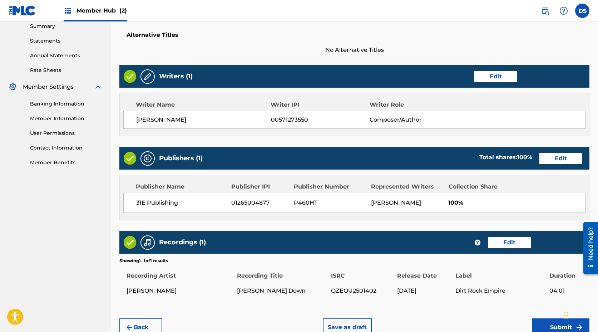
scroll to position [272, 0]
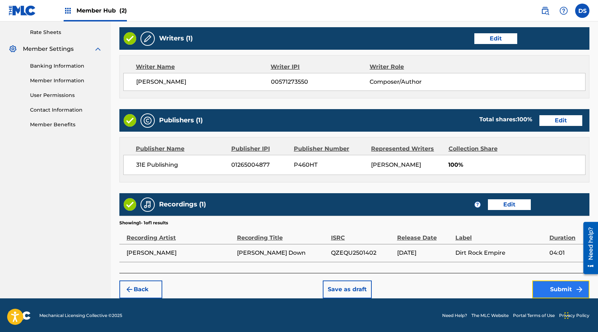
click at [564, 291] on button "Submit" at bounding box center [560, 289] width 57 height 18
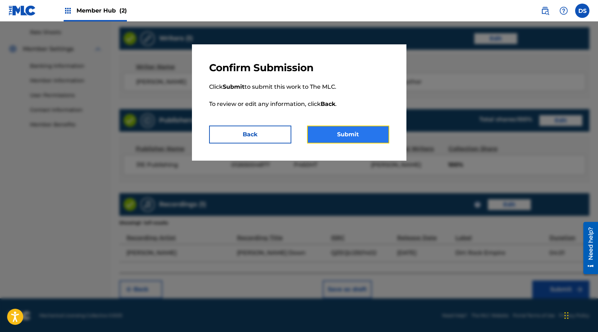
click at [361, 139] on button "Submit" at bounding box center [348, 134] width 82 height 18
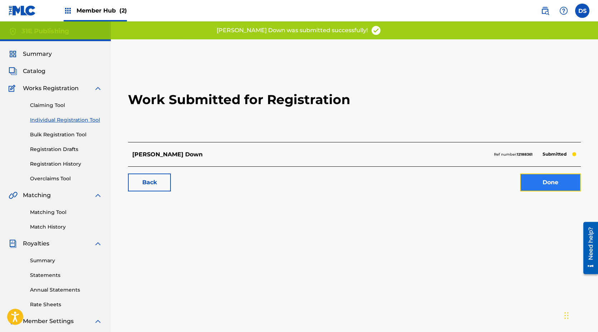
click at [547, 186] on link "Done" at bounding box center [550, 182] width 61 height 18
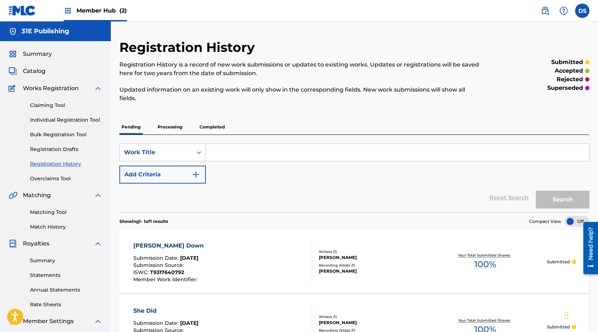
scroll to position [13, 0]
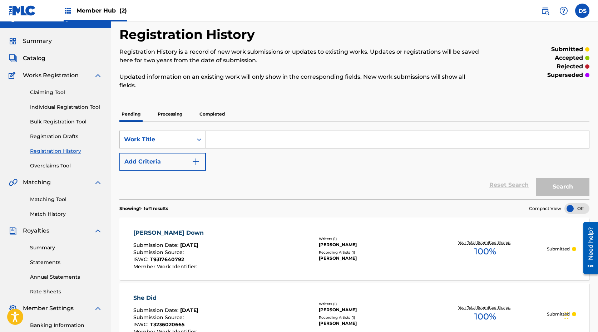
click at [212, 118] on p "Completed" at bounding box center [212, 113] width 30 height 15
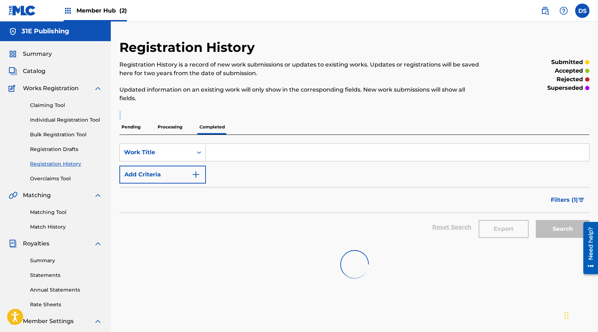
click at [212, 118] on div "Registration History Registration History is a record of new work submissions o…" at bounding box center [354, 163] width 470 height 248
click at [165, 126] on p "Processing" at bounding box center [169, 126] width 29 height 15
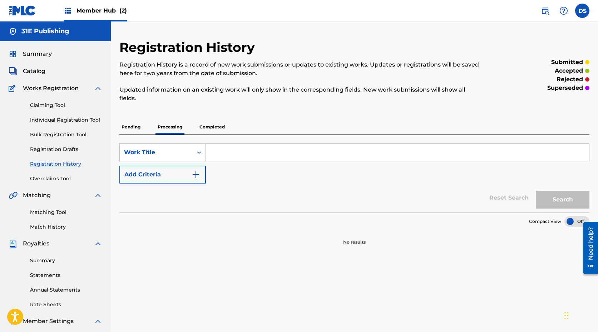
click at [130, 131] on p "Pending" at bounding box center [130, 126] width 23 height 15
